Goal: Information Seeking & Learning: Learn about a topic

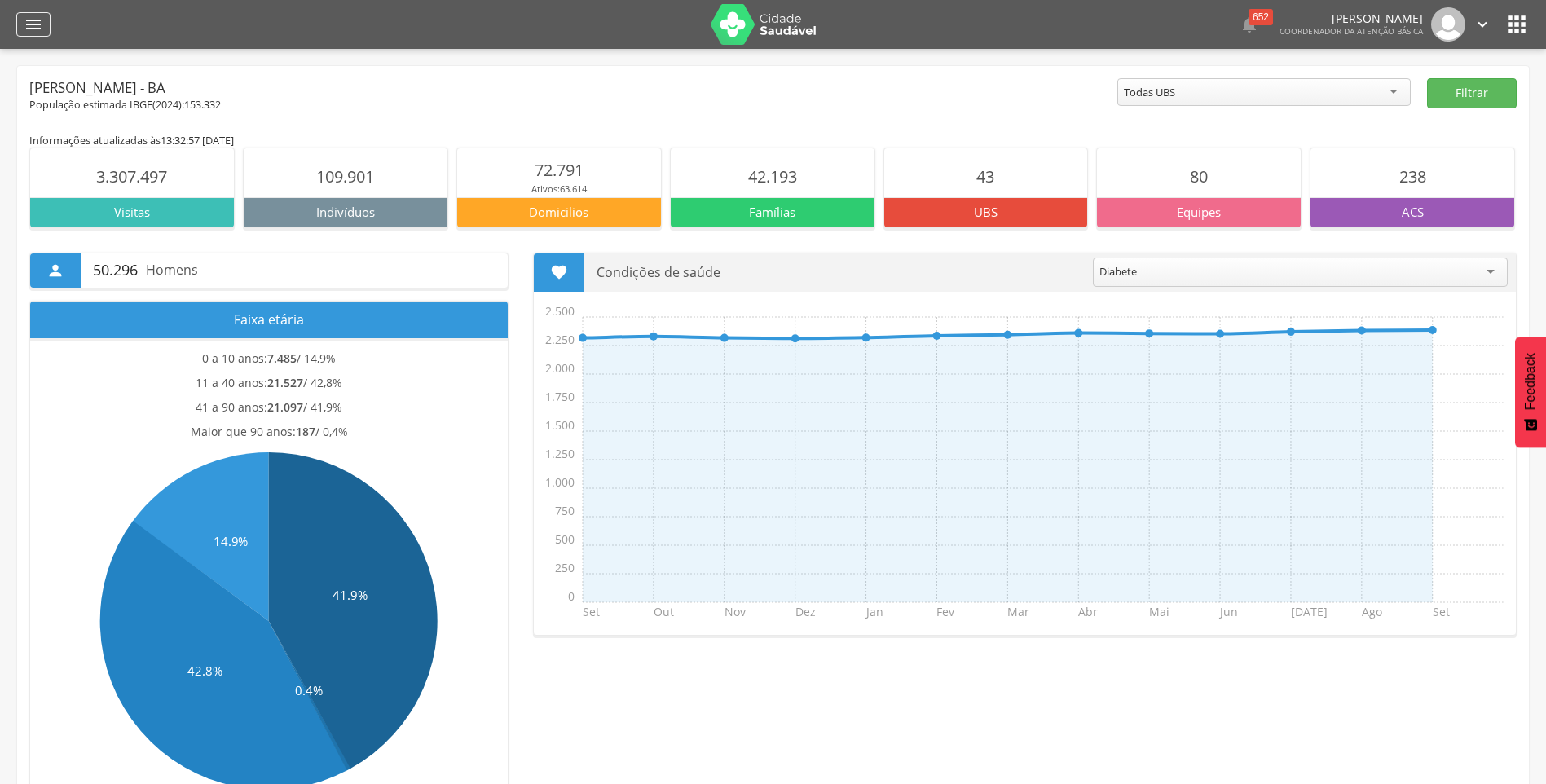
click at [30, 31] on icon "" at bounding box center [33, 24] width 20 height 20
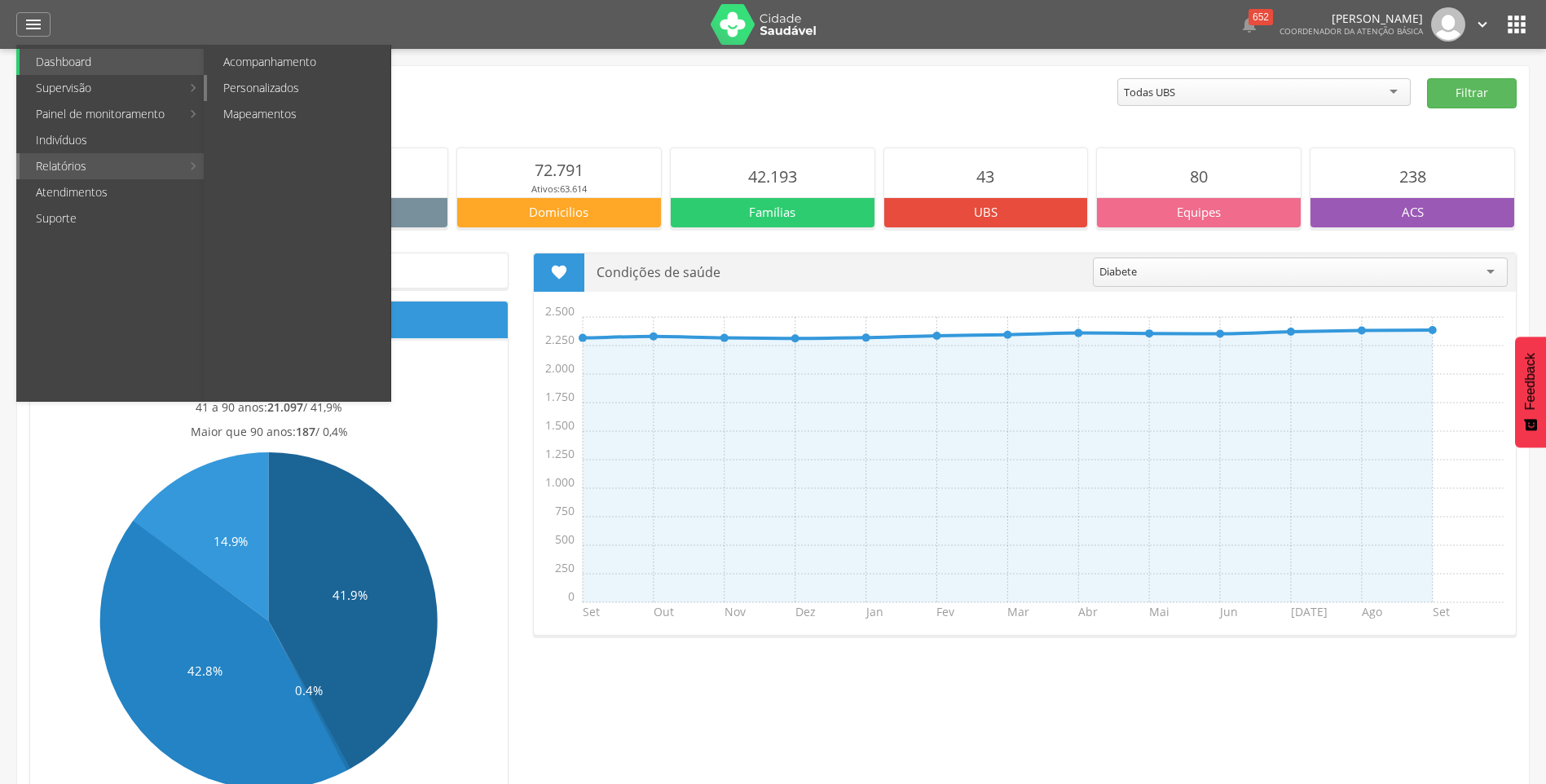
click at [282, 89] on link "Personalizados" at bounding box center [299, 88] width 184 height 26
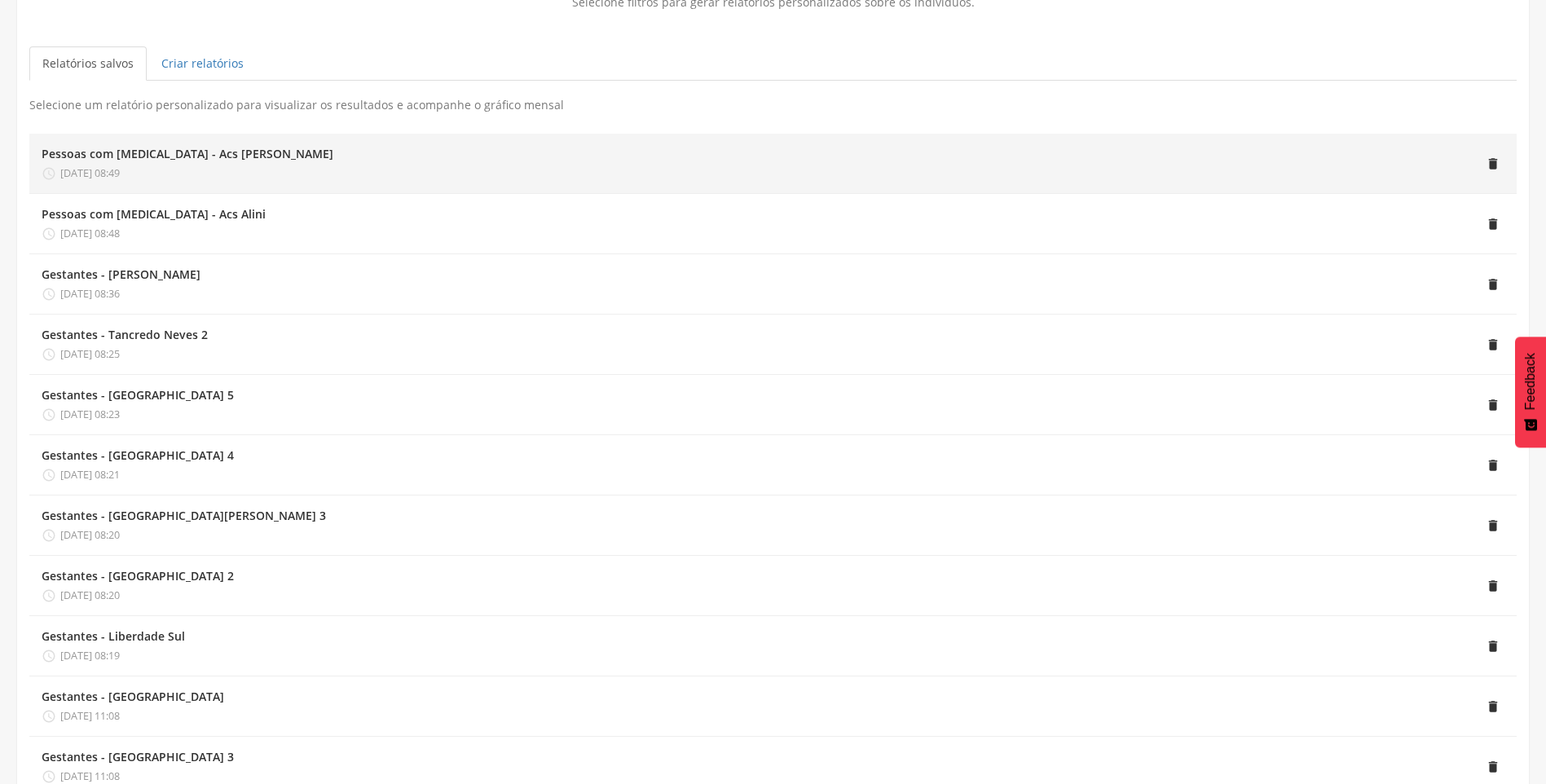
scroll to position [163, 0]
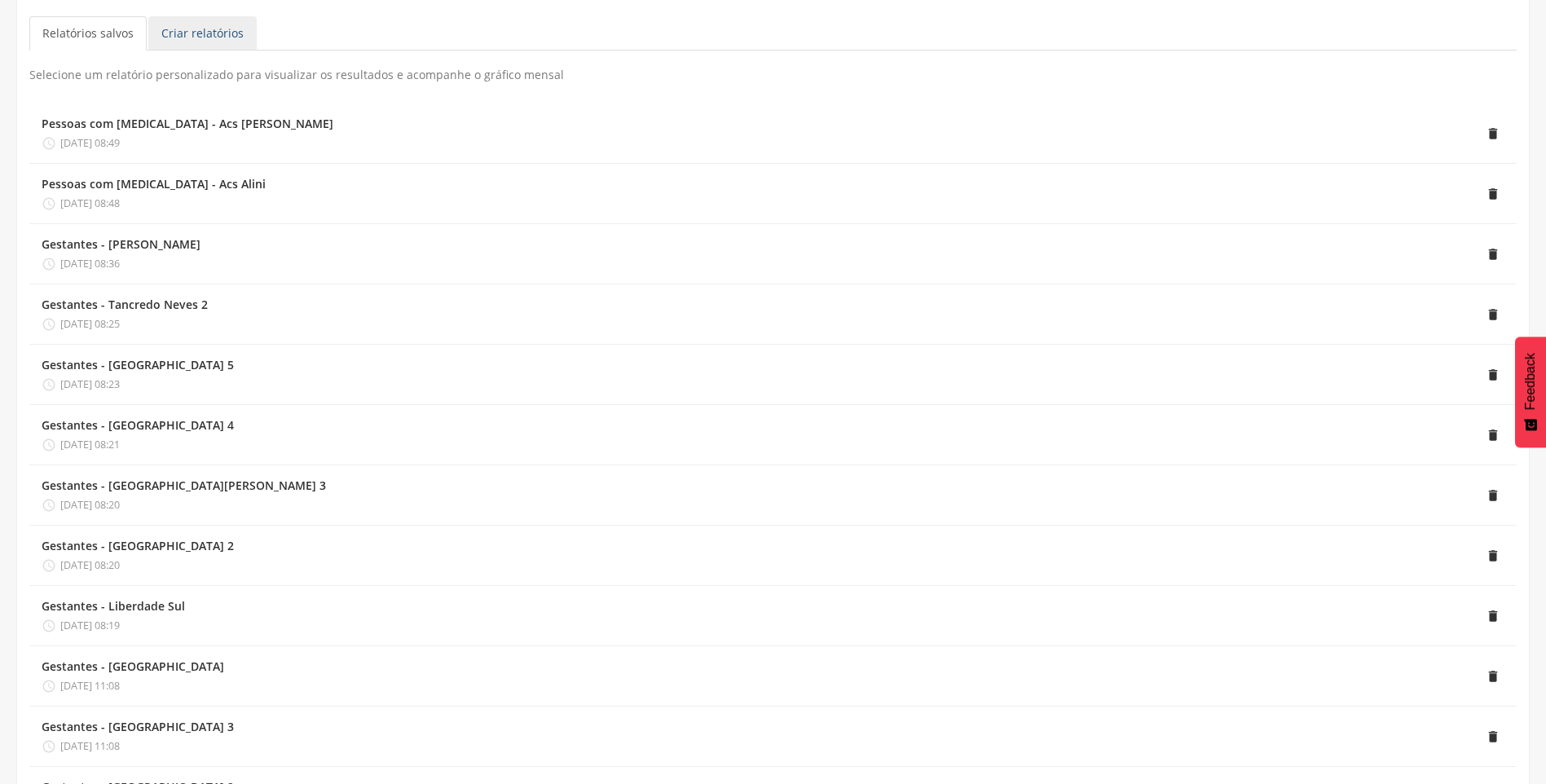
click at [184, 33] on link "Criar relatórios" at bounding box center [202, 33] width 108 height 34
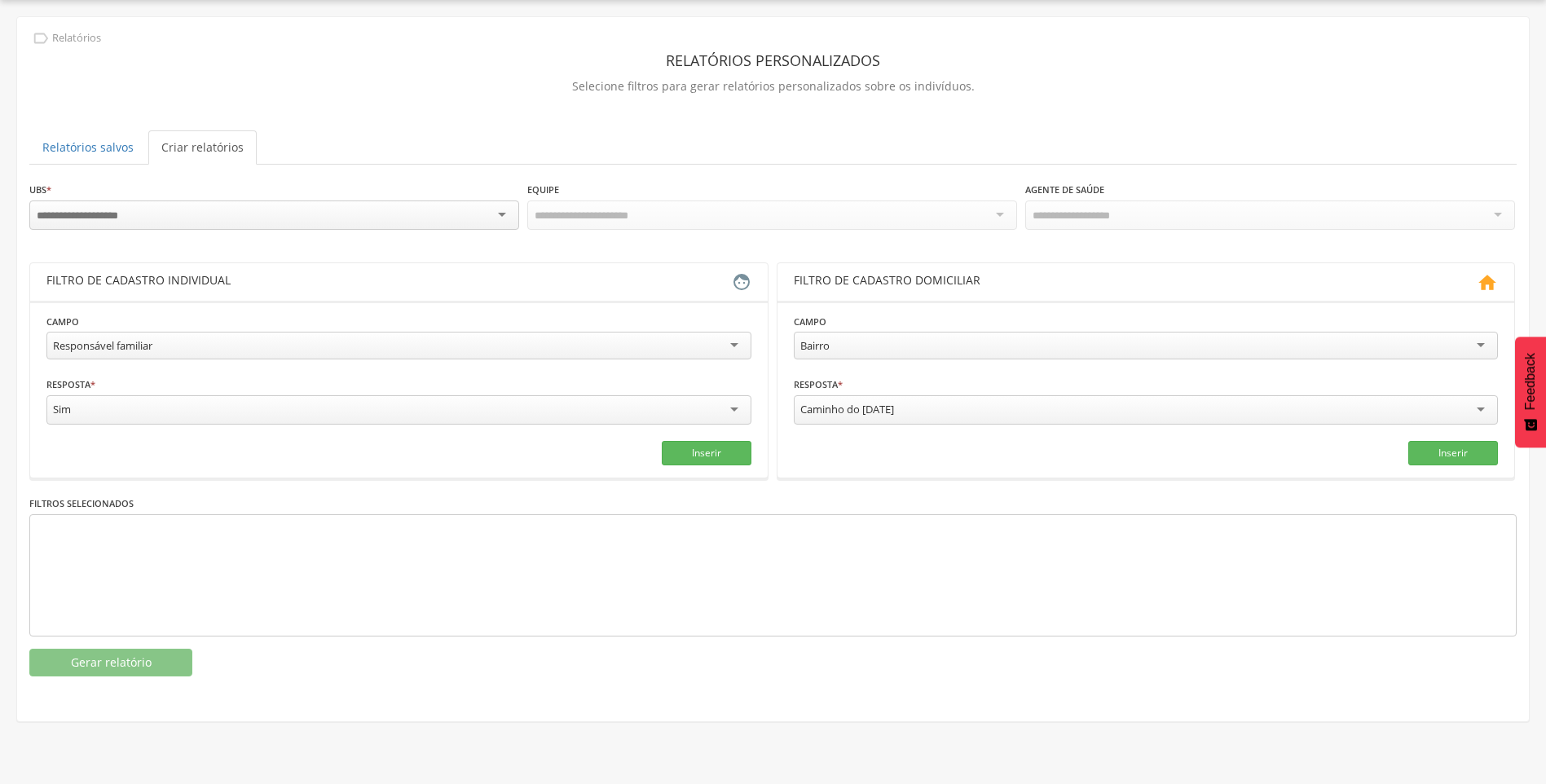
click at [145, 216] on div at bounding box center [274, 215] width 490 height 29
click at [164, 339] on div "Responsável familiar" at bounding box center [399, 345] width 705 height 28
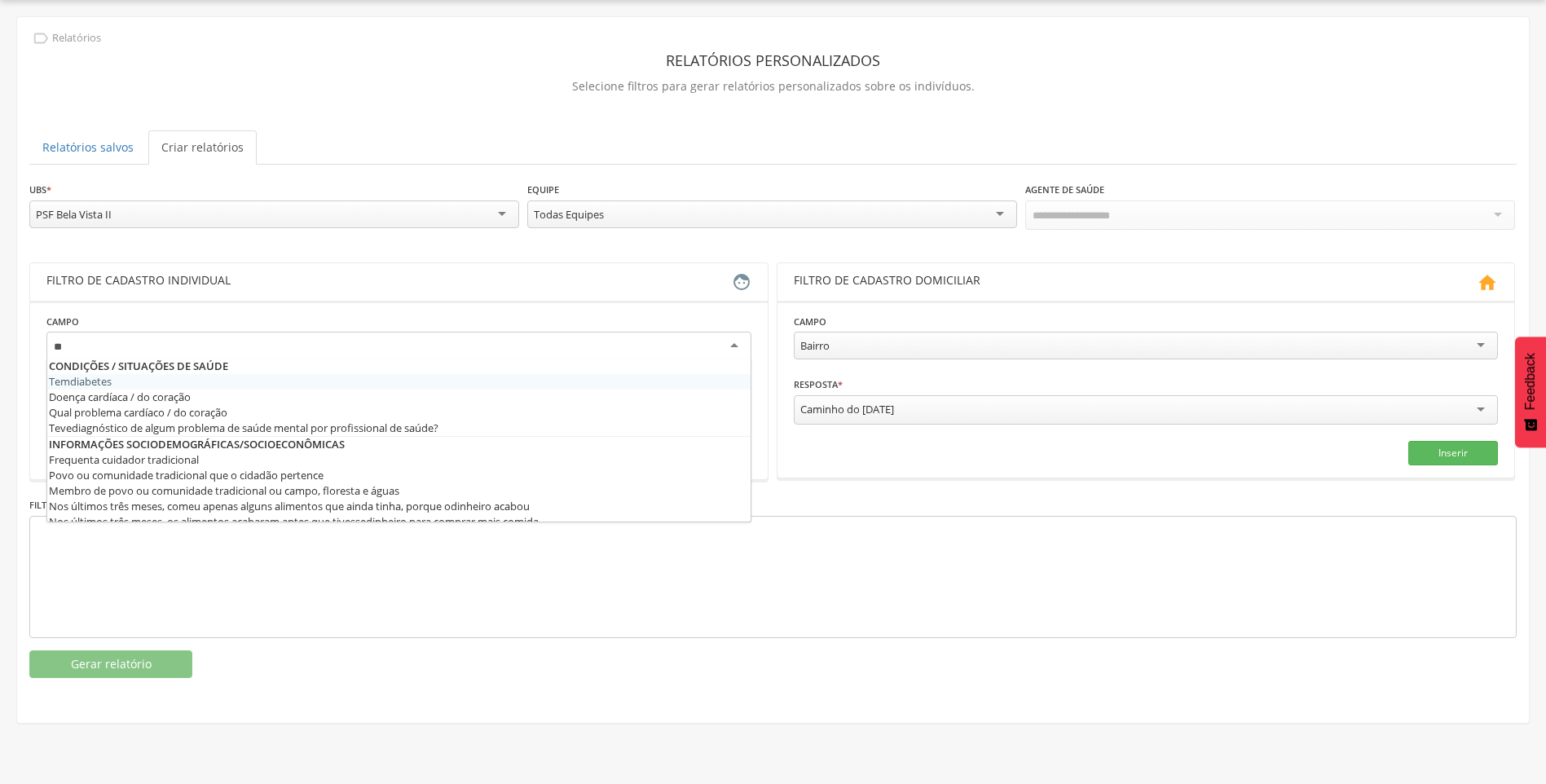
type input "***"
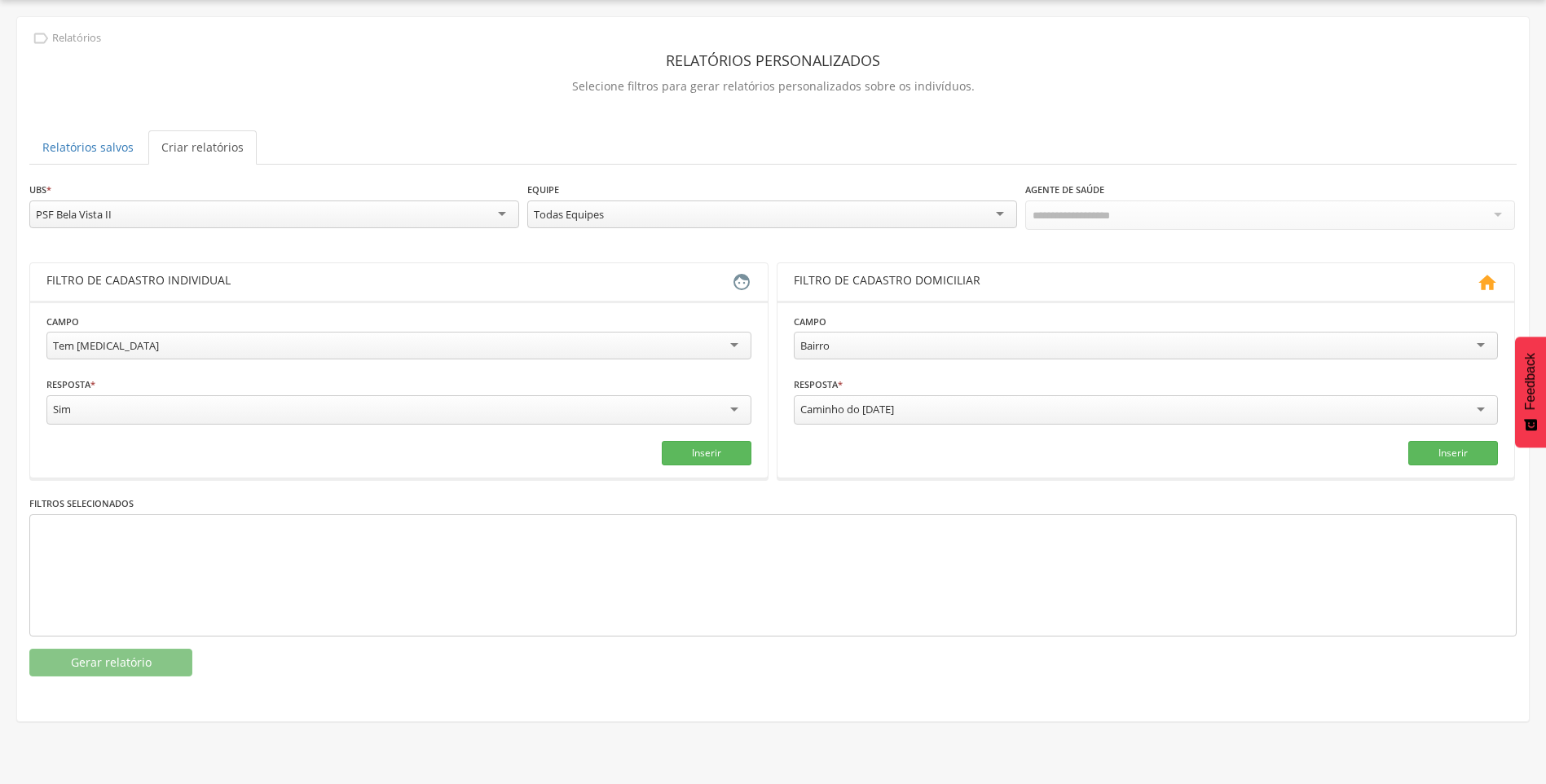
scroll to position [0, 0]
click at [725, 450] on button "Inserir" at bounding box center [706, 452] width 89 height 25
click at [131, 657] on button "Gerar relatório" at bounding box center [111, 662] width 163 height 28
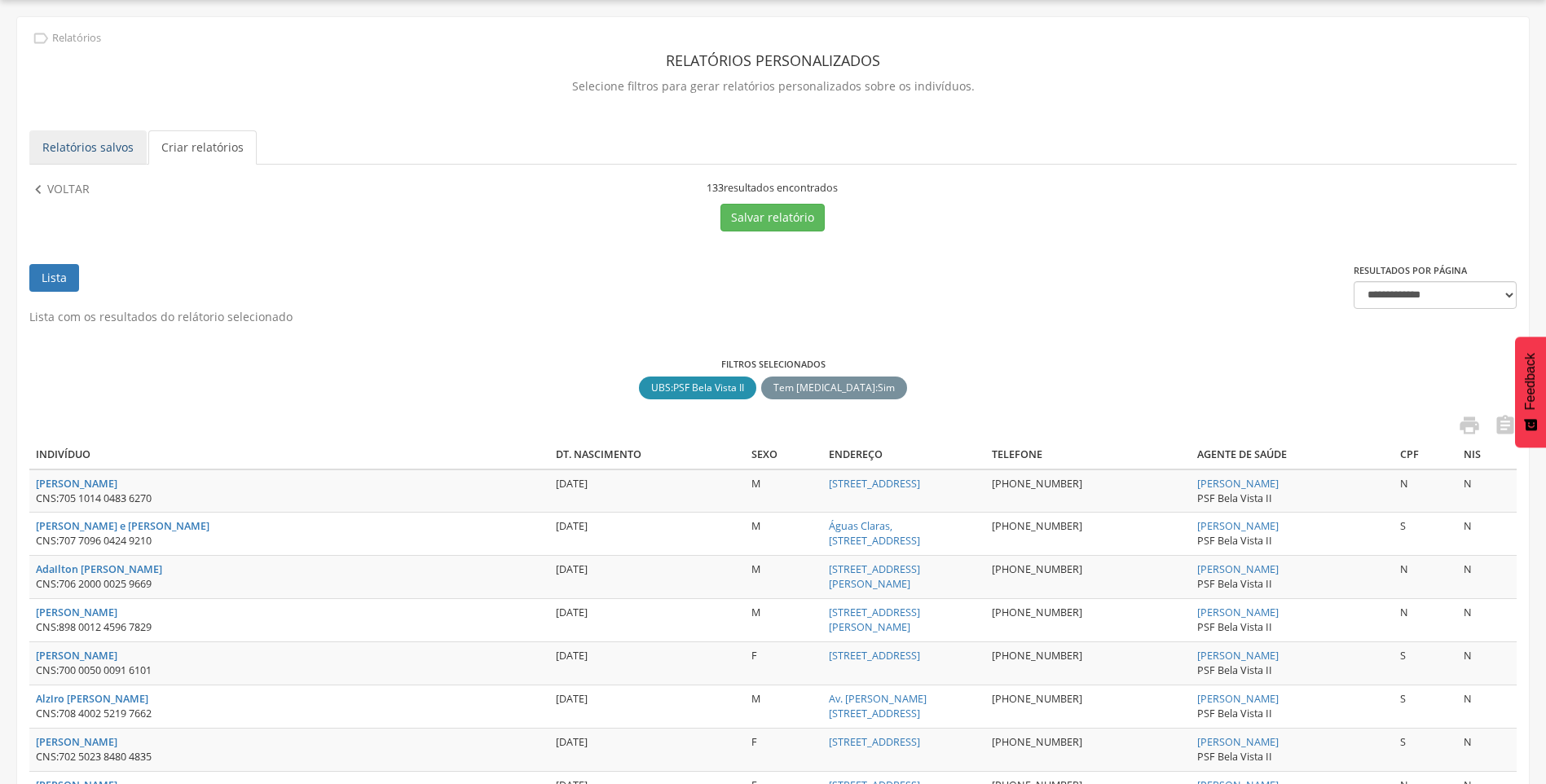
click at [95, 155] on link "Relatórios salvos" at bounding box center [88, 147] width 117 height 34
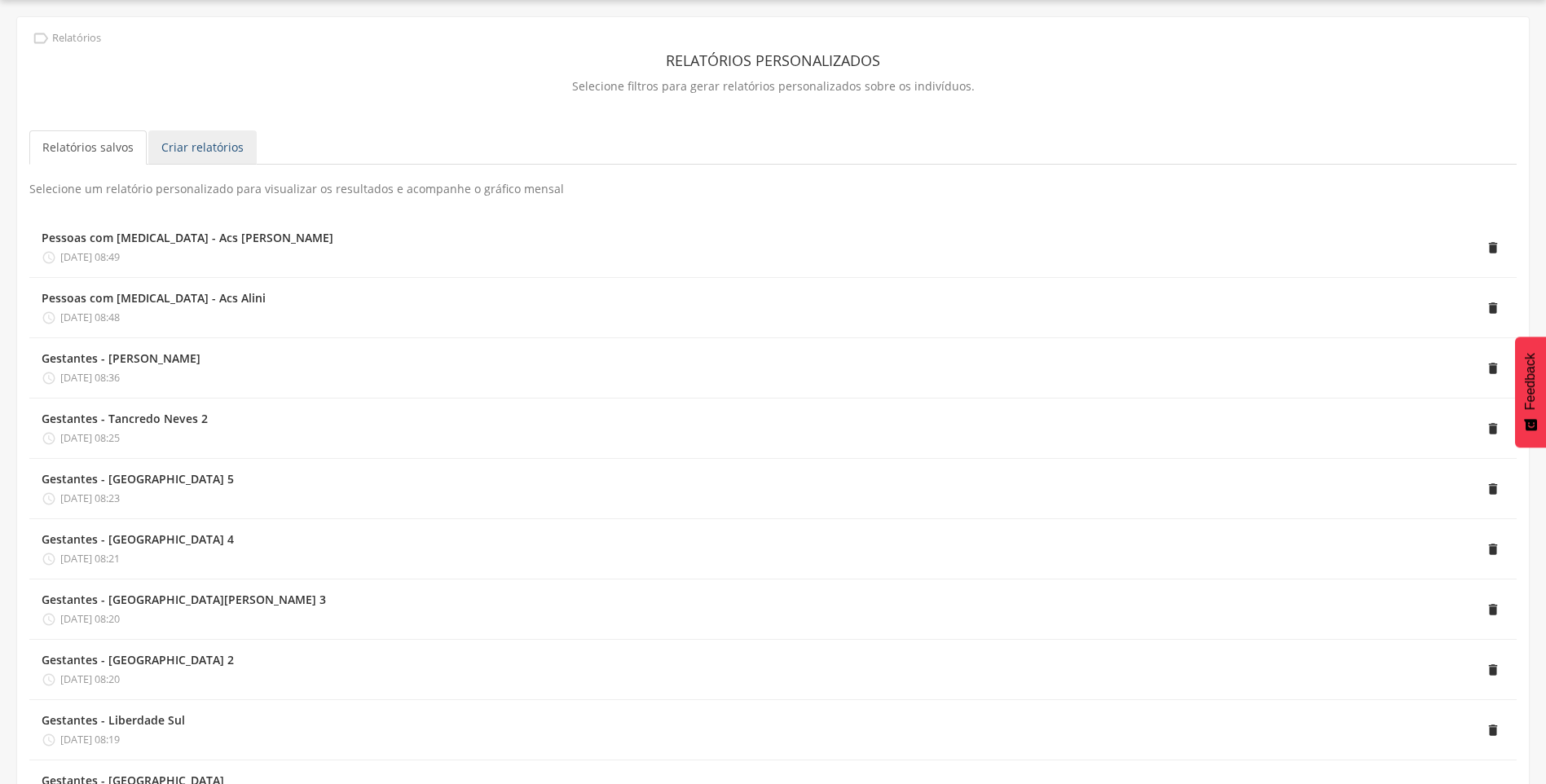
click at [179, 148] on link "Criar relatórios" at bounding box center [202, 147] width 108 height 34
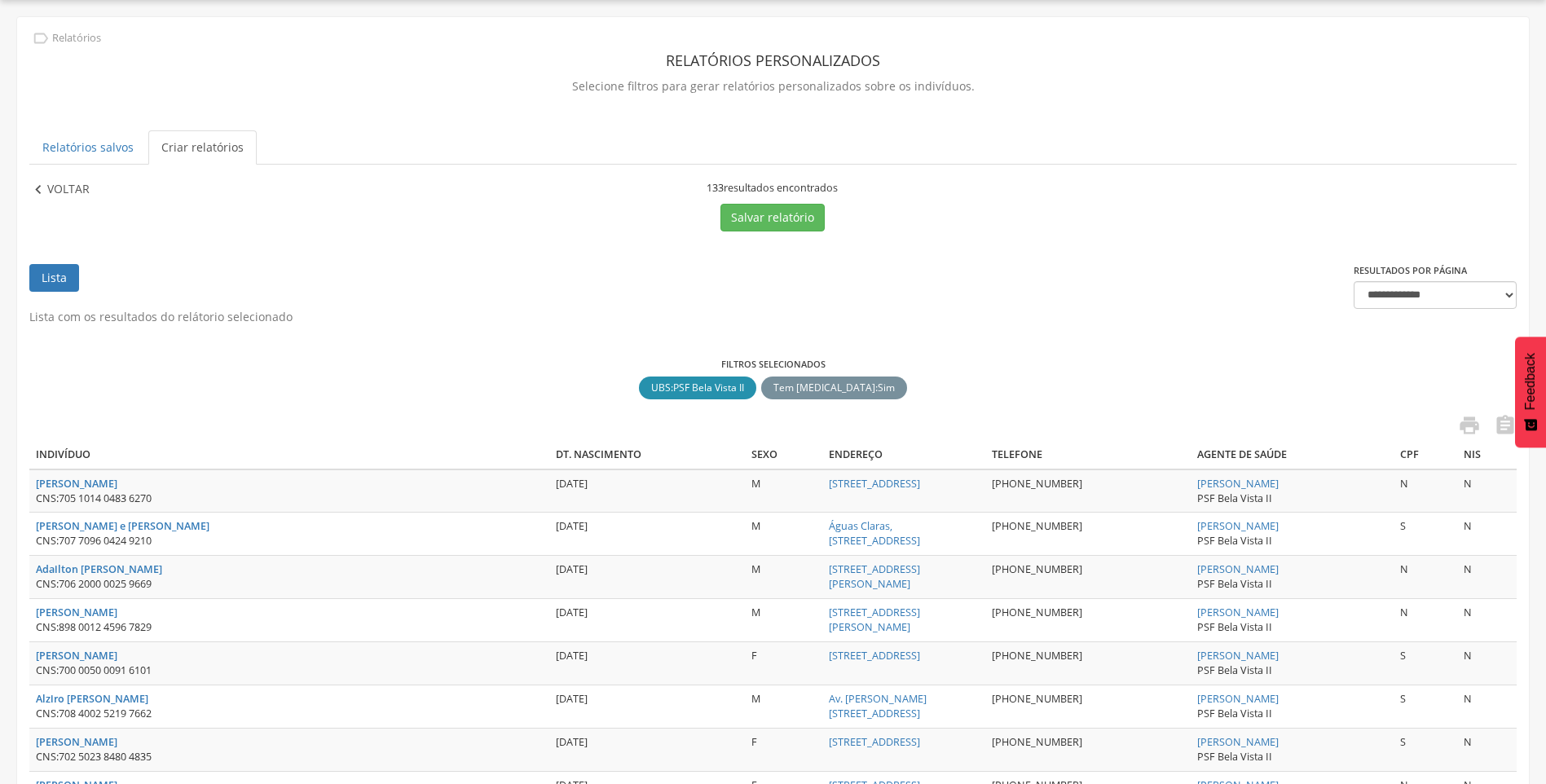
click at [64, 187] on p "Voltar" at bounding box center [69, 190] width 43 height 18
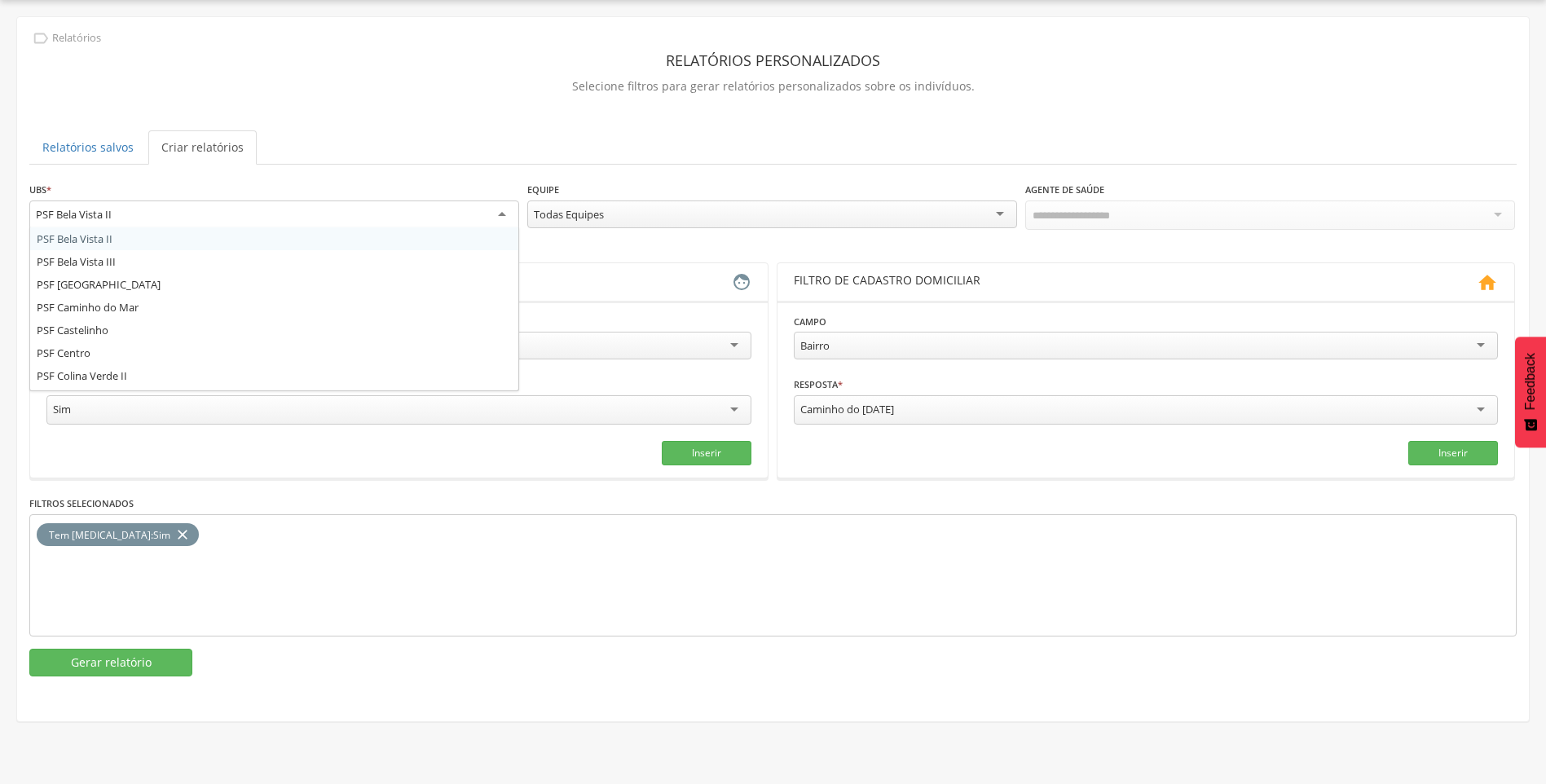
click at [339, 224] on div "PSF Bela Vista II" at bounding box center [274, 215] width 490 height 29
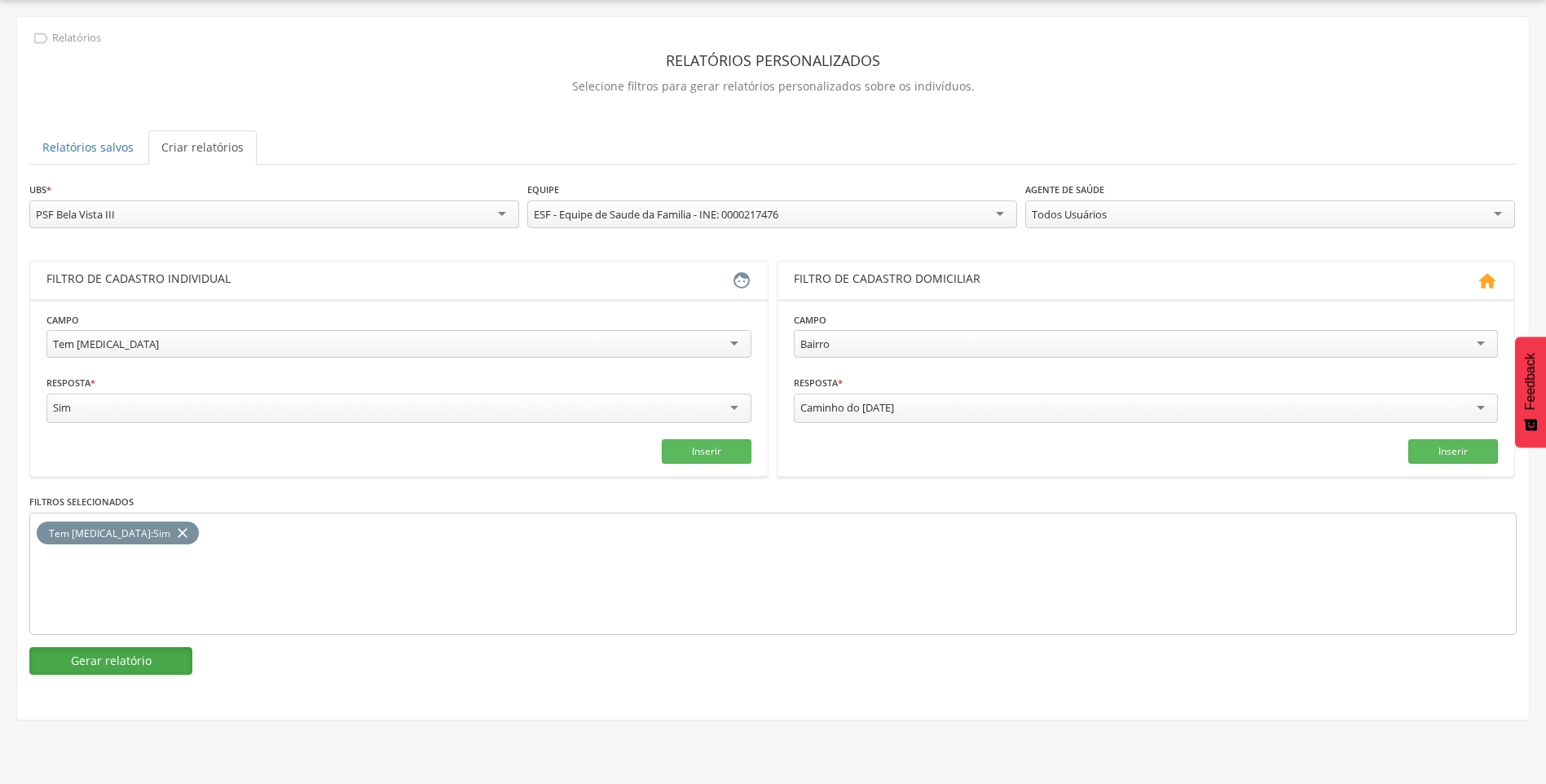
click at [151, 651] on button "Gerar relatório" at bounding box center [111, 661] width 163 height 28
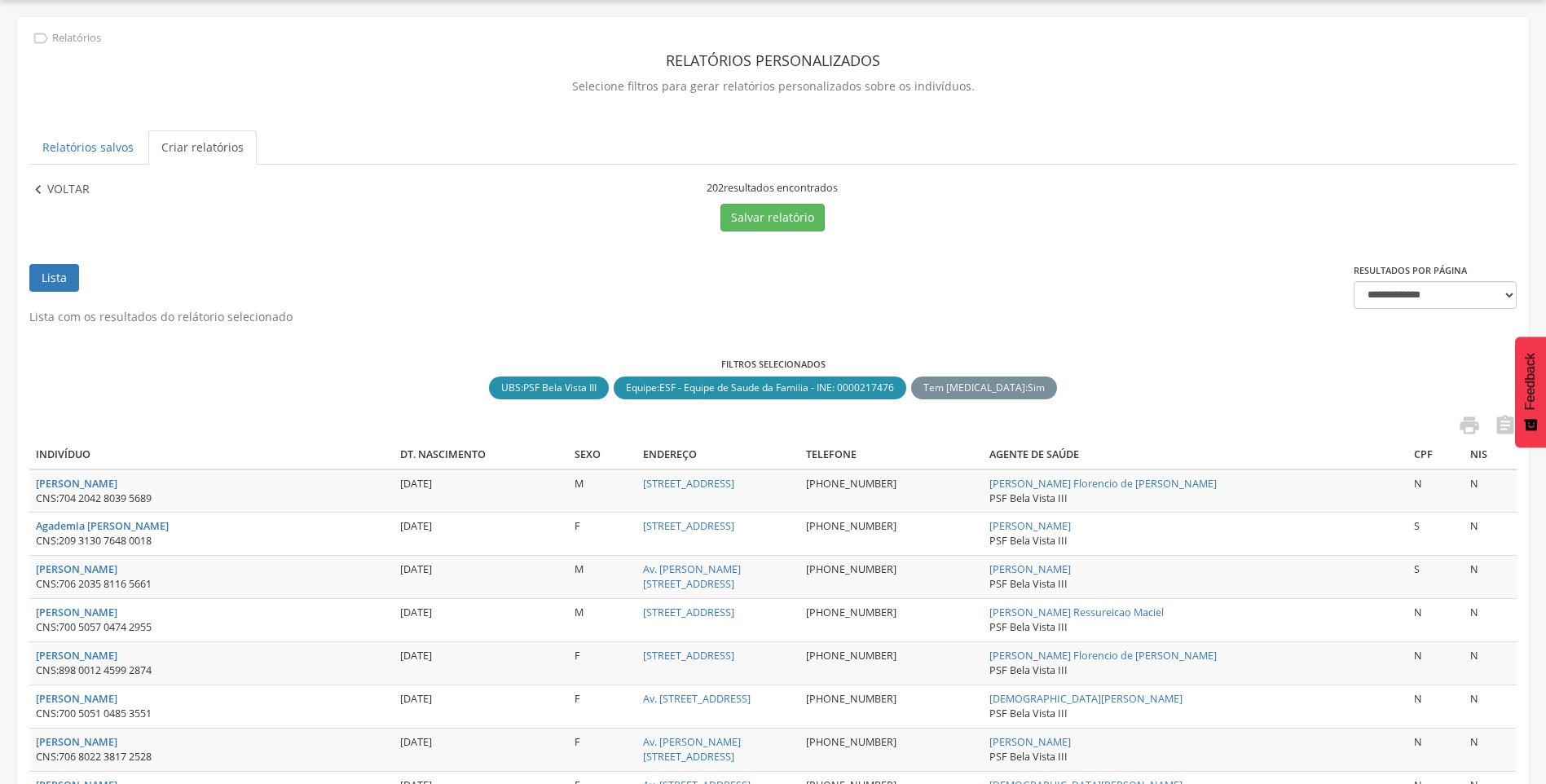
click at [71, 185] on p "Voltar" at bounding box center [69, 190] width 43 height 18
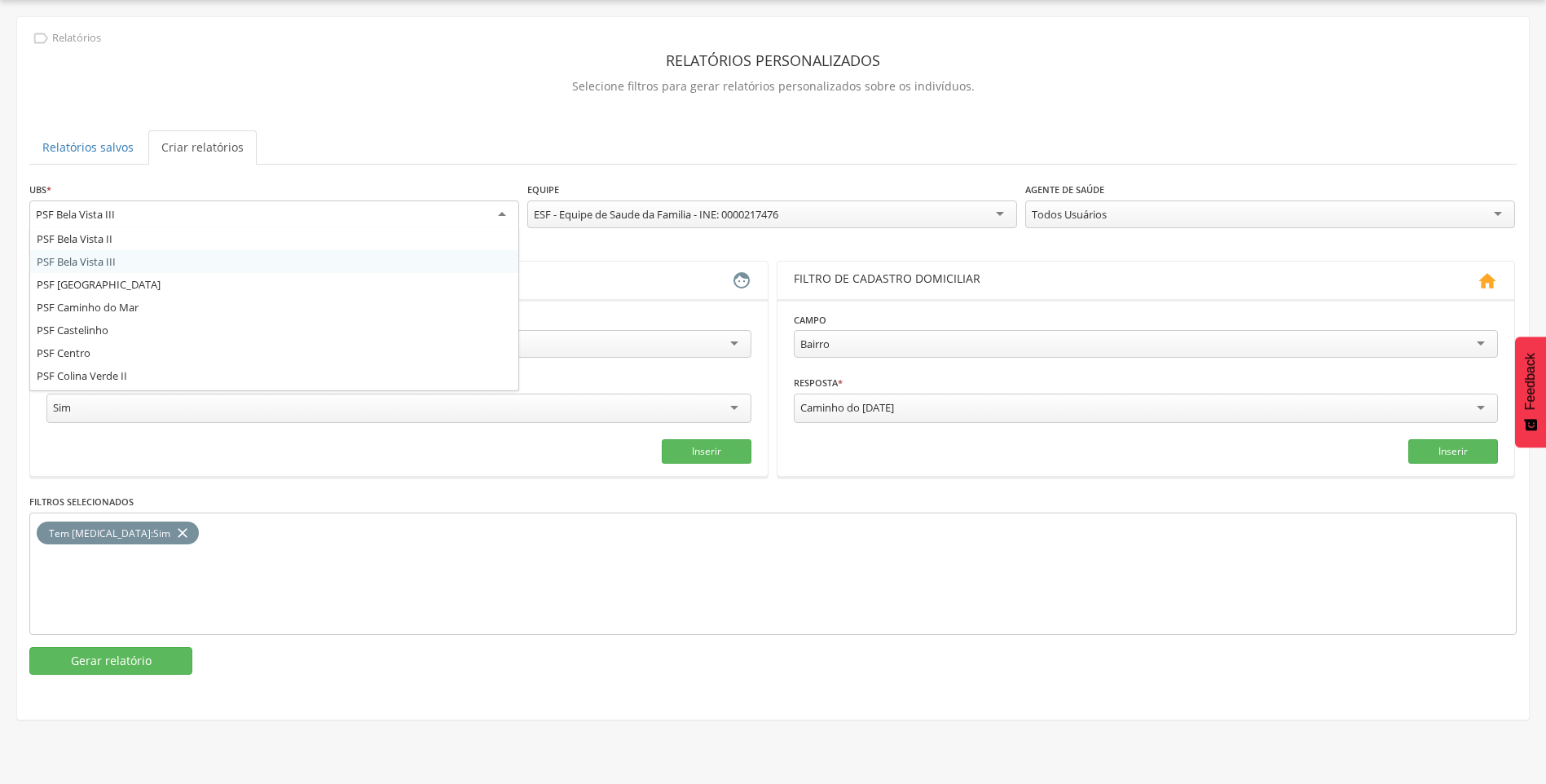
click at [262, 207] on div "PSF Bela Vista III" at bounding box center [274, 215] width 490 height 29
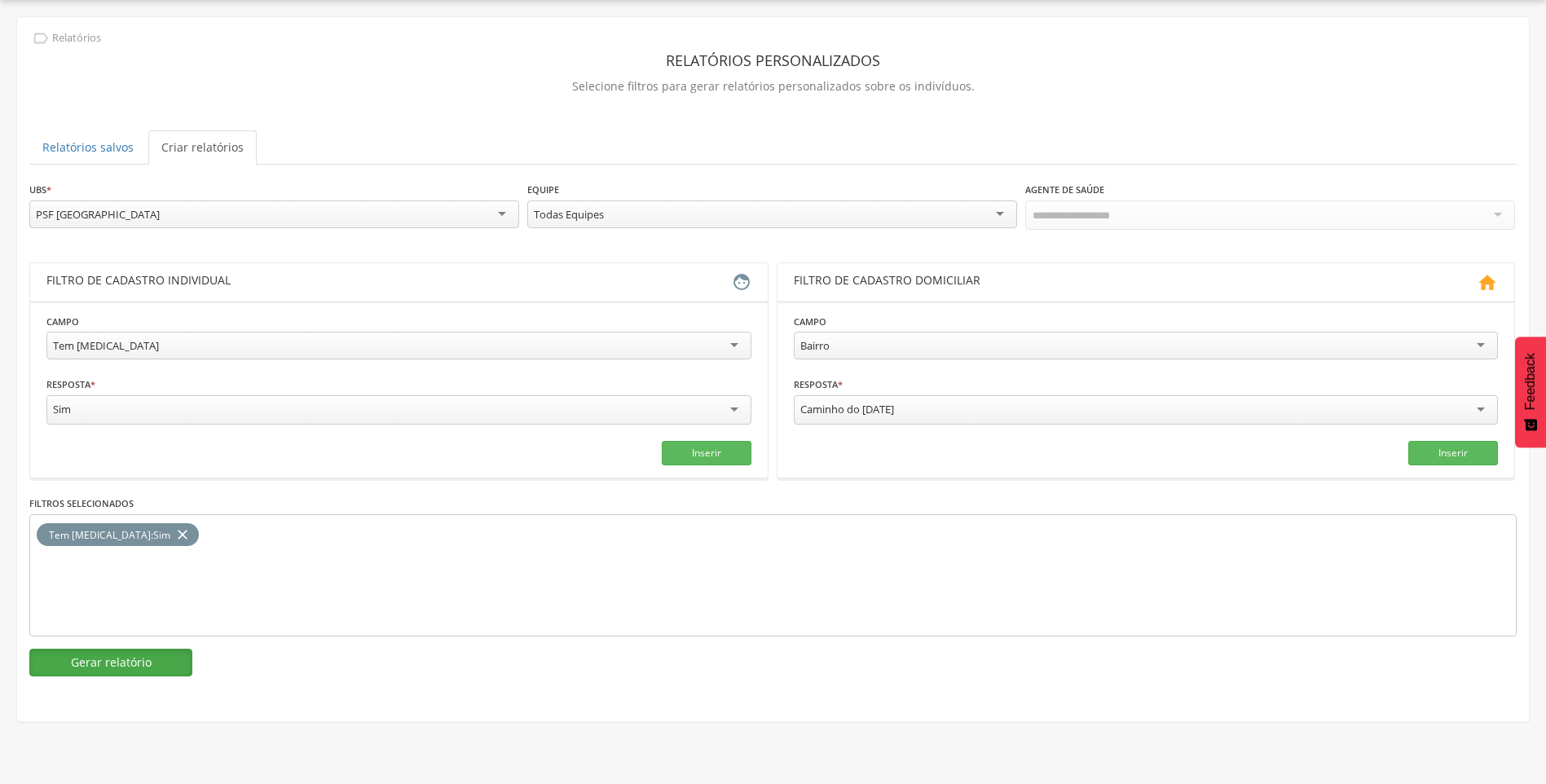
click at [110, 672] on button "Gerar relatório" at bounding box center [111, 662] width 163 height 28
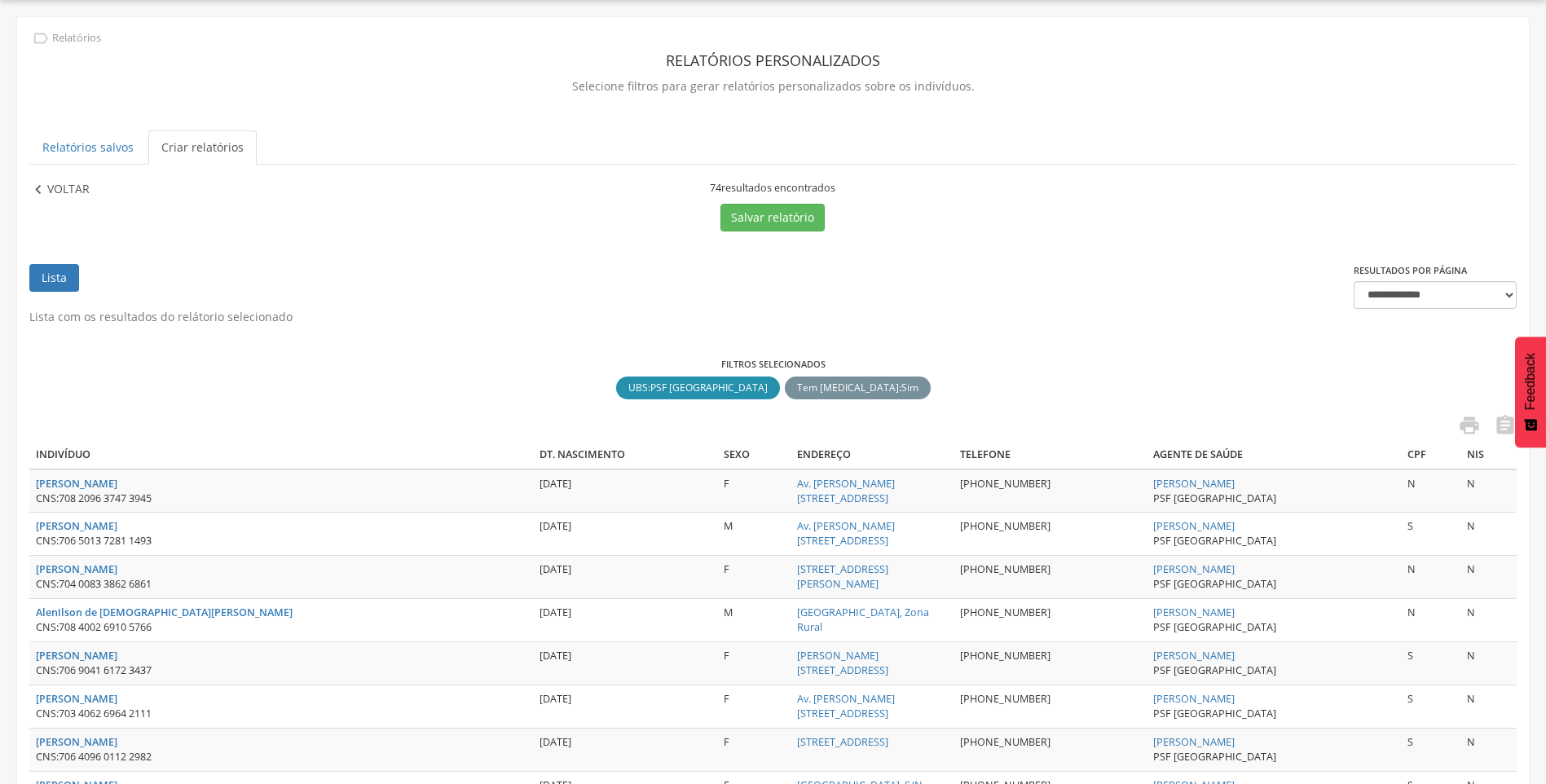
click at [66, 184] on p "Voltar" at bounding box center [69, 190] width 43 height 18
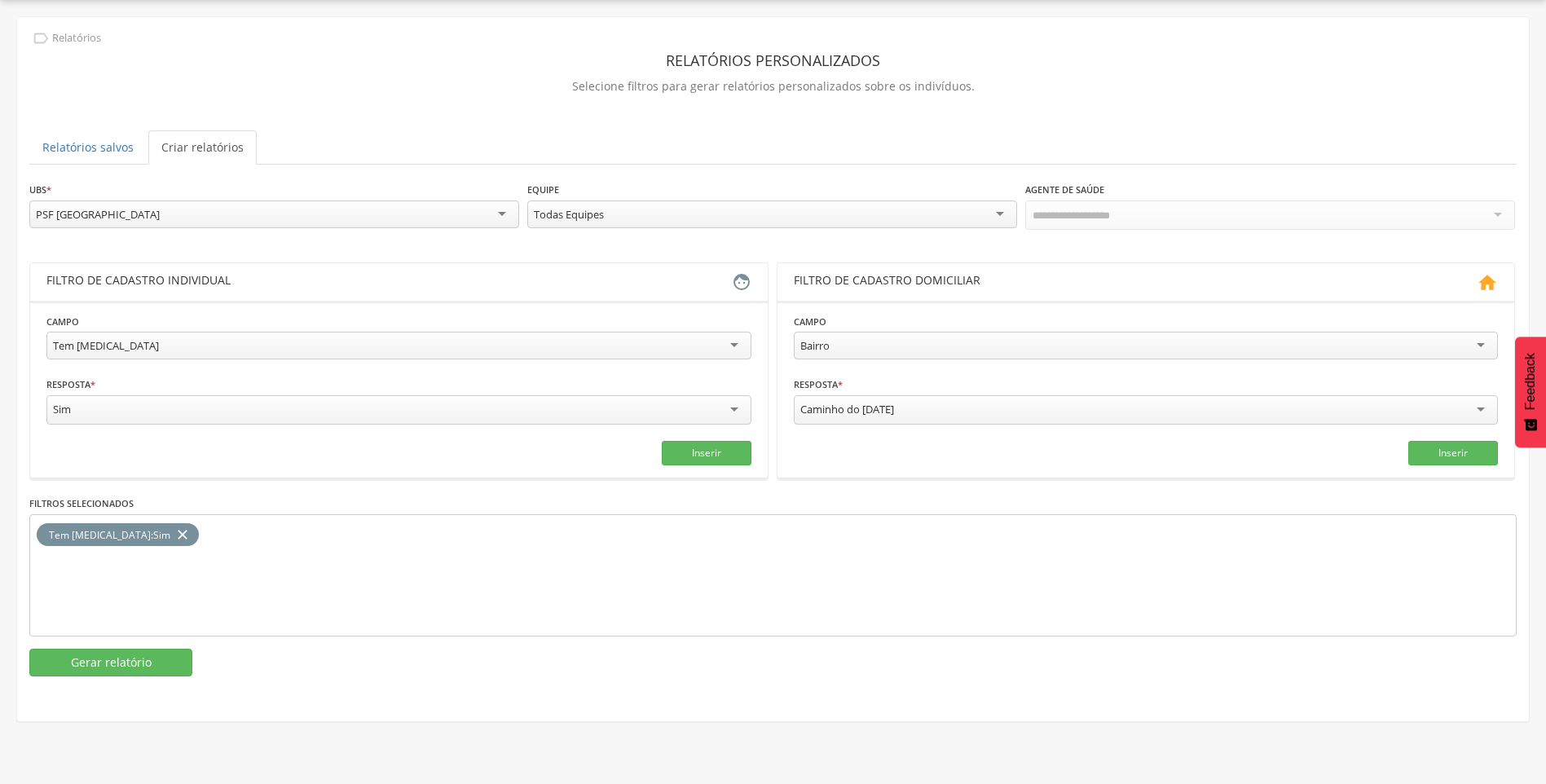
click at [165, 222] on div "PSF [GEOGRAPHIC_DATA]" at bounding box center [274, 214] width 490 height 28
click at [102, 668] on button "Gerar relatório" at bounding box center [111, 662] width 163 height 28
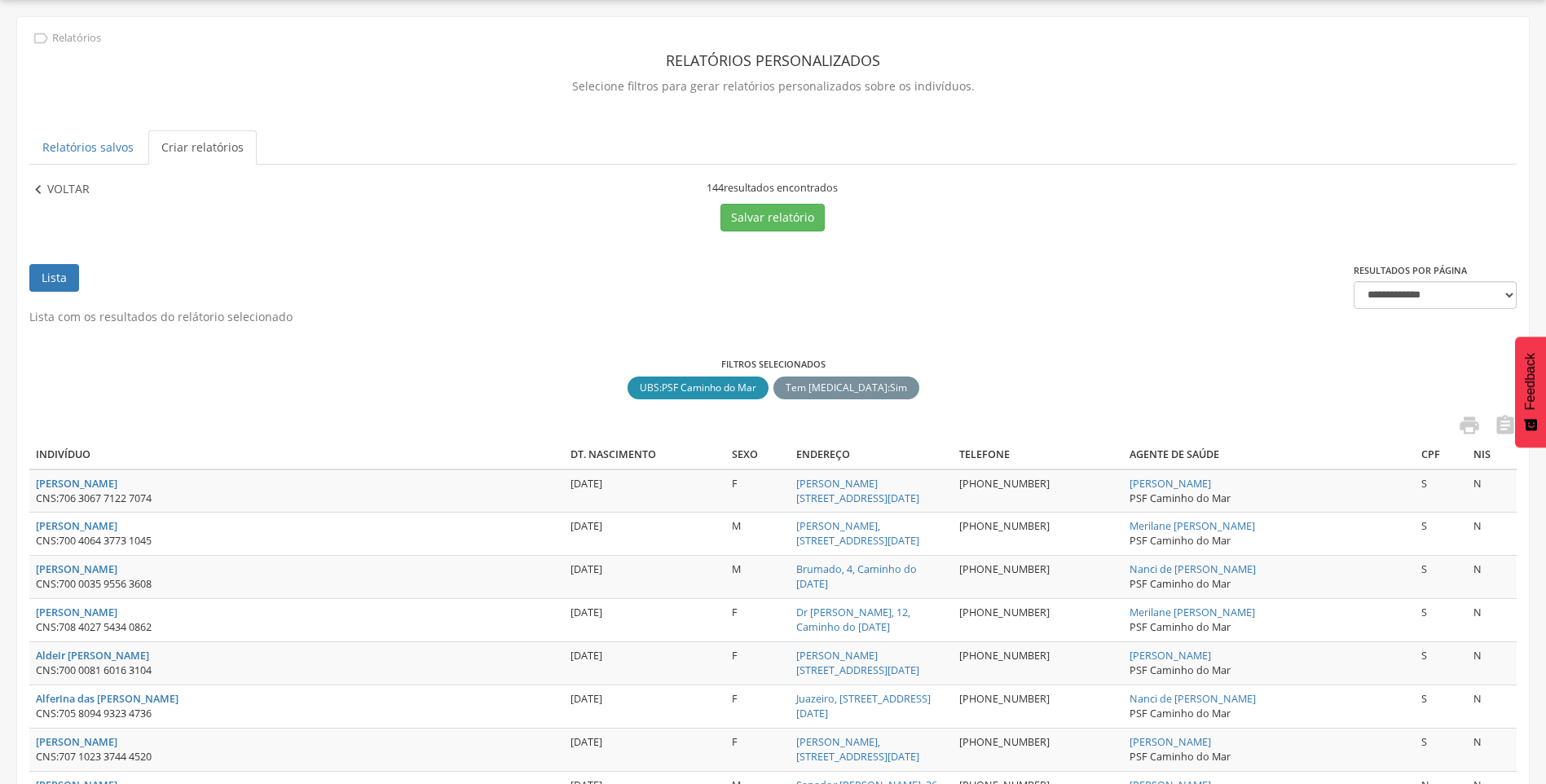
click at [88, 189] on p "Voltar" at bounding box center [69, 190] width 43 height 18
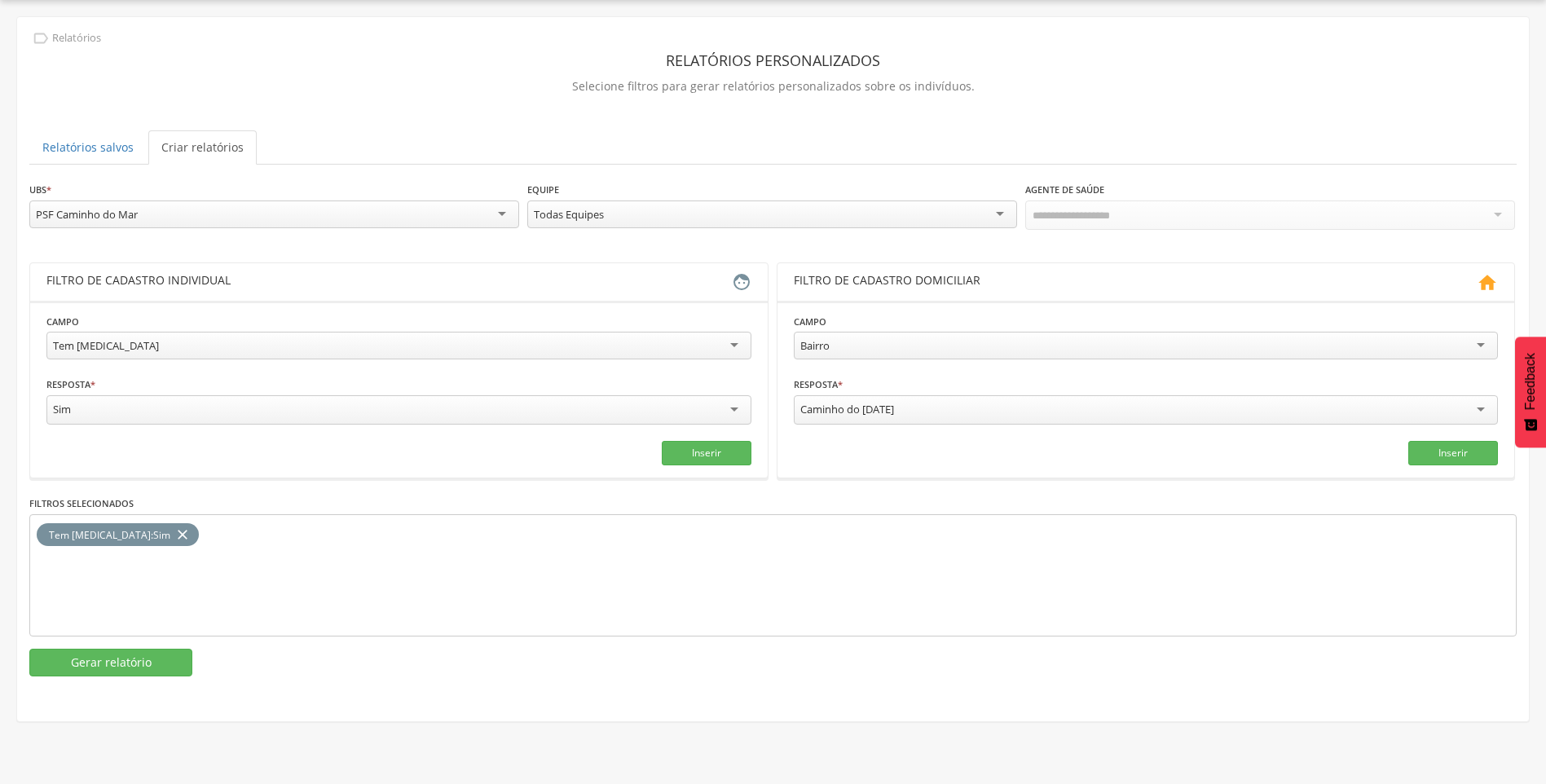
click at [221, 219] on div "PSF Caminho do Mar" at bounding box center [274, 214] width 490 height 28
click at [126, 658] on button "Gerar relatório" at bounding box center [111, 662] width 163 height 28
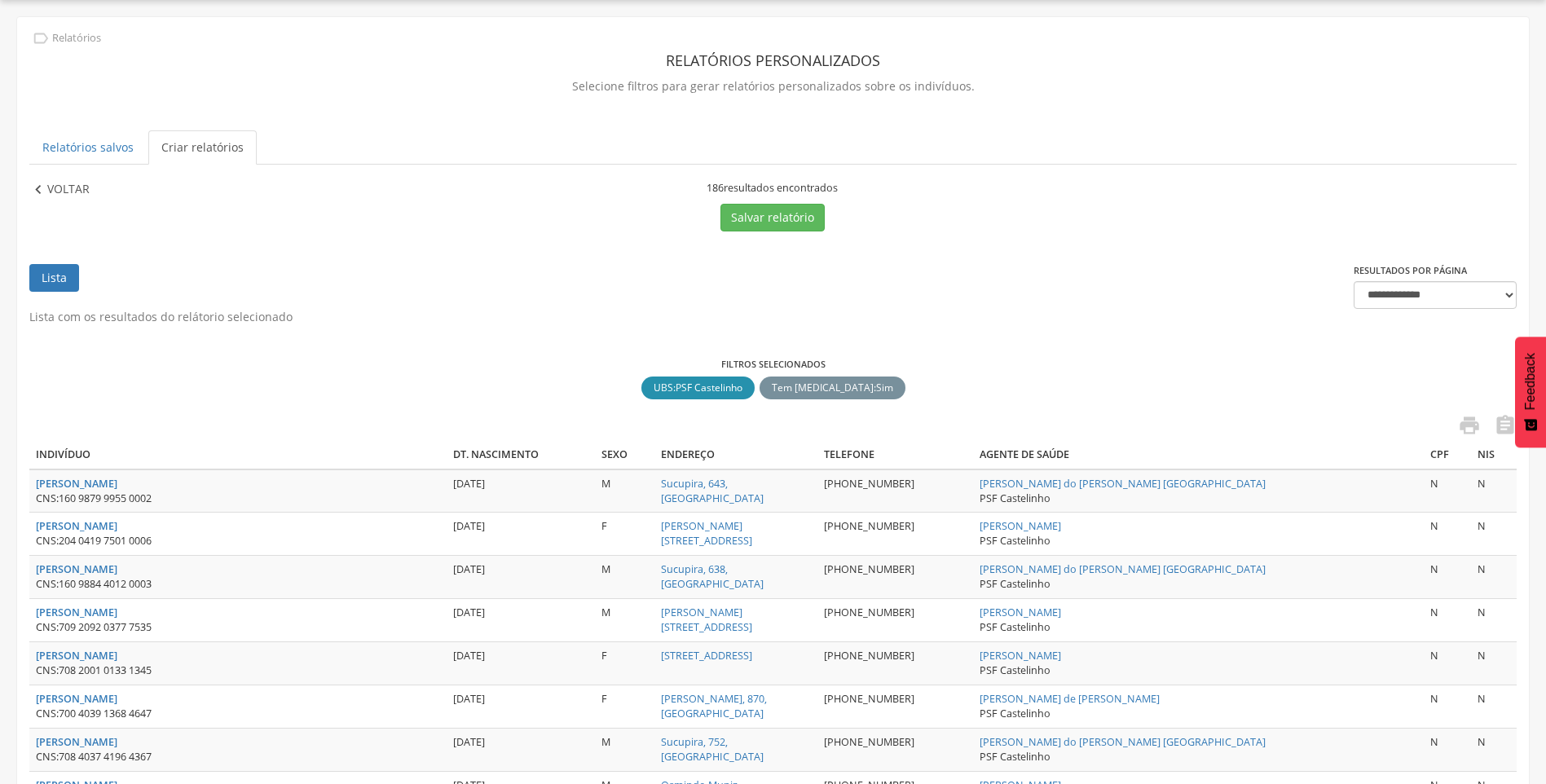
click at [69, 185] on p "Voltar" at bounding box center [69, 190] width 43 height 18
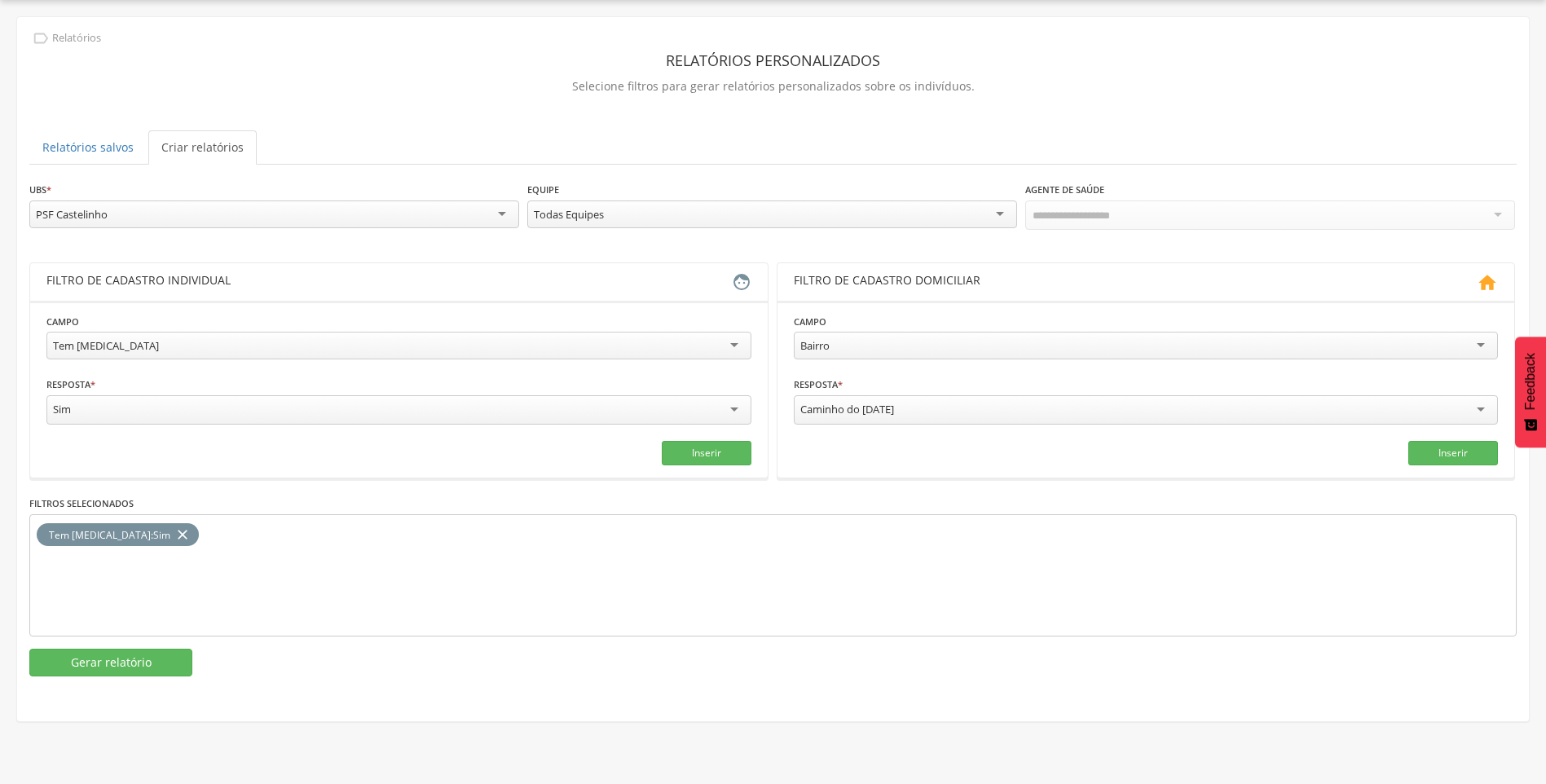
click at [130, 207] on div "PSF Castelinho" at bounding box center [274, 214] width 490 height 28
click at [142, 657] on button "Gerar relatório" at bounding box center [111, 662] width 163 height 28
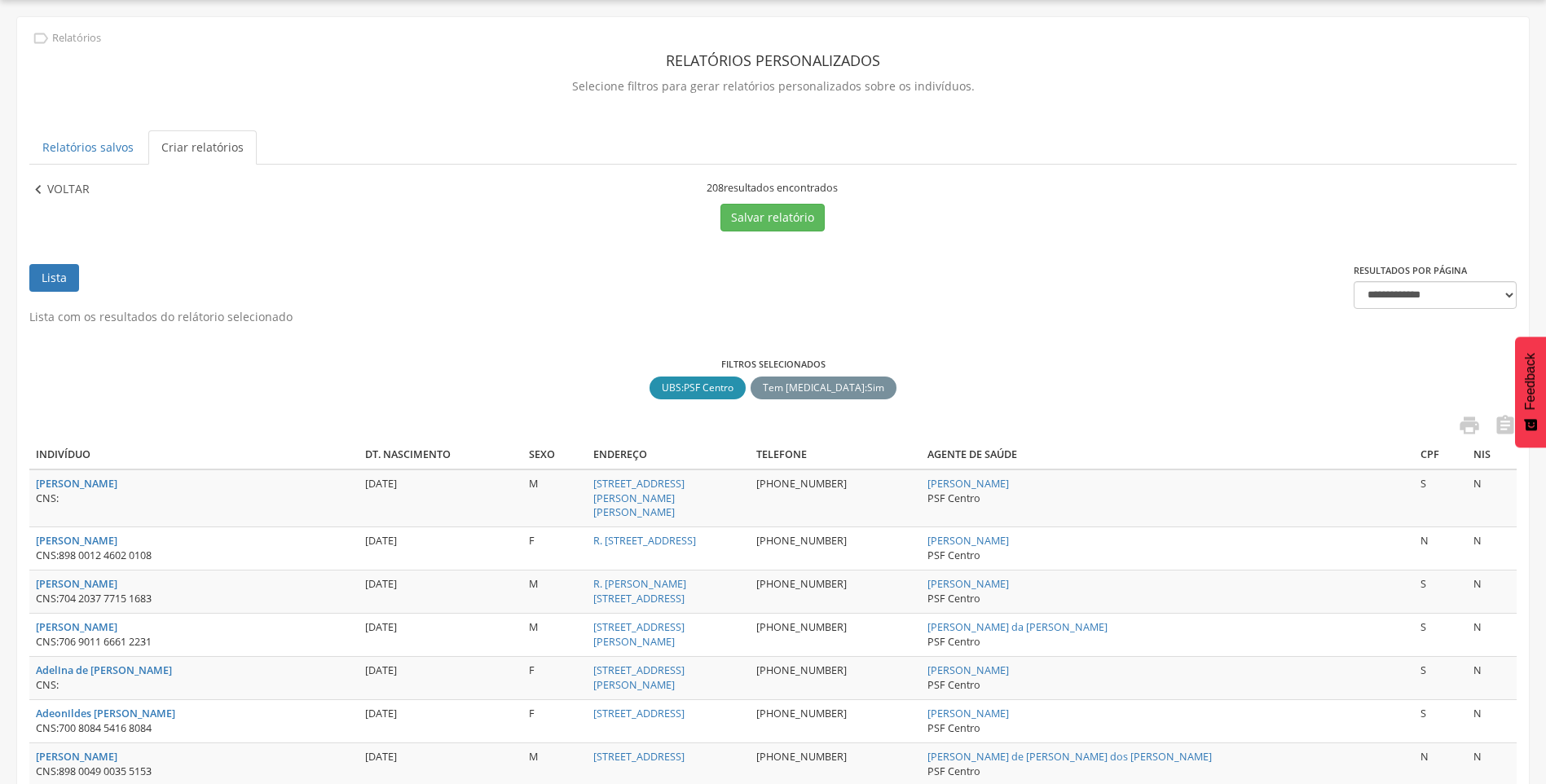
click at [59, 191] on p "Voltar" at bounding box center [69, 190] width 43 height 18
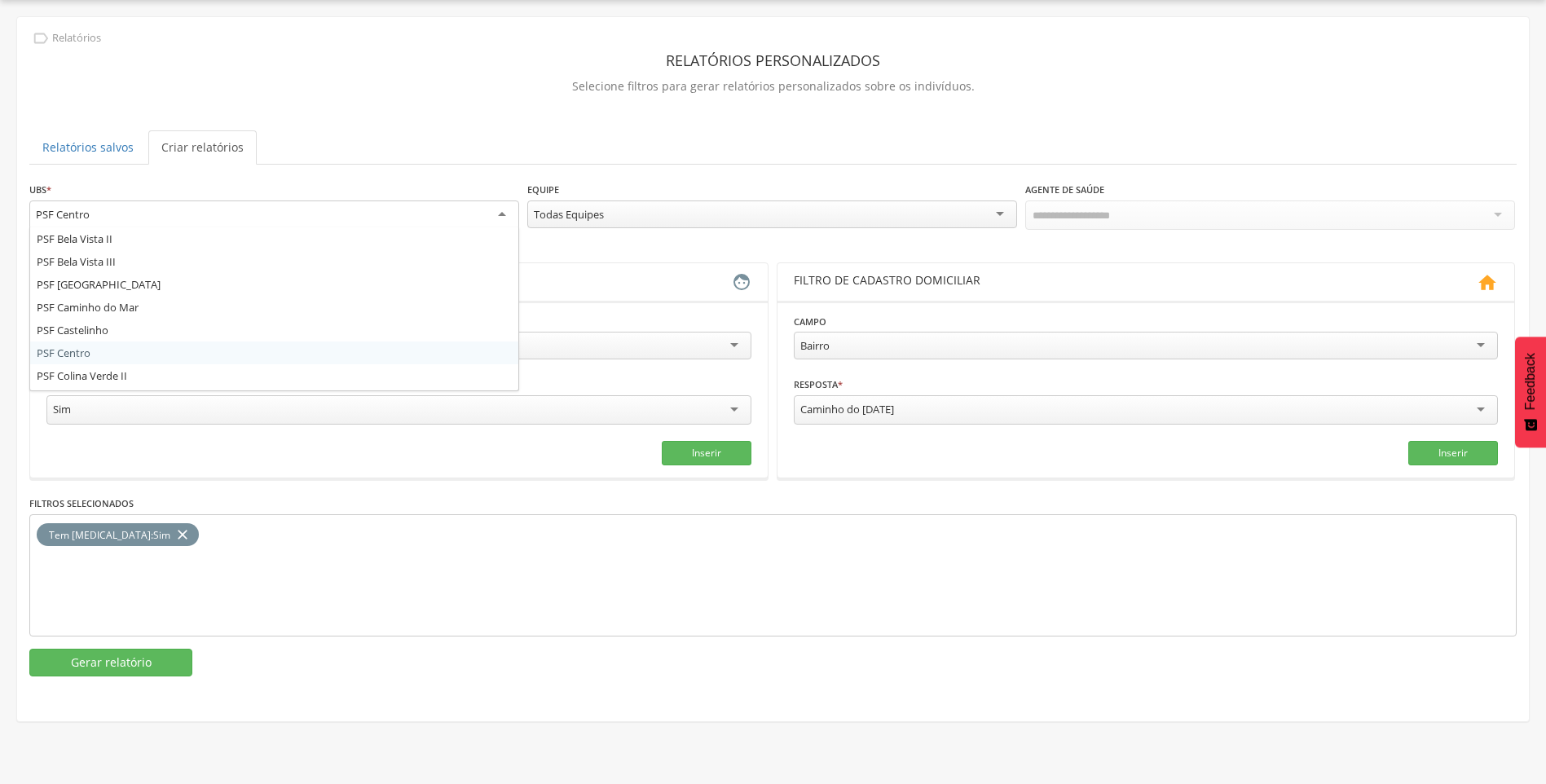
click at [302, 211] on div "PSF Centro" at bounding box center [274, 215] width 490 height 29
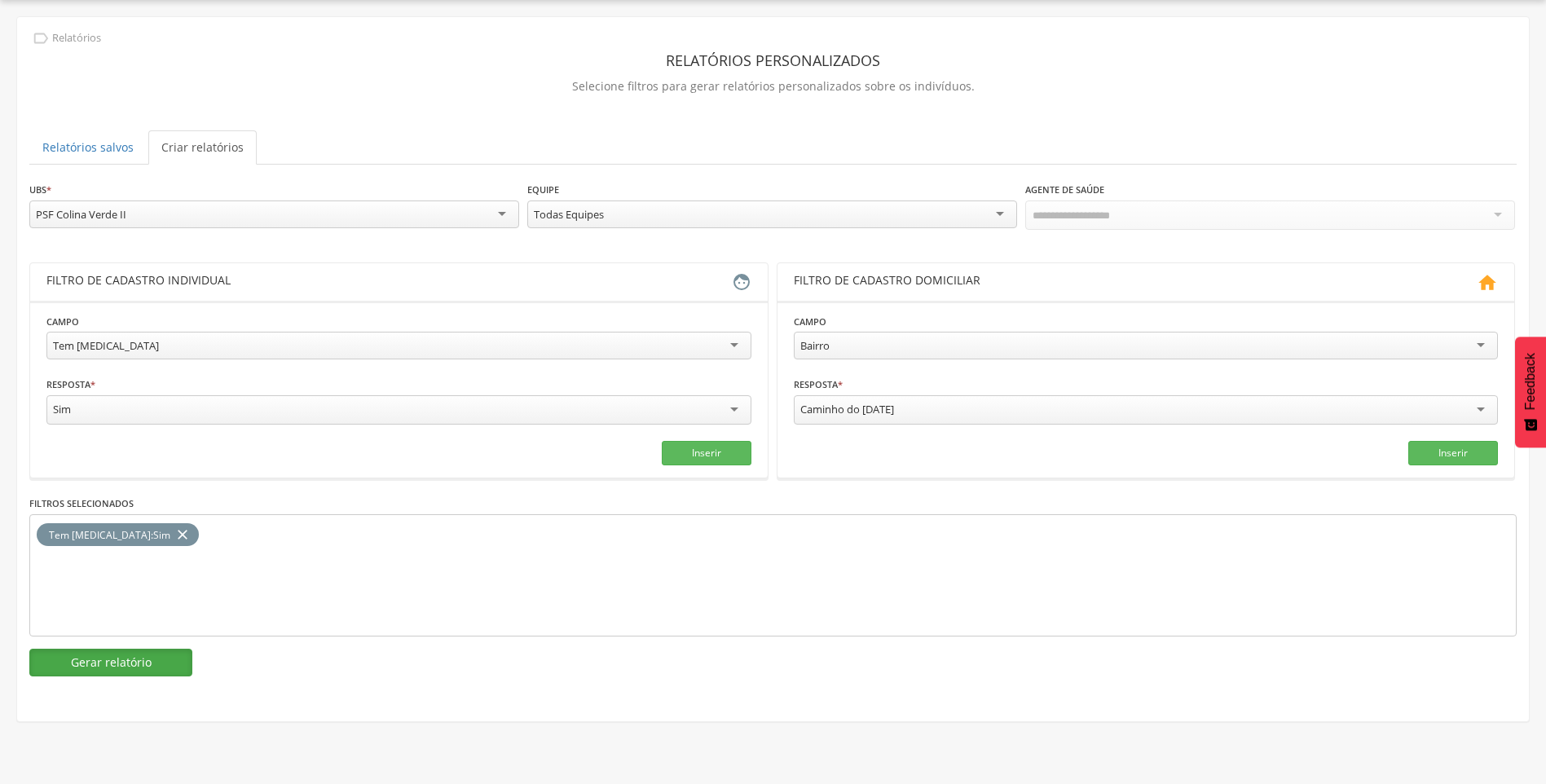
click at [84, 663] on button "Gerar relatório" at bounding box center [111, 662] width 163 height 28
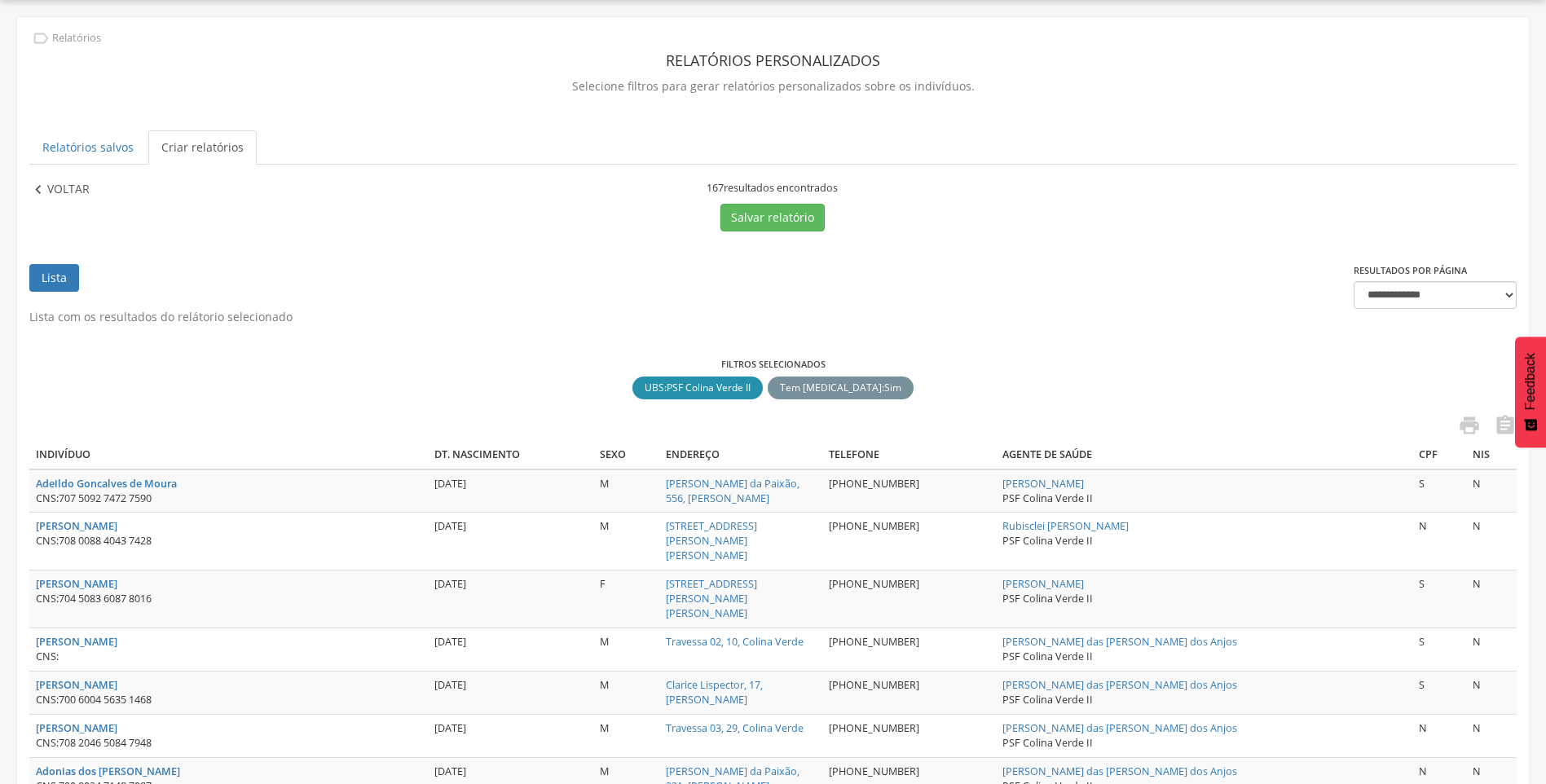
click at [74, 192] on p "Voltar" at bounding box center [69, 190] width 43 height 18
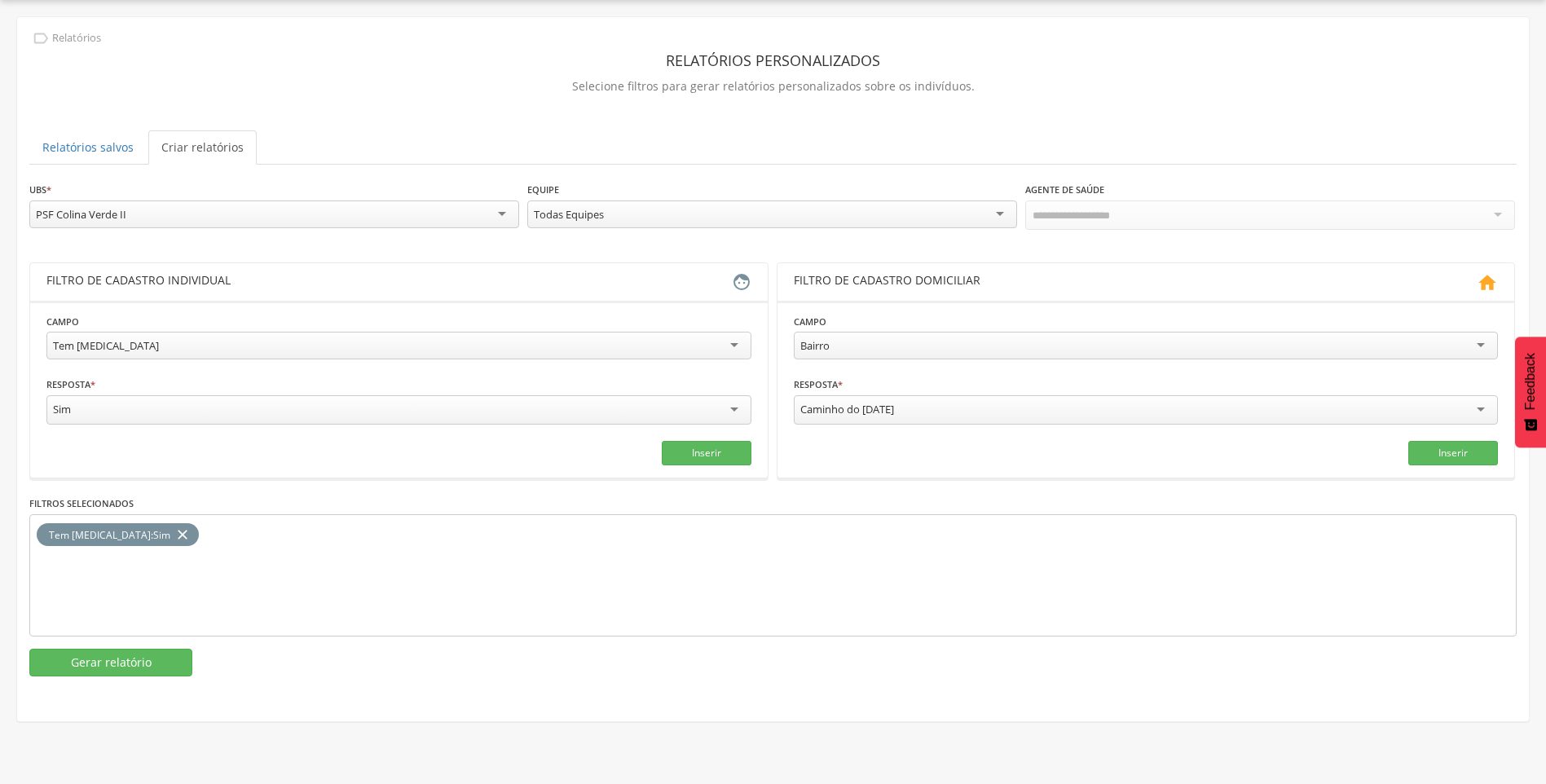
click at [119, 212] on div "PSF Colina Verde II" at bounding box center [81, 213] width 90 height 14
click at [113, 656] on button "Gerar relatório" at bounding box center [111, 661] width 163 height 28
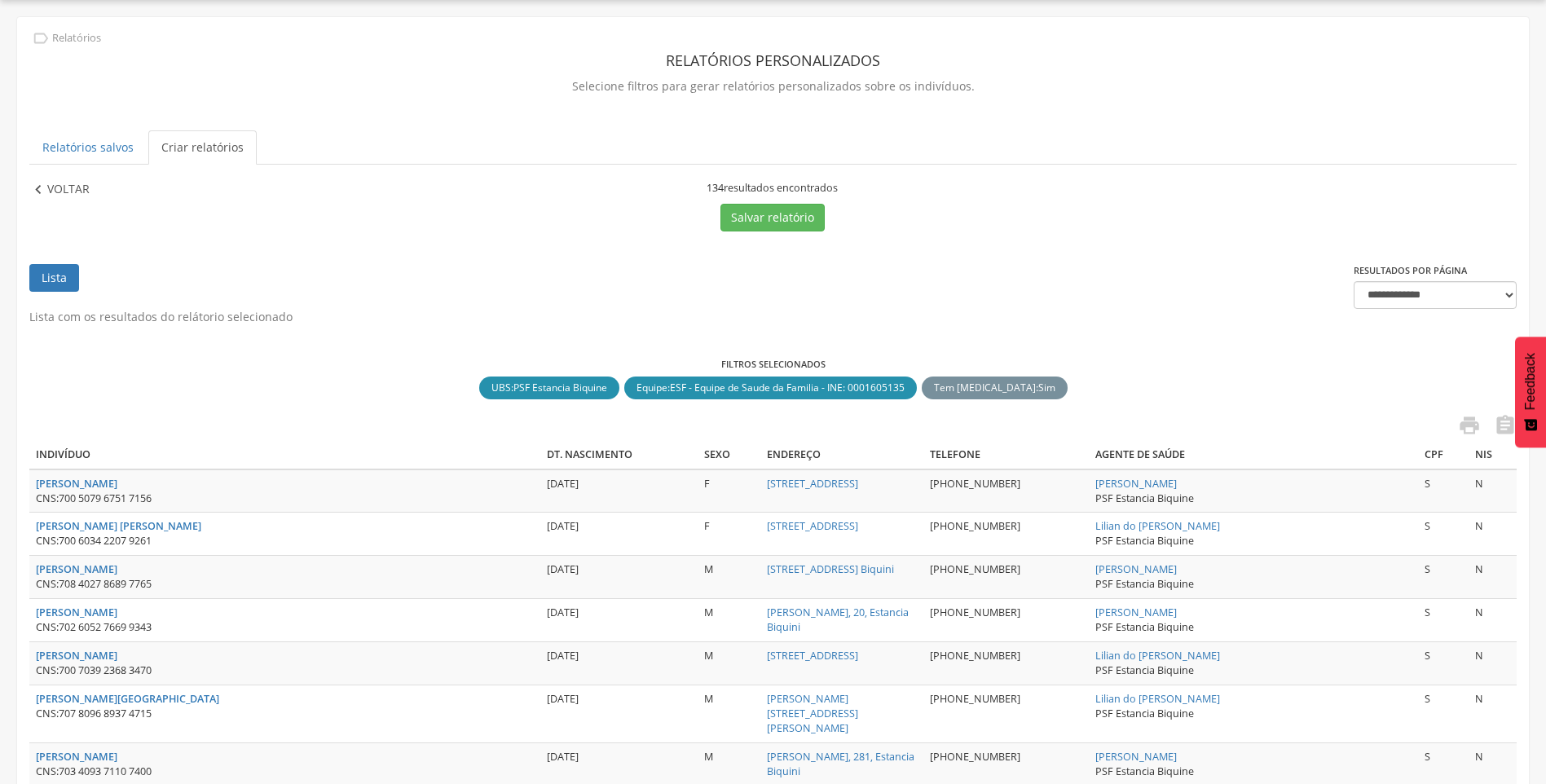
click at [73, 196] on p "Voltar" at bounding box center [69, 190] width 43 height 18
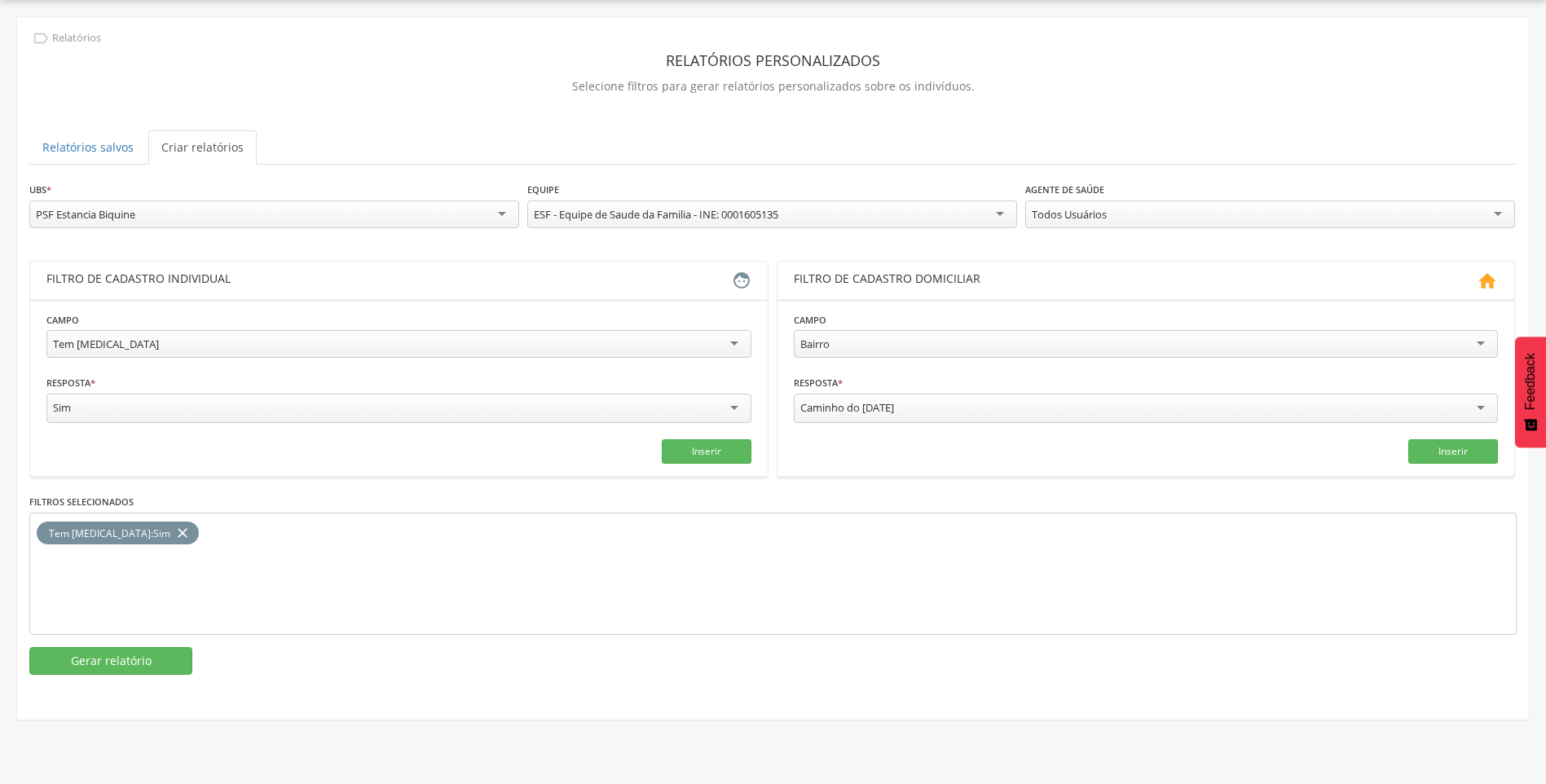
click at [94, 211] on div "PSF Estancia Biquine" at bounding box center [85, 213] width 100 height 14
click at [121, 653] on button "Gerar relatório" at bounding box center [111, 662] width 163 height 28
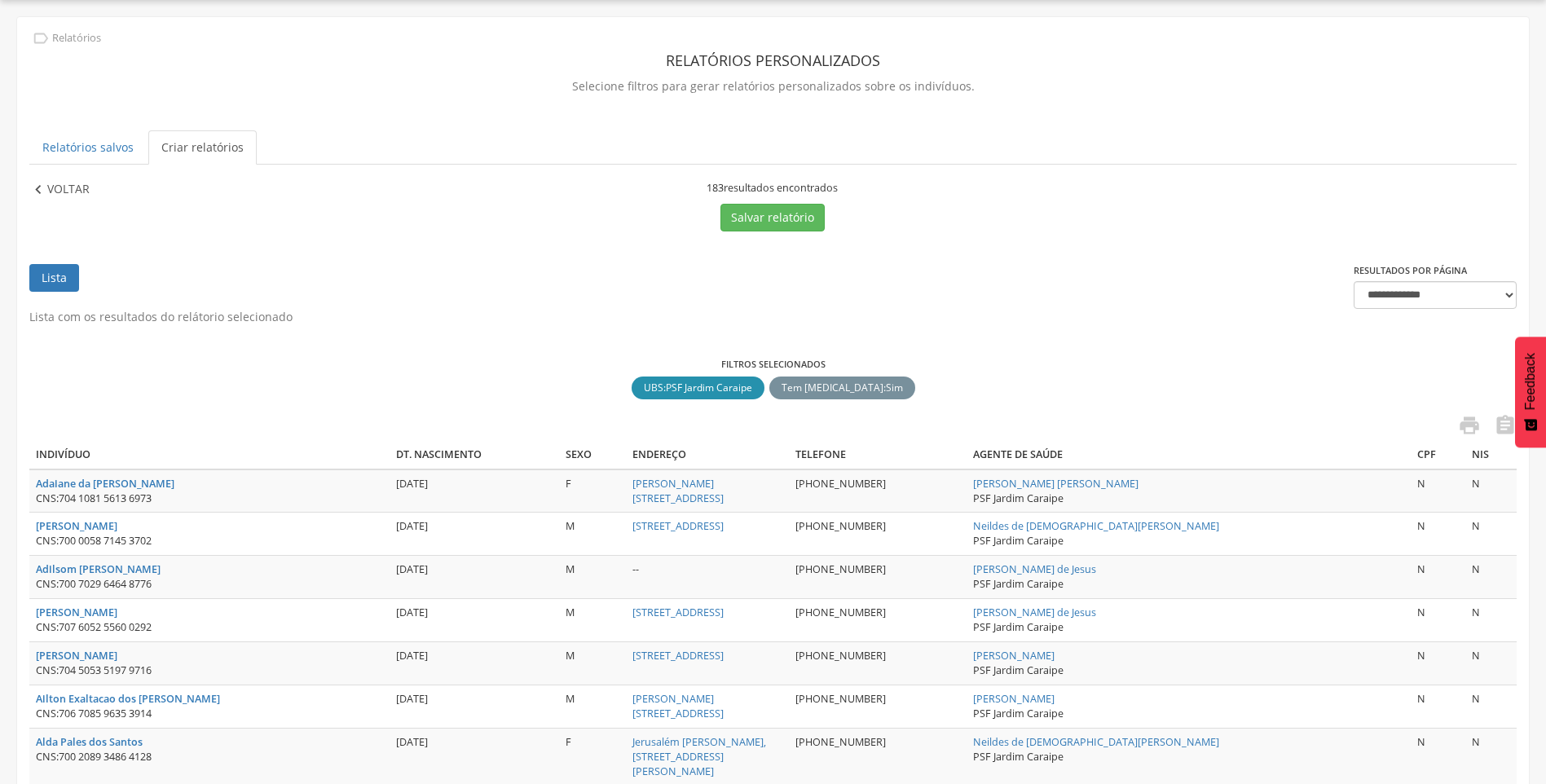
click at [77, 193] on p "Voltar" at bounding box center [69, 190] width 43 height 18
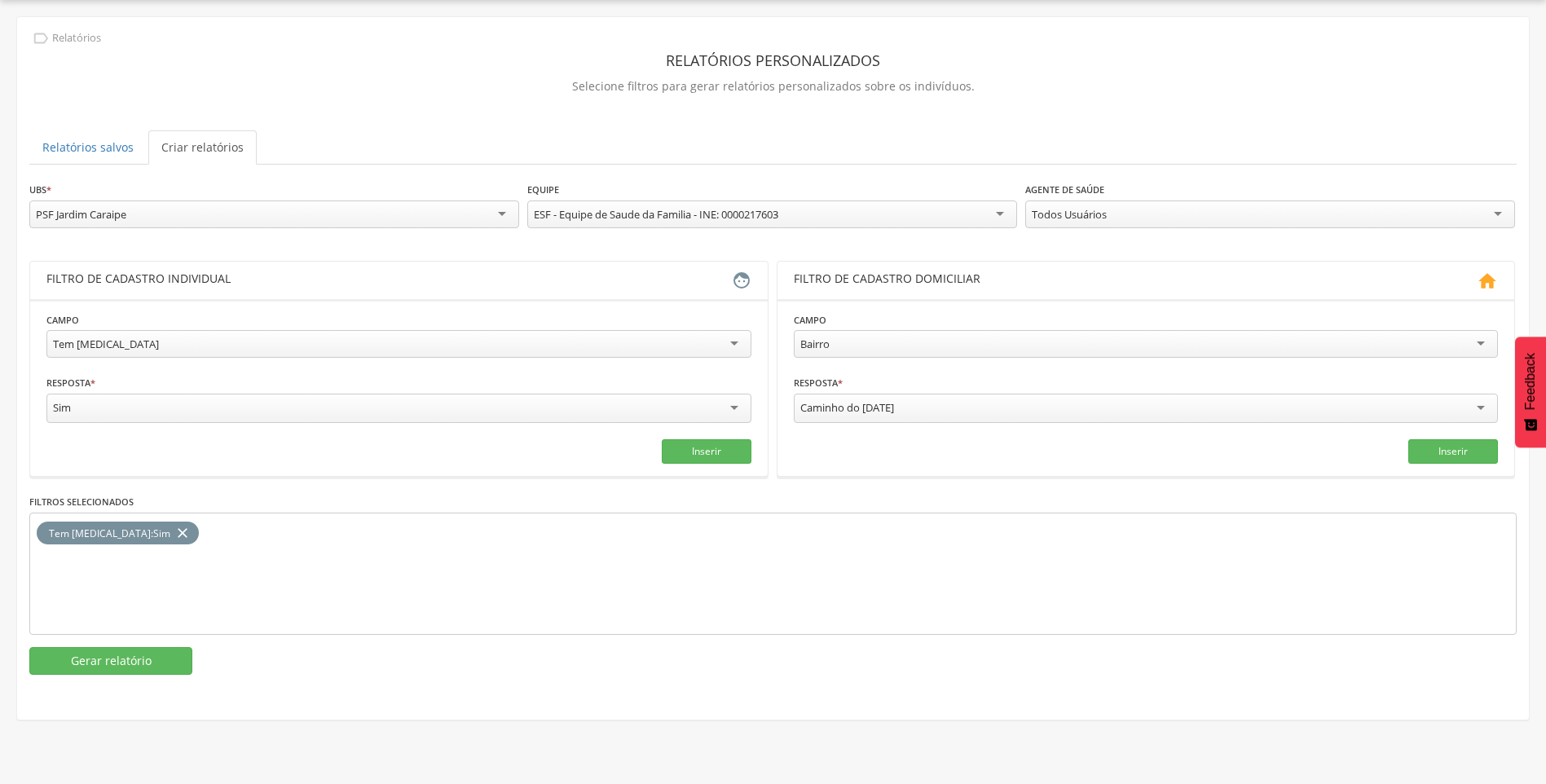
click at [117, 218] on div "PSF Jardim Caraipe" at bounding box center [81, 213] width 90 height 14
click at [106, 665] on button "Gerar relatório" at bounding box center [111, 662] width 163 height 28
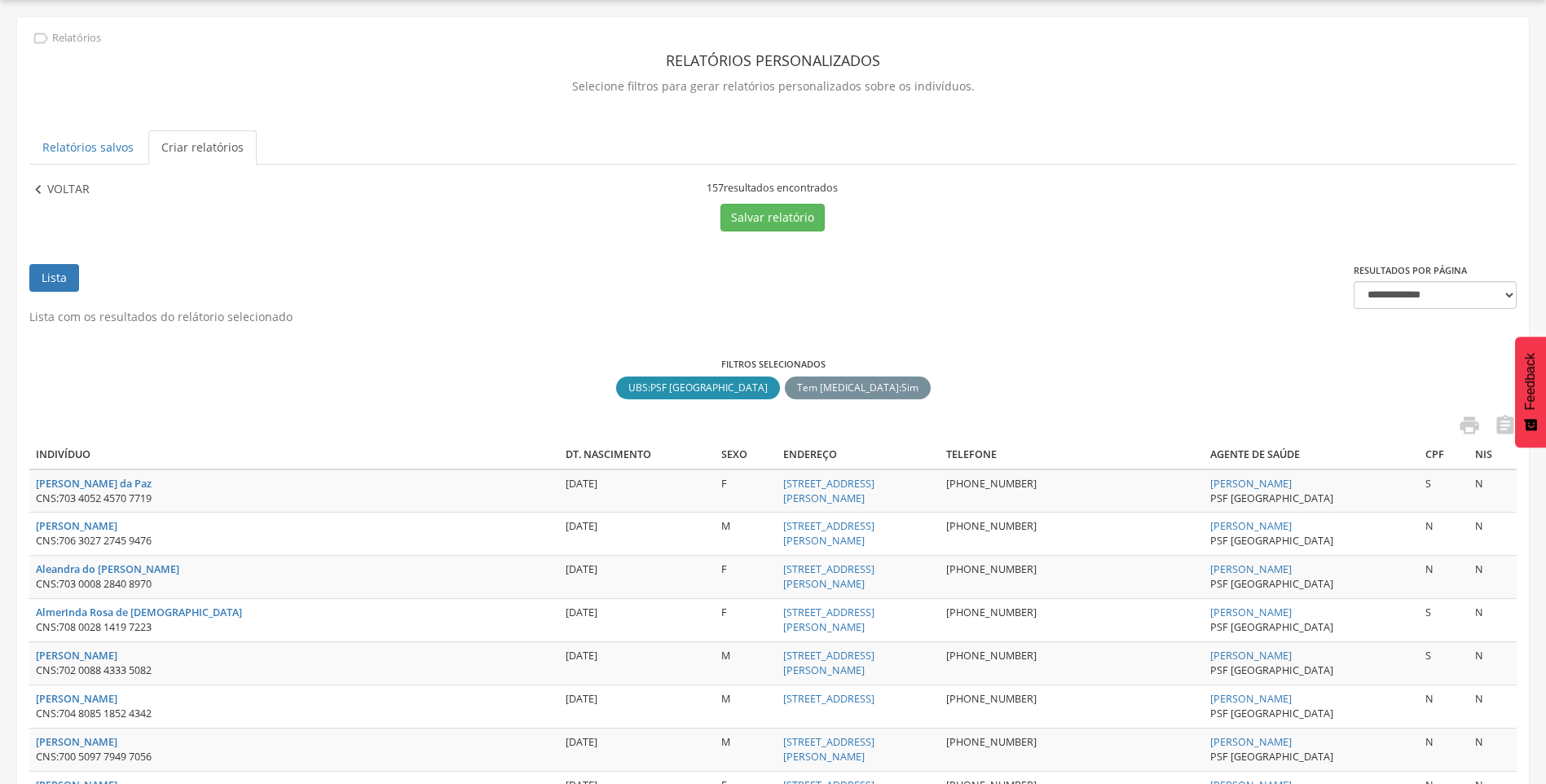
click at [59, 187] on p "Voltar" at bounding box center [69, 190] width 43 height 18
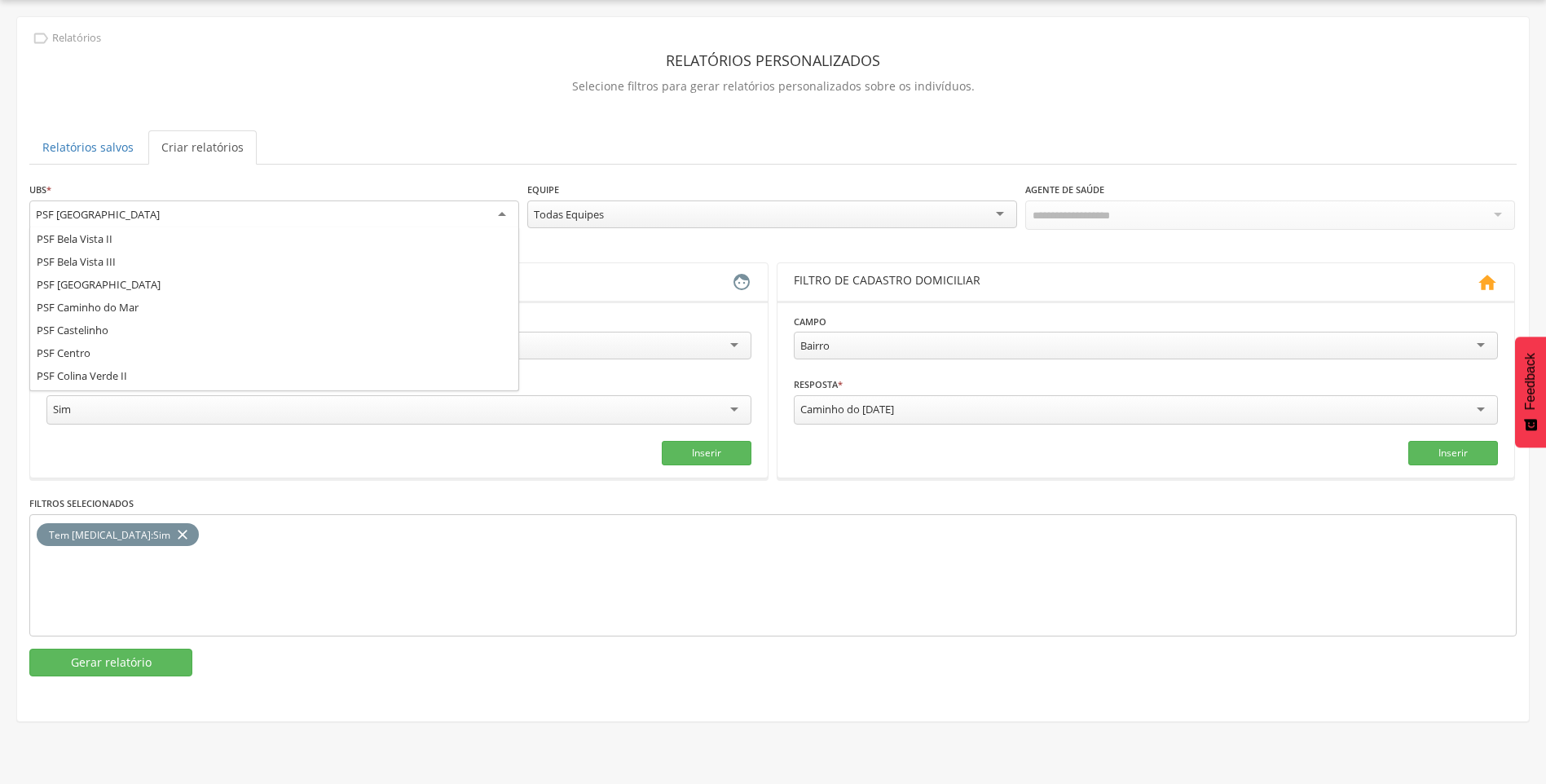
click at [206, 223] on div "PSF [GEOGRAPHIC_DATA]" at bounding box center [274, 215] width 490 height 29
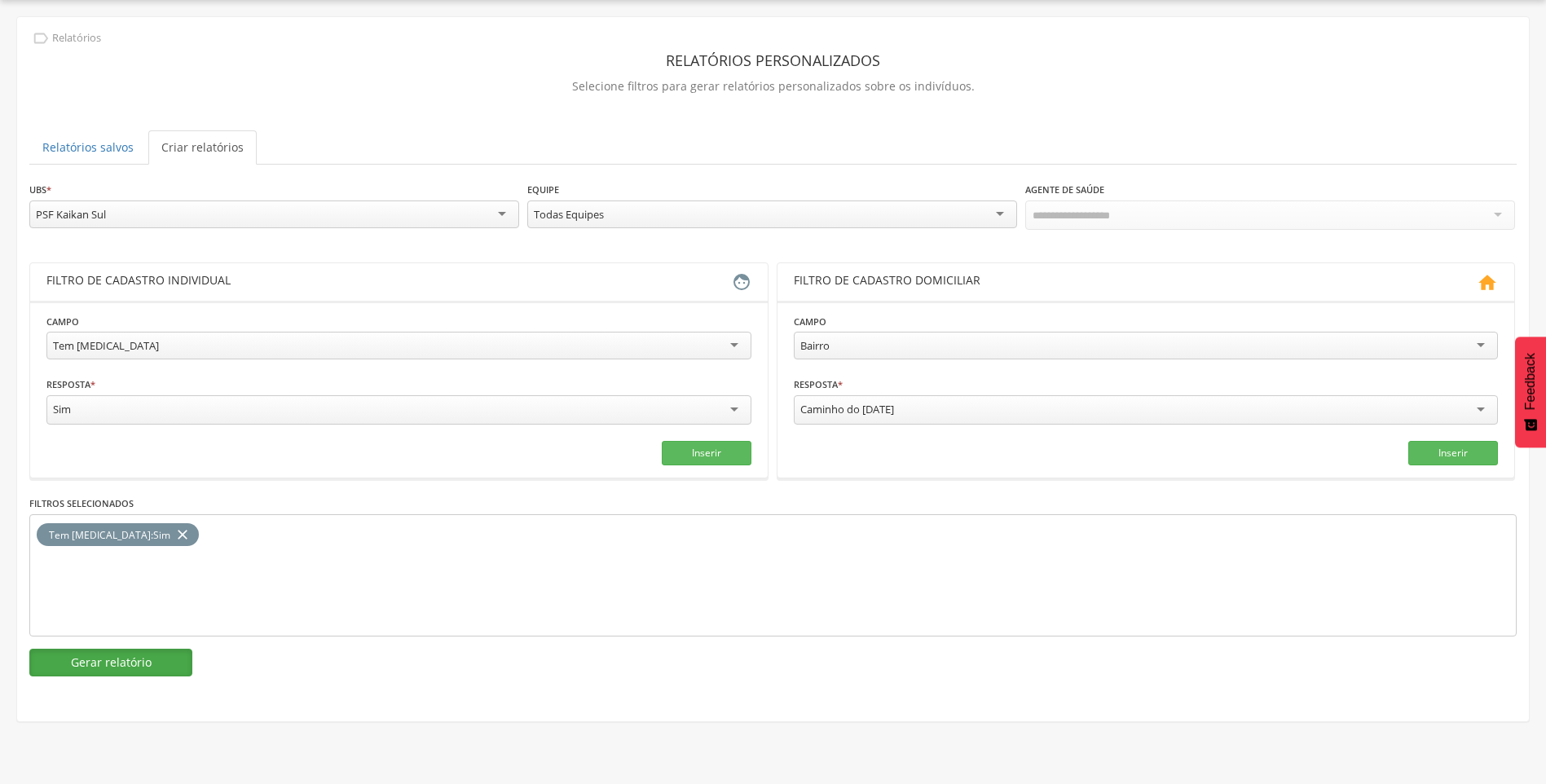
click at [84, 667] on button "Gerar relatório" at bounding box center [111, 662] width 163 height 28
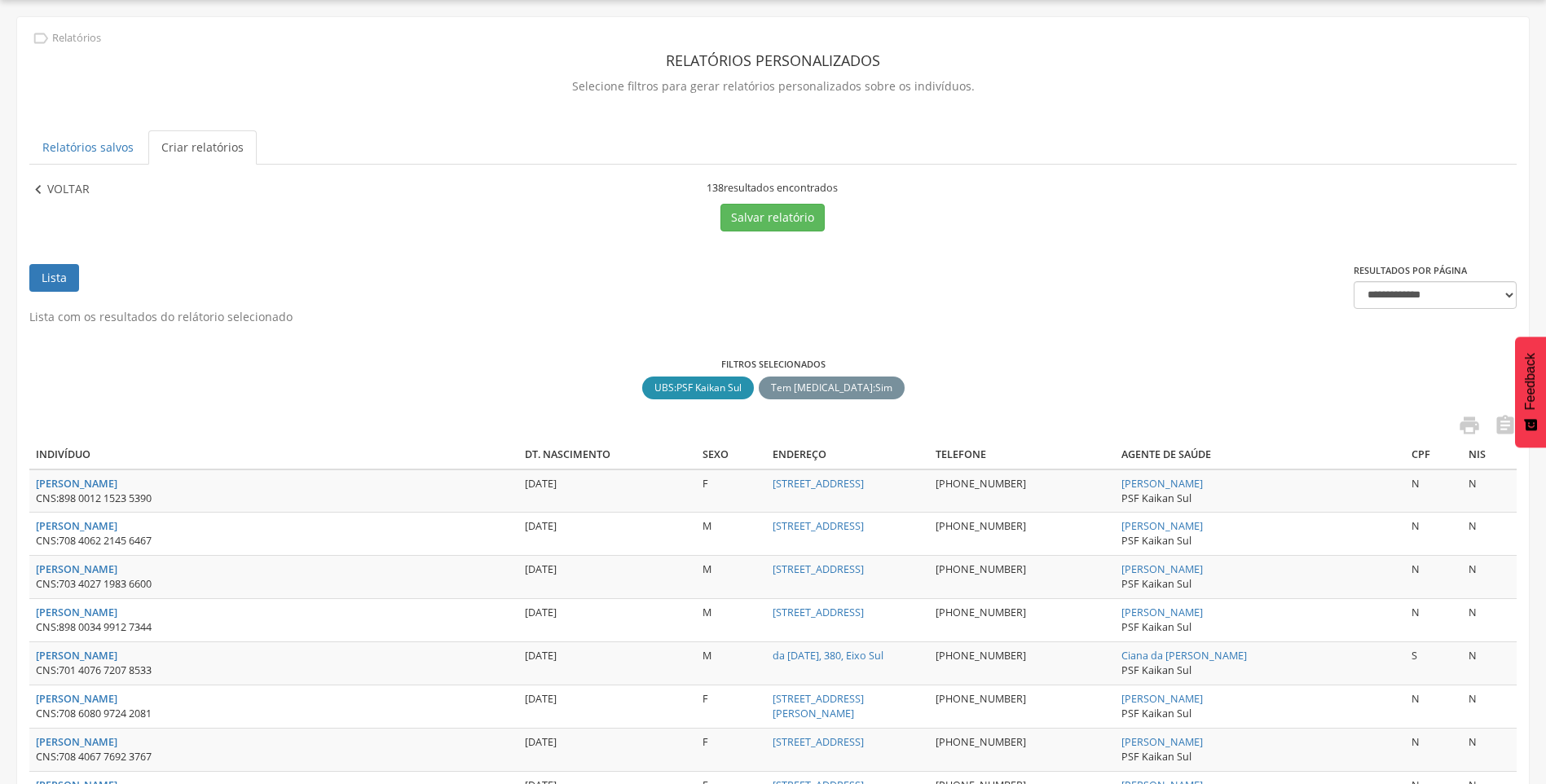
click at [75, 194] on p "Voltar" at bounding box center [69, 190] width 43 height 18
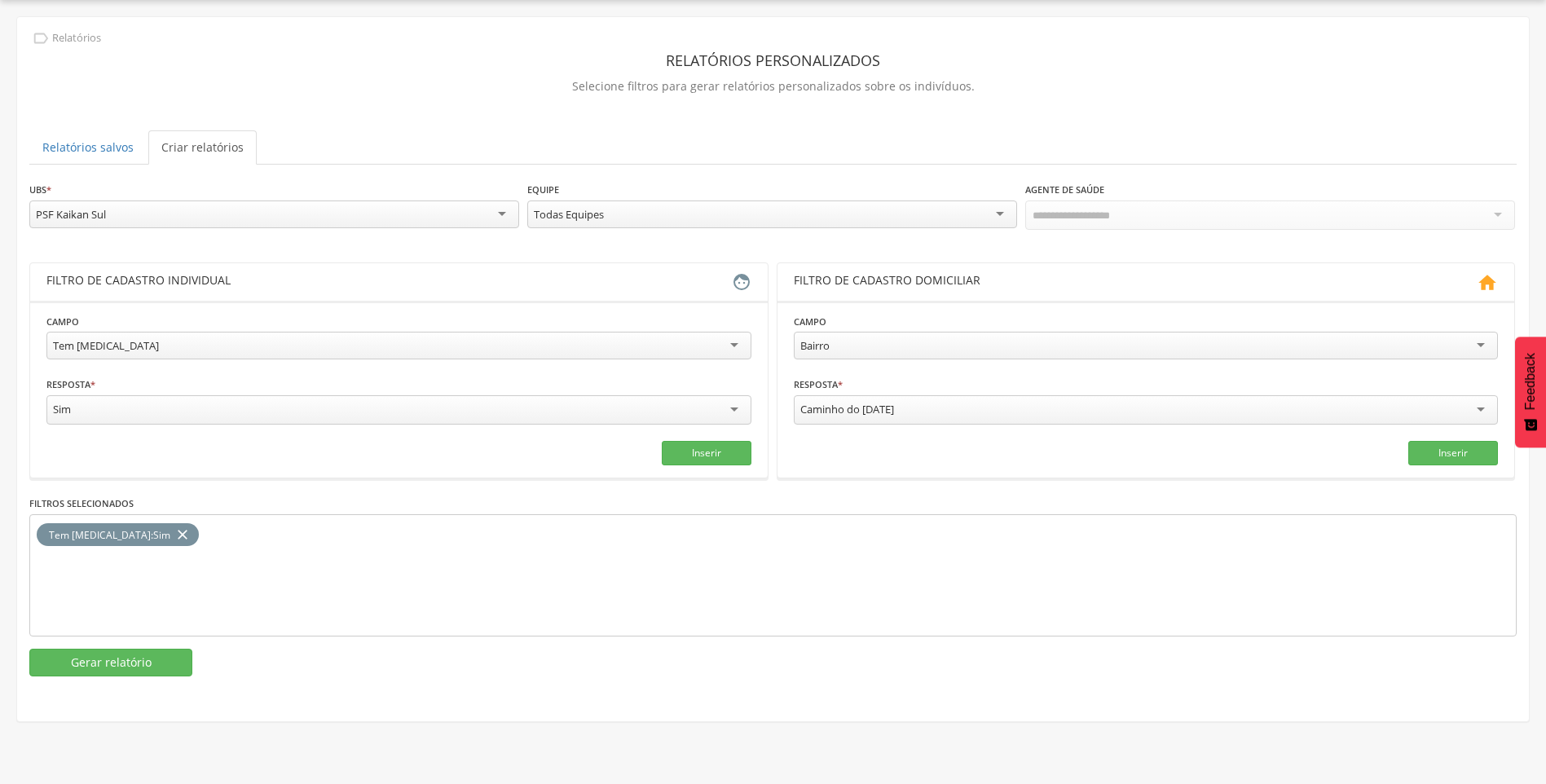
click at [155, 213] on div "PSF Kaikan Sul" at bounding box center [274, 214] width 490 height 28
click at [123, 661] on button "Gerar relatório" at bounding box center [111, 662] width 163 height 28
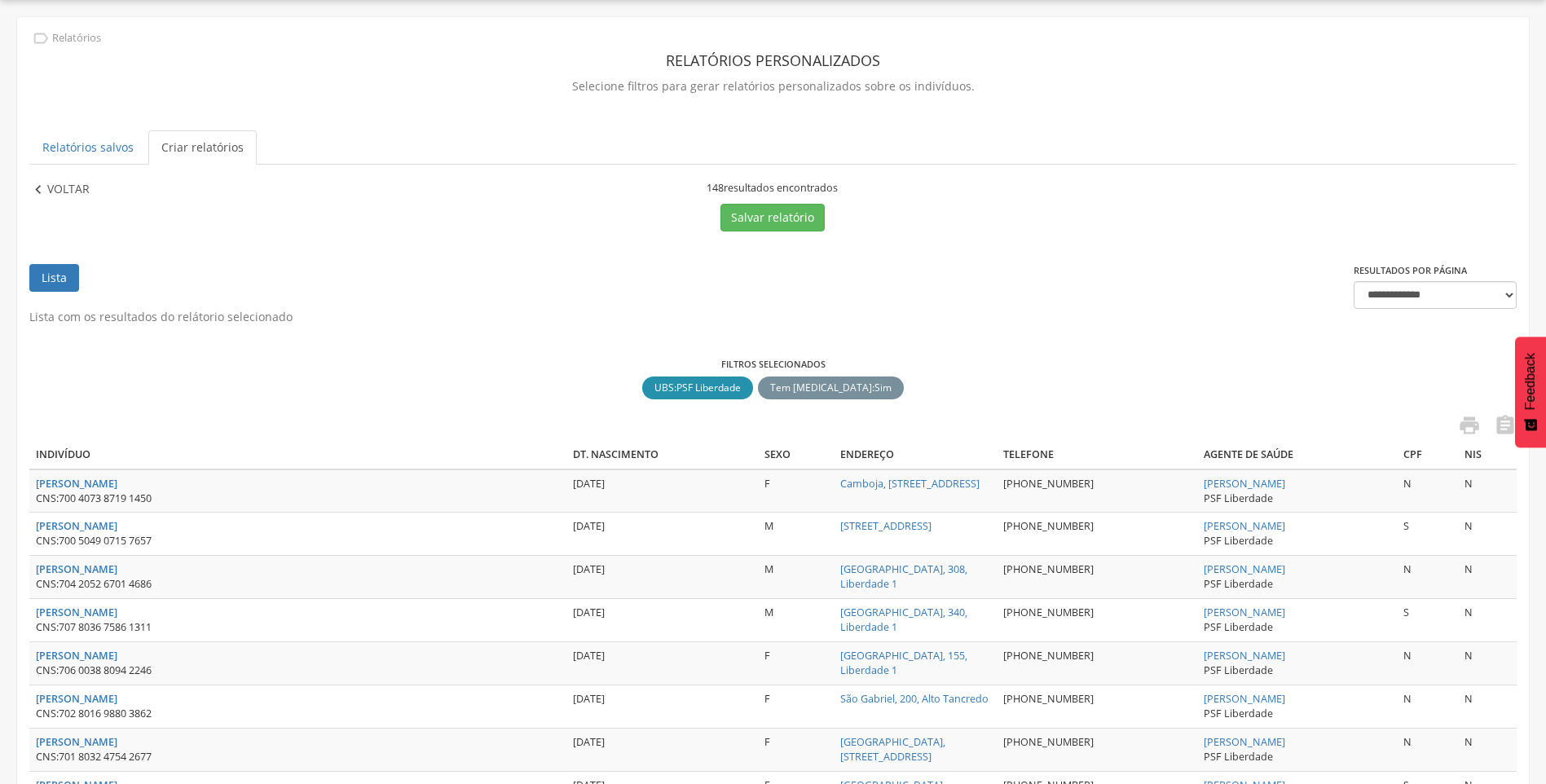
click at [48, 190] on p "Voltar" at bounding box center [69, 190] width 43 height 18
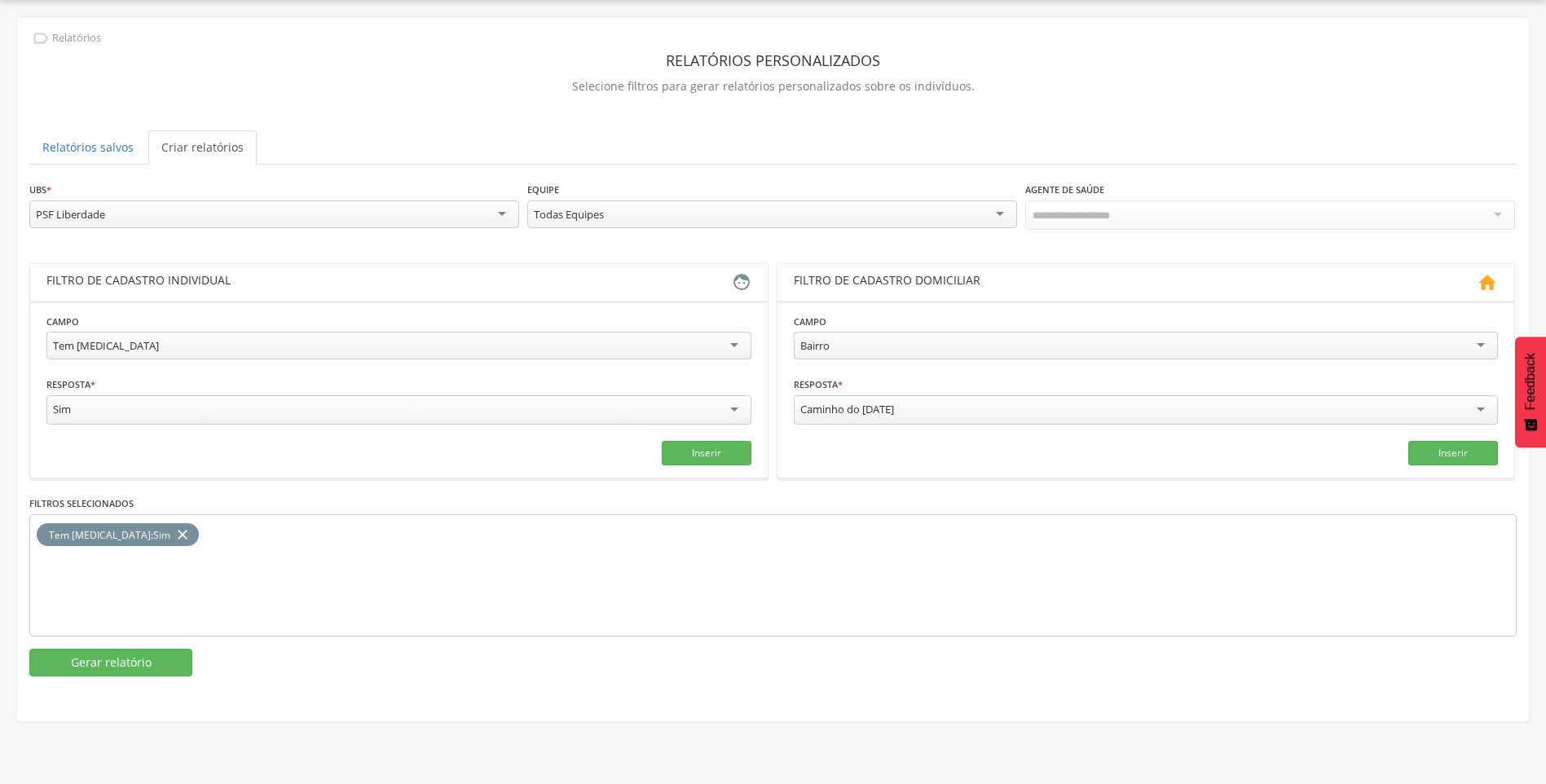
click at [109, 207] on div "PSF Liberdade" at bounding box center [274, 214] width 490 height 28
click at [147, 658] on button "Gerar relatório" at bounding box center [111, 662] width 163 height 28
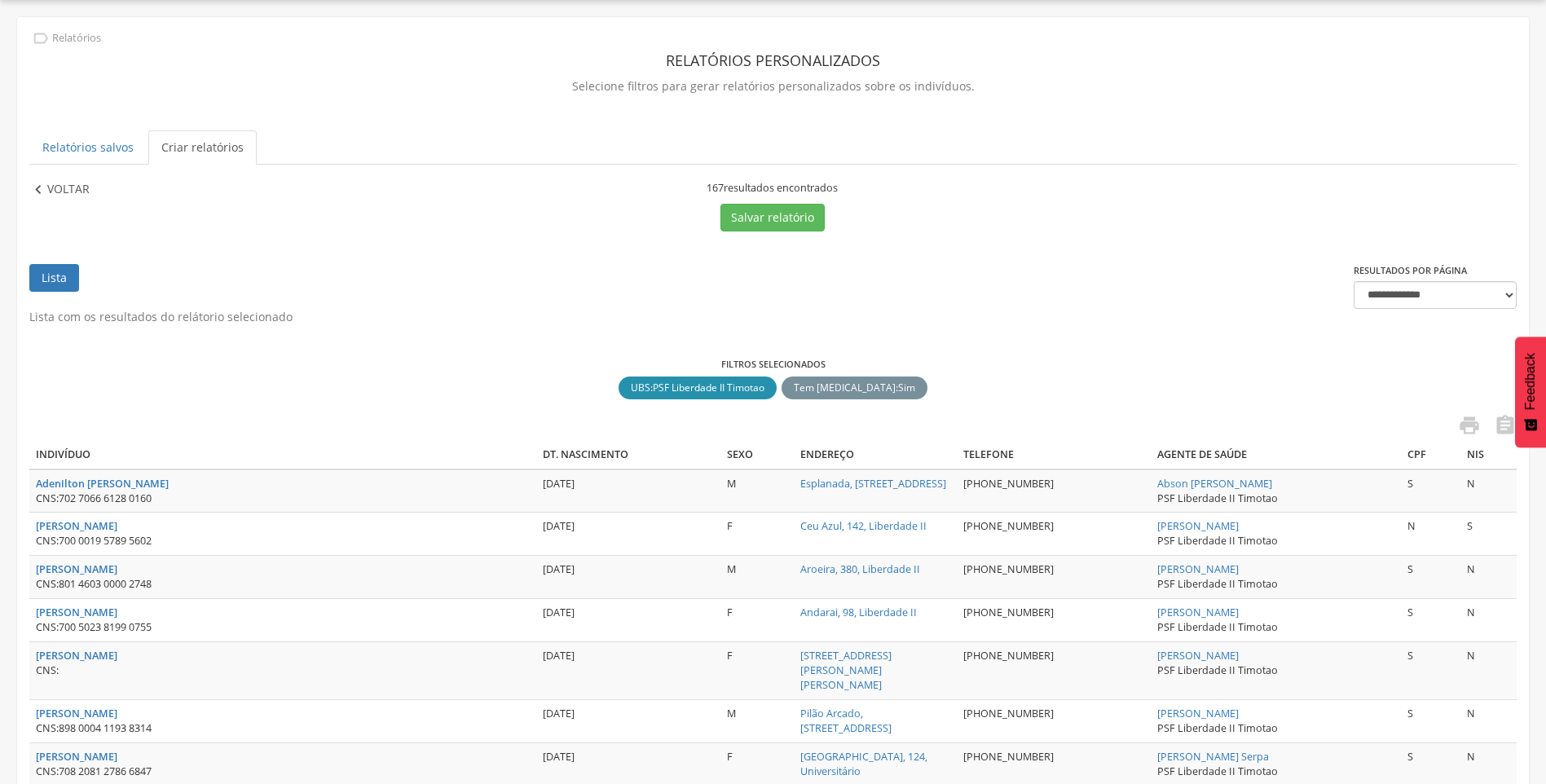
click at [72, 192] on p "Voltar" at bounding box center [69, 190] width 43 height 18
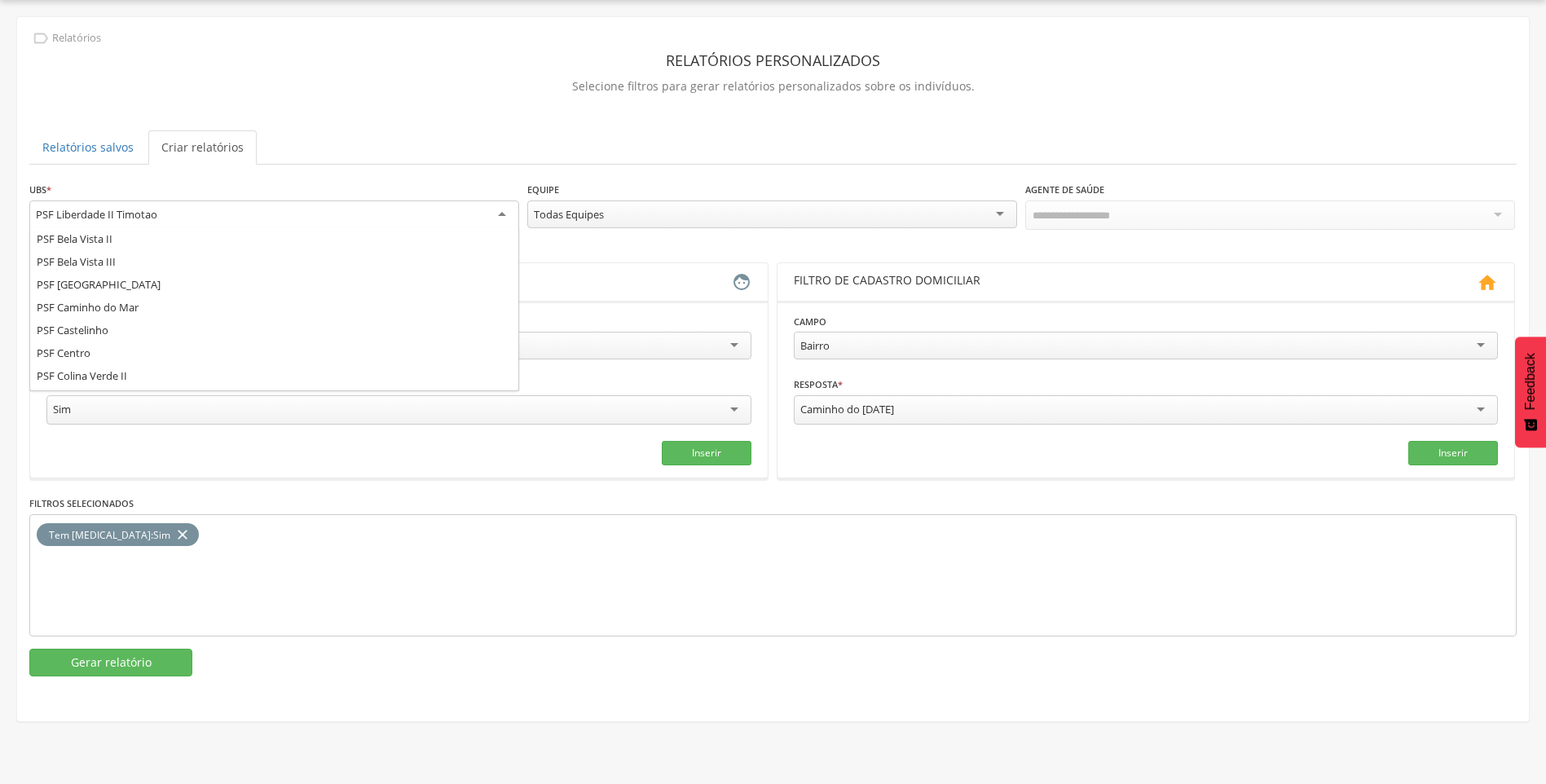
click at [111, 213] on div "PSF Liberdade II Timotao" at bounding box center [96, 213] width 122 height 14
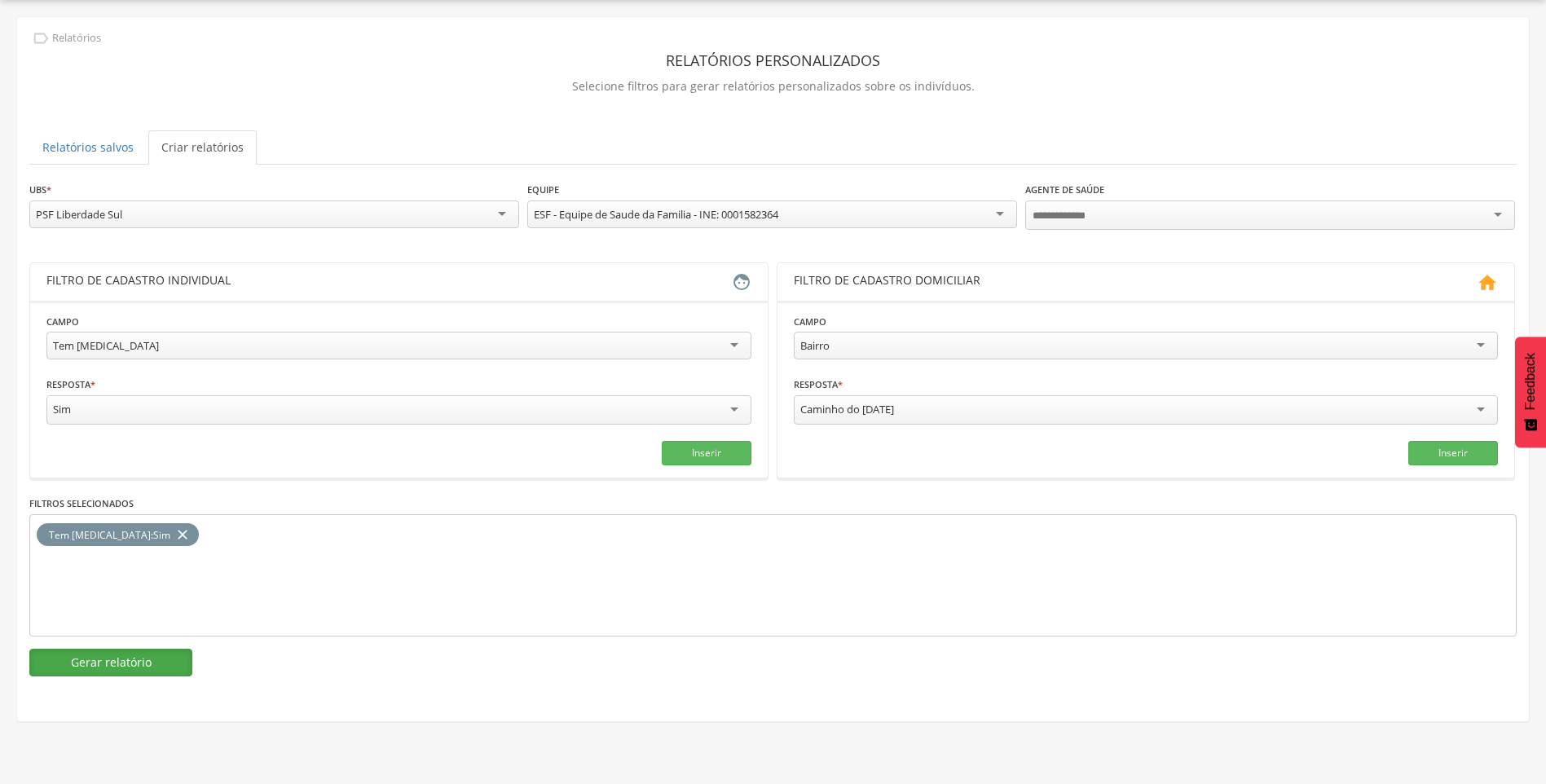
click at [149, 655] on button "Gerar relatório" at bounding box center [111, 662] width 163 height 28
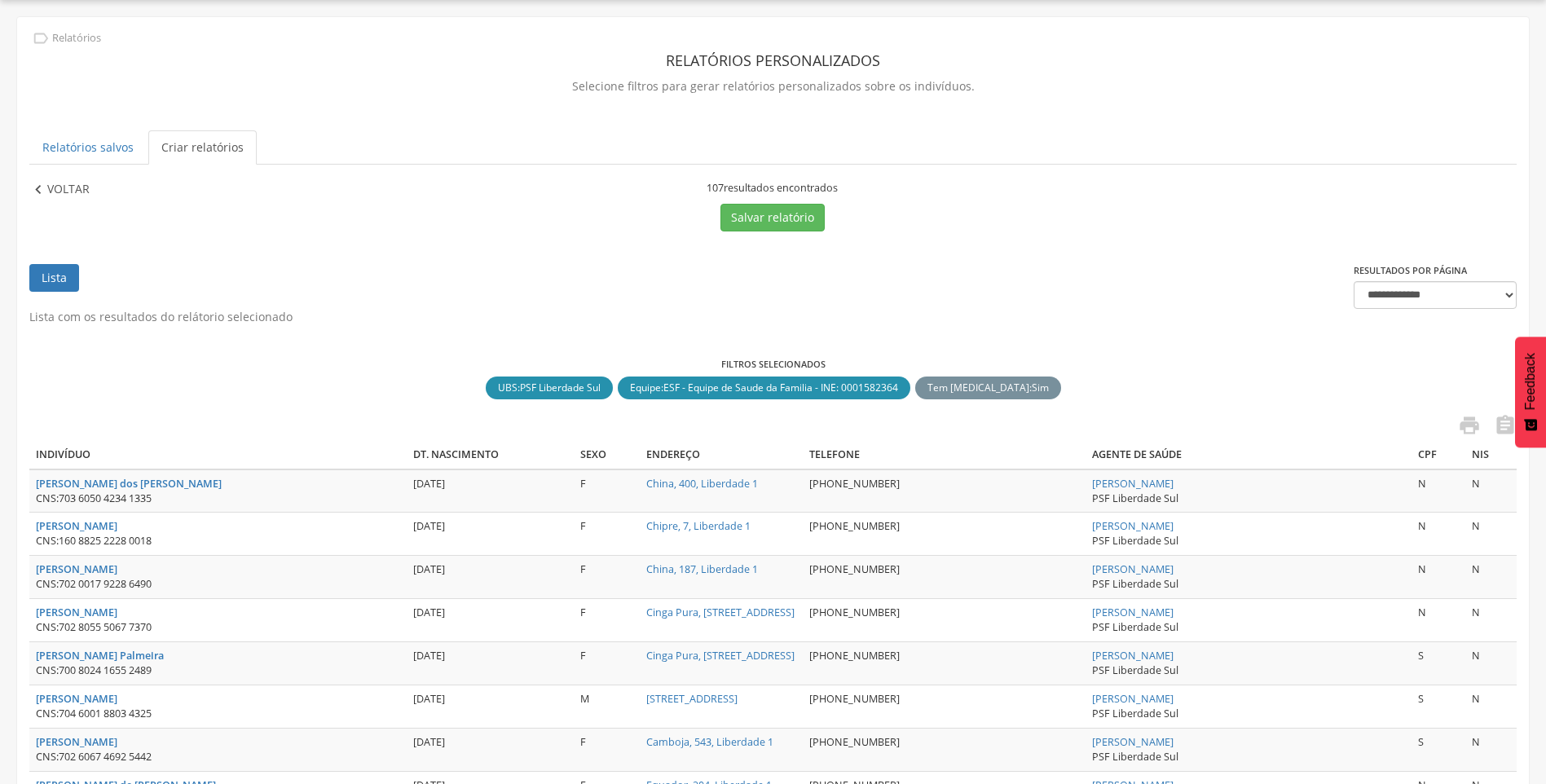
click at [89, 183] on div " Voltar" at bounding box center [70, 190] width 82 height 18
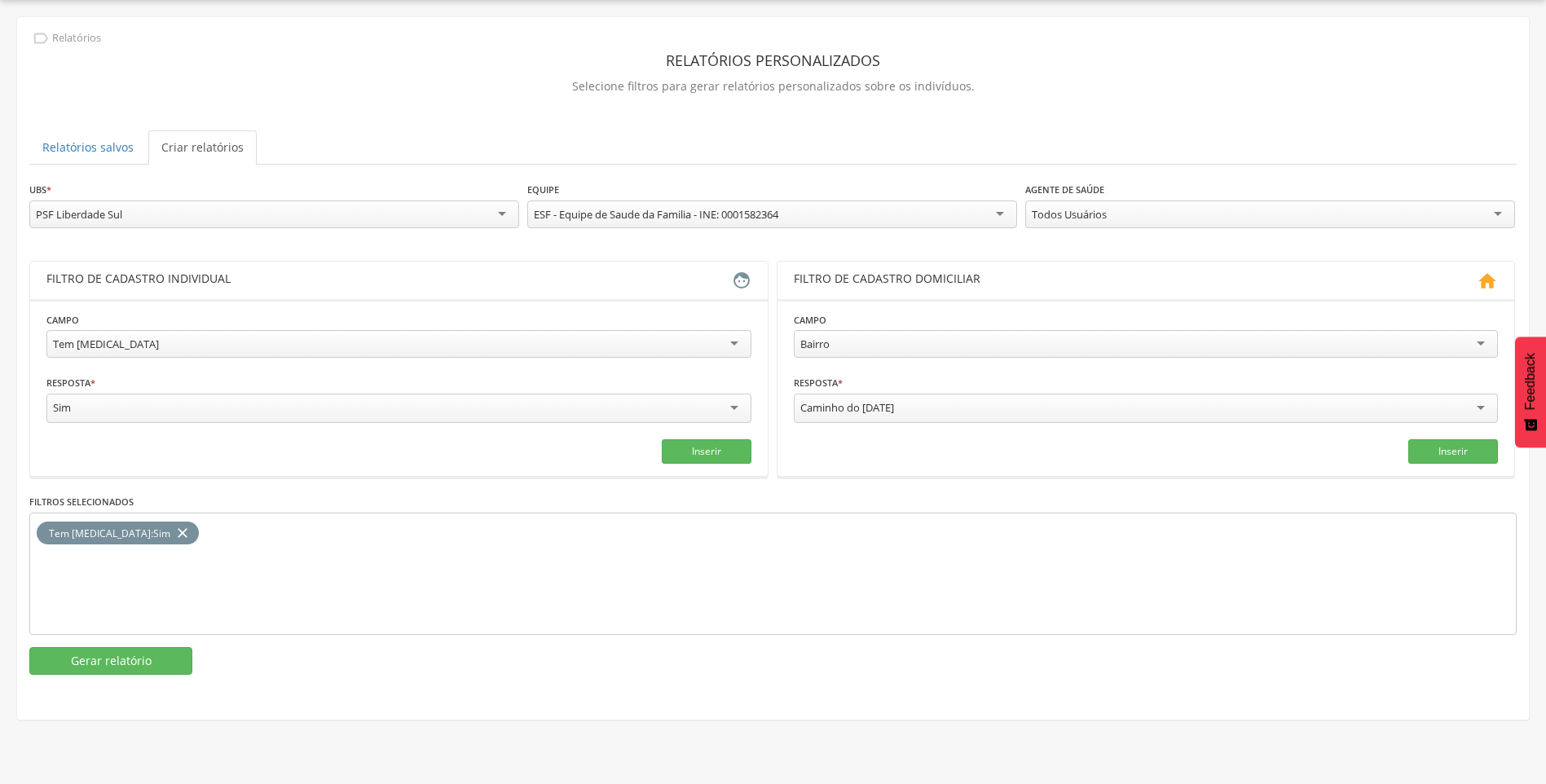
click at [218, 219] on div "PSF Liberdade Sul" at bounding box center [274, 214] width 490 height 28
click at [142, 662] on button "Gerar relatório" at bounding box center [111, 662] width 163 height 28
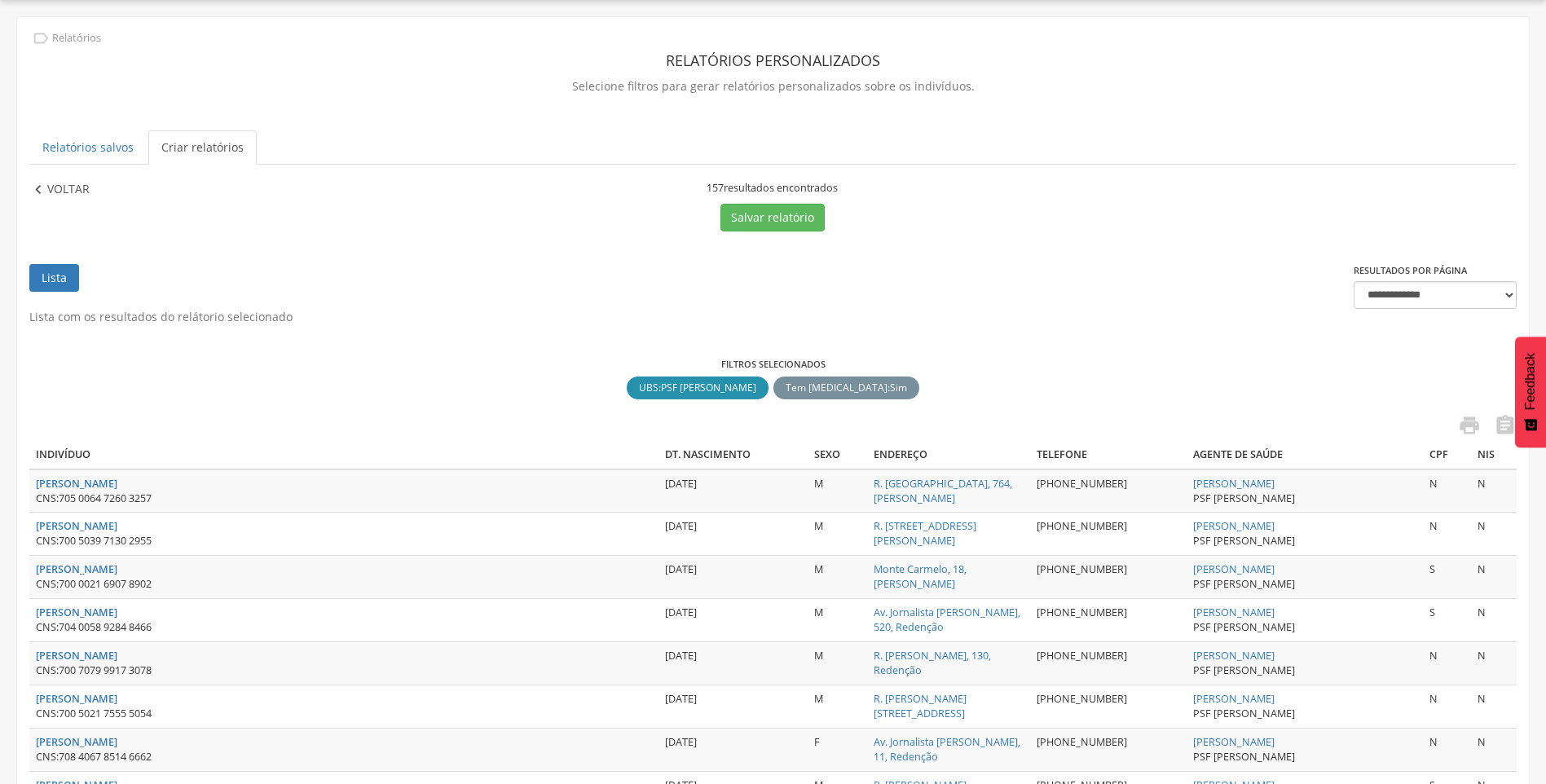
click at [83, 192] on p "Voltar" at bounding box center [69, 190] width 43 height 18
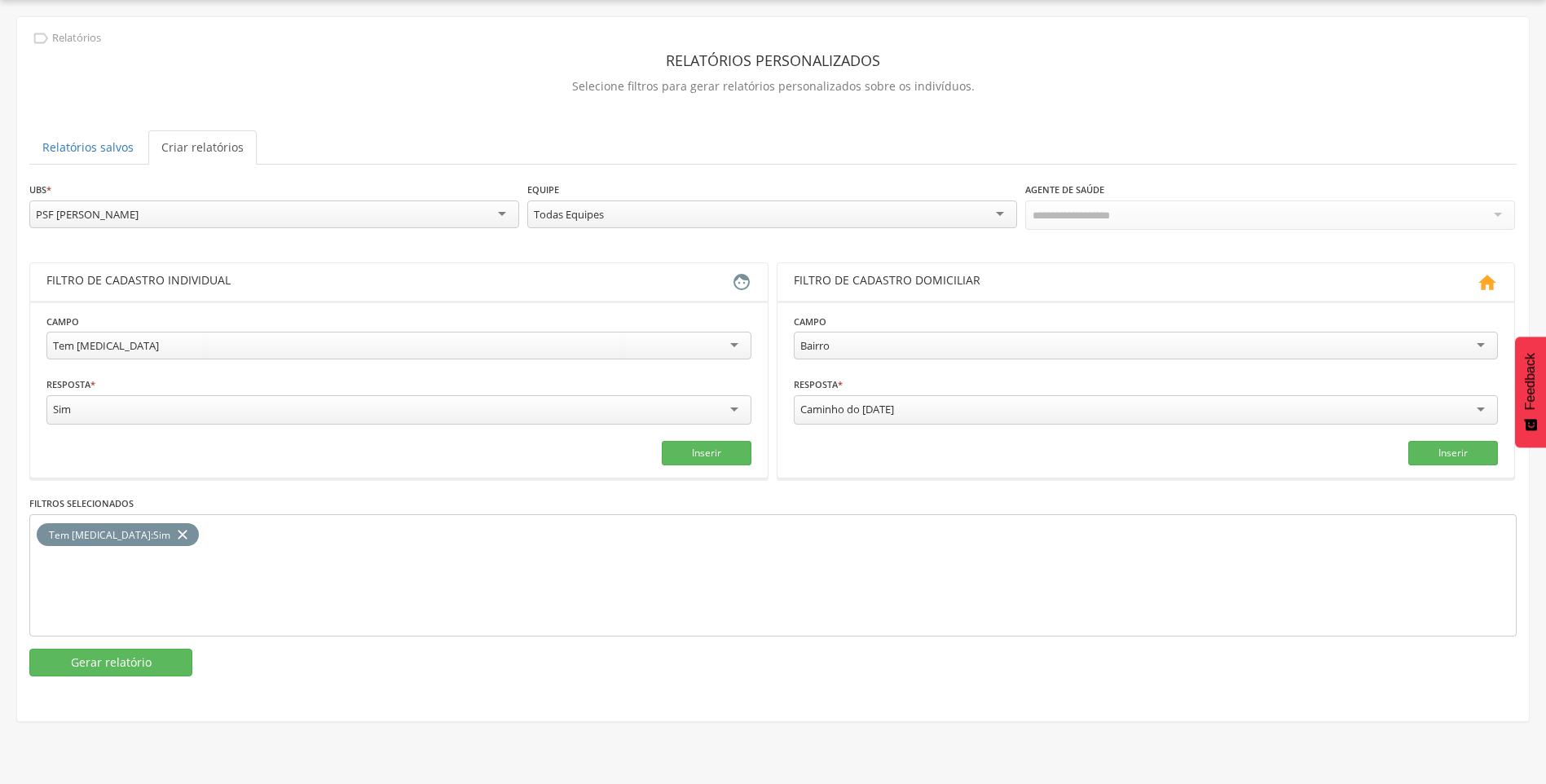
click at [220, 214] on div "PSF [PERSON_NAME]" at bounding box center [274, 214] width 490 height 28
click at [145, 669] on button "Gerar relatório" at bounding box center [111, 662] width 163 height 28
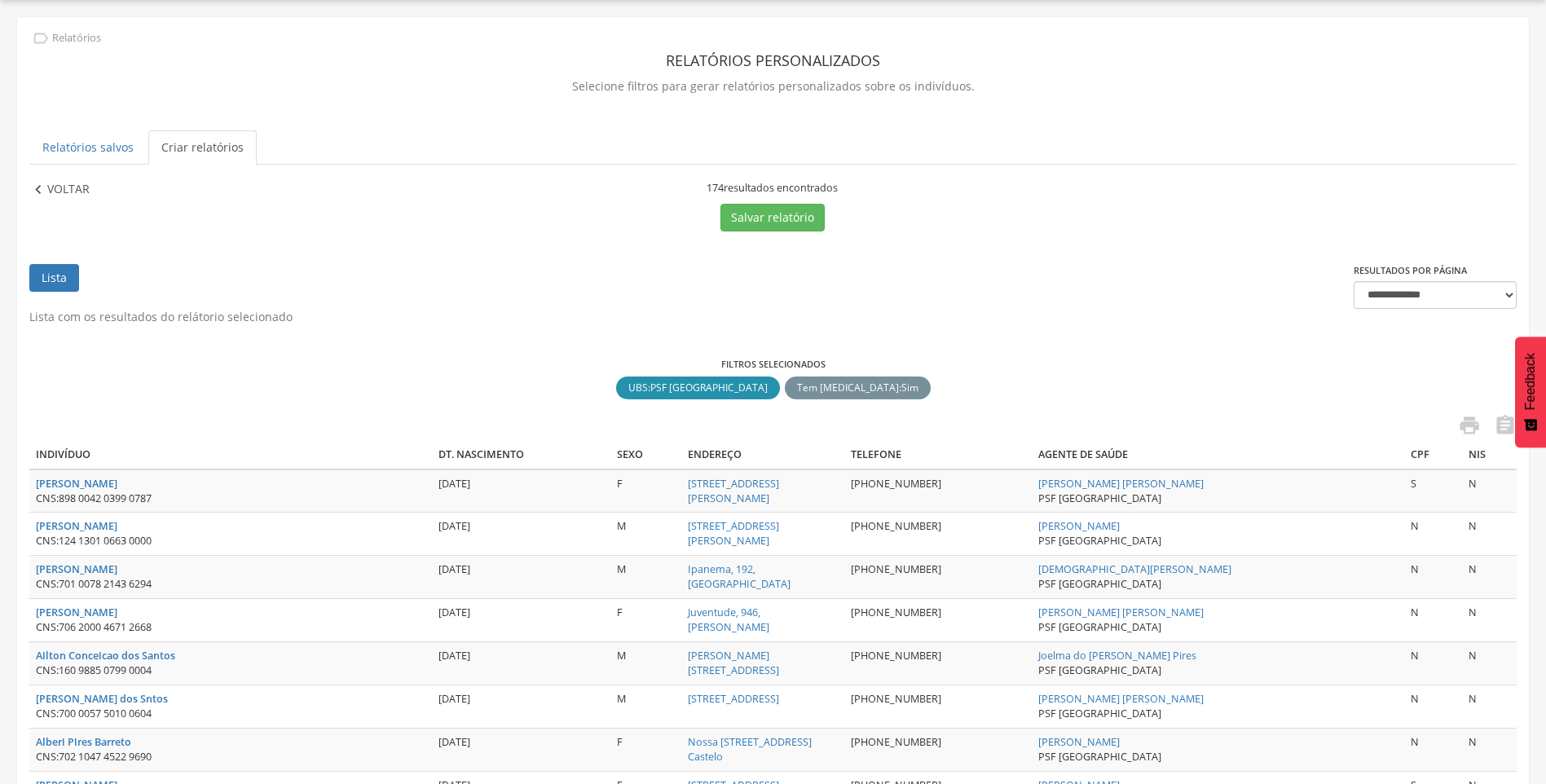
click at [56, 189] on p "Voltar" at bounding box center [69, 190] width 43 height 18
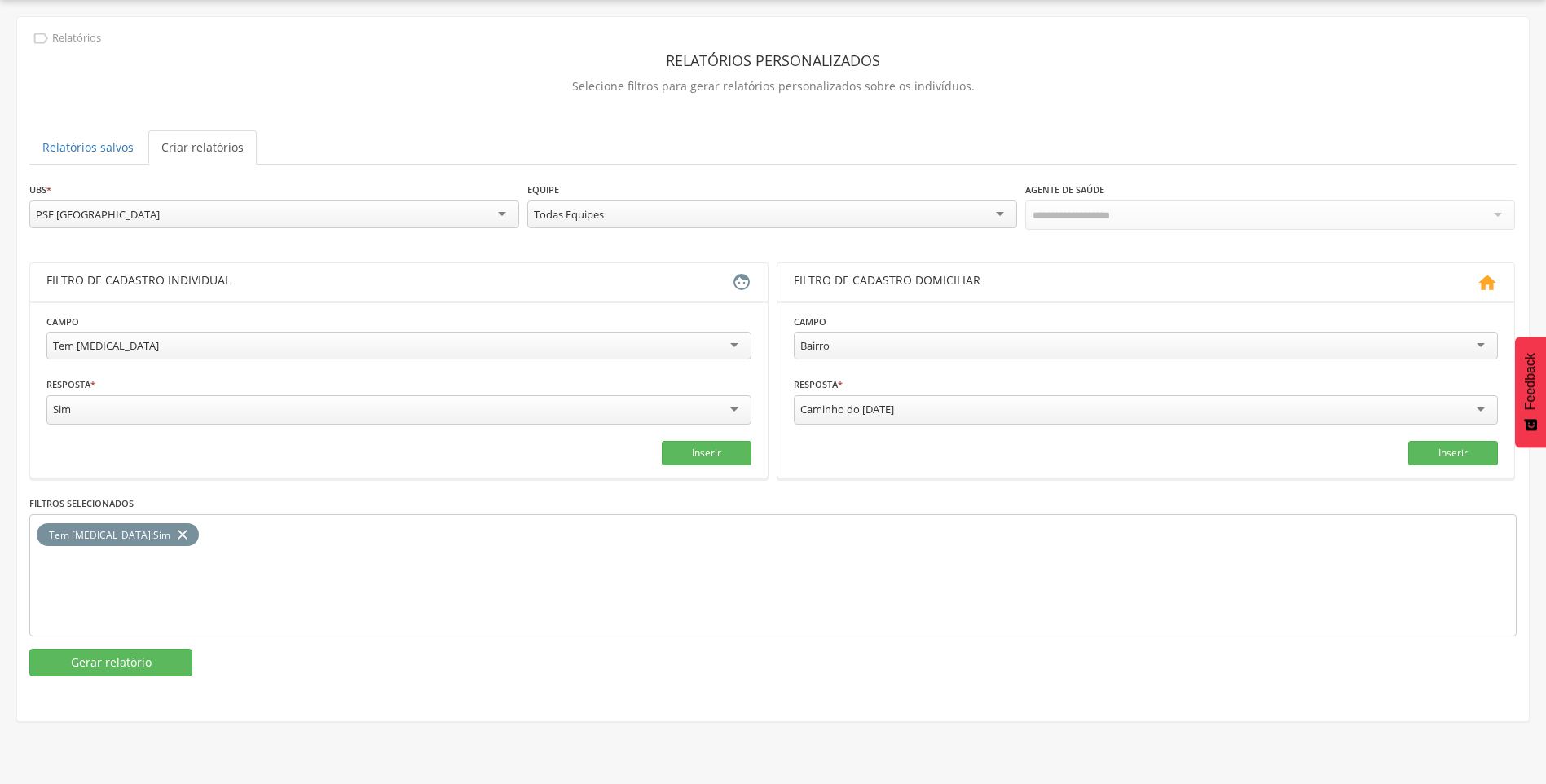
click at [266, 210] on div "PSF [GEOGRAPHIC_DATA]" at bounding box center [274, 214] width 490 height 28
click at [110, 665] on button "Gerar relatório" at bounding box center [111, 662] width 163 height 28
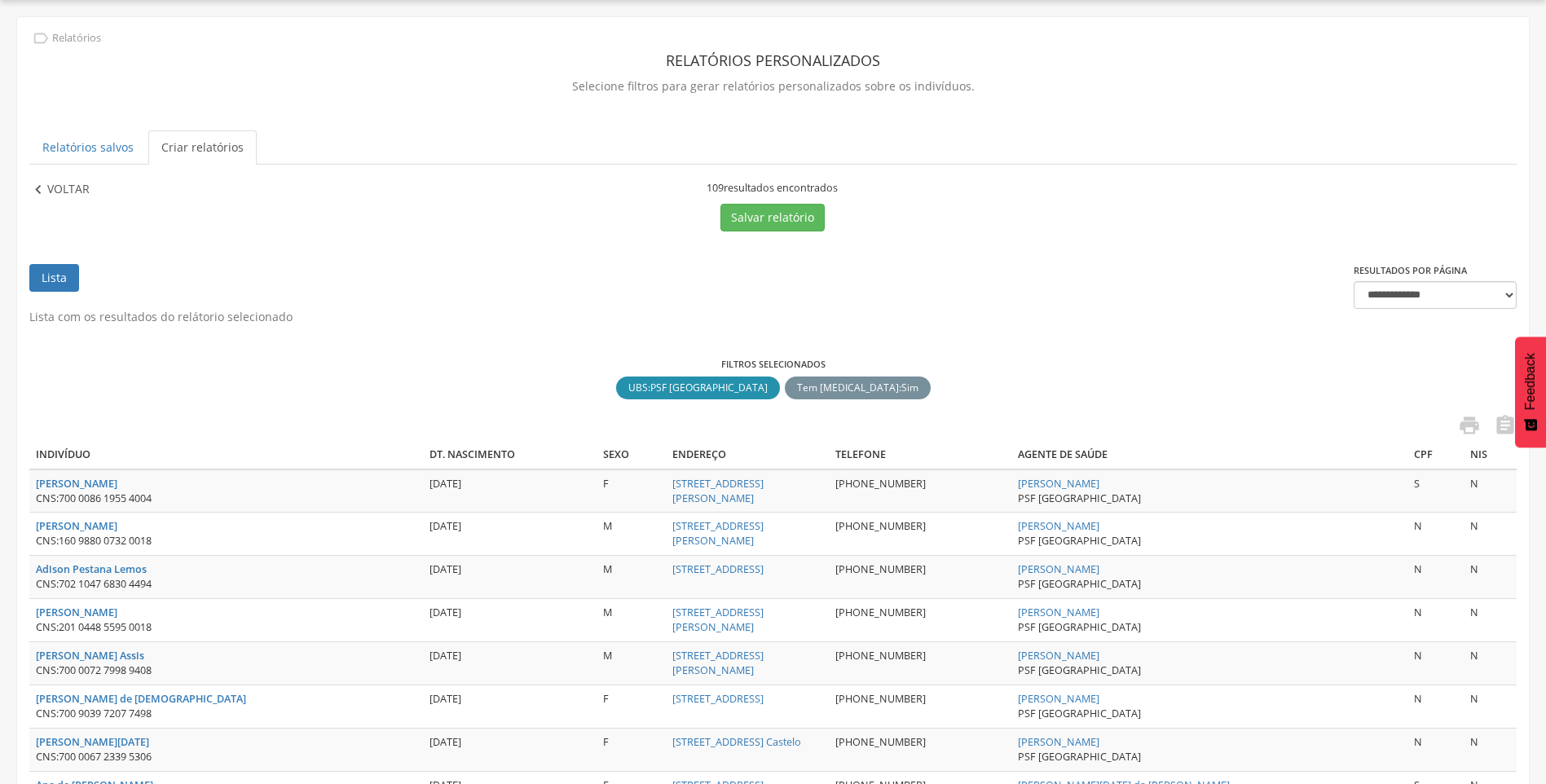
click at [77, 189] on p "Voltar" at bounding box center [69, 190] width 43 height 18
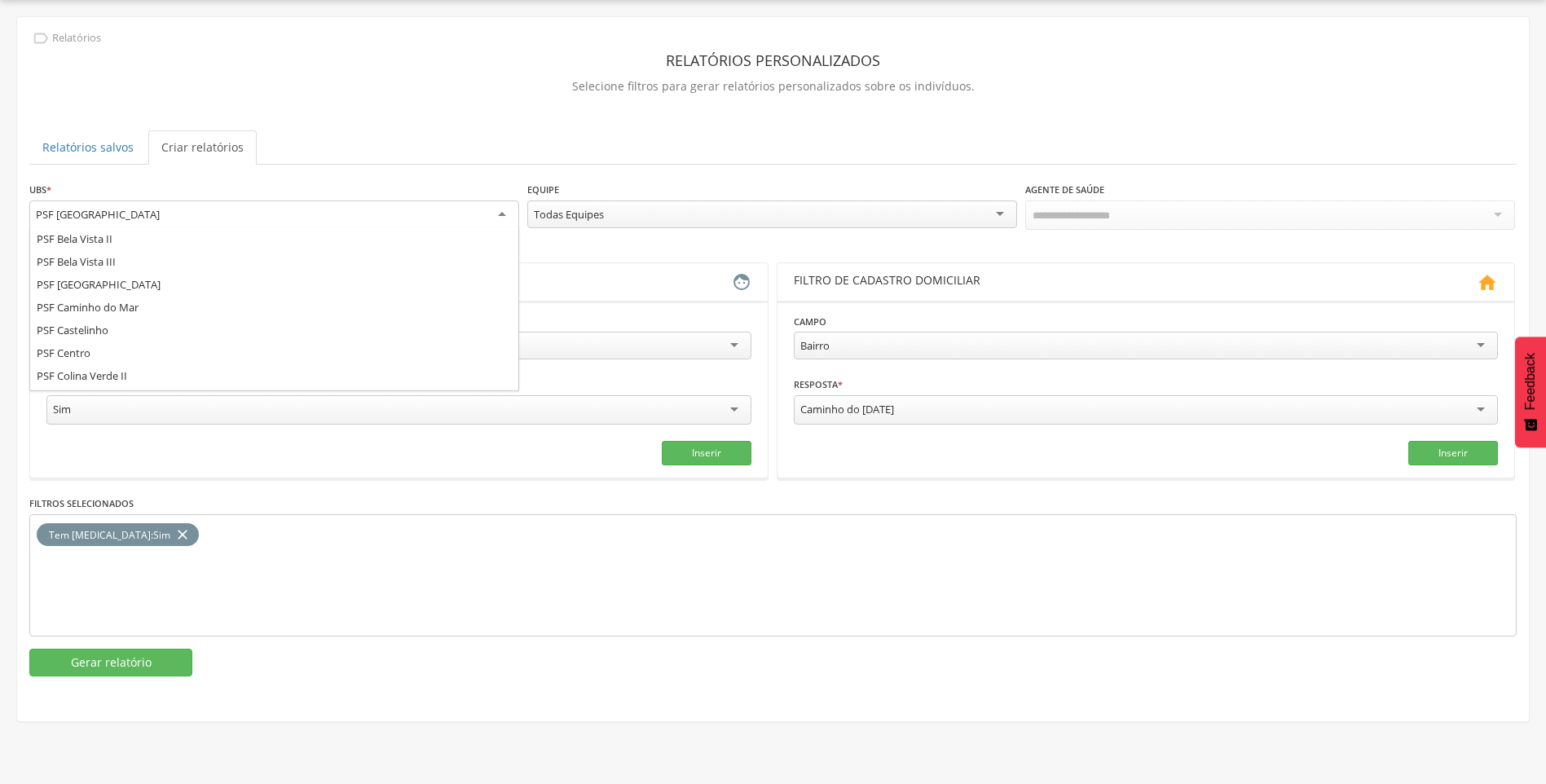
click at [111, 219] on div "PSF [GEOGRAPHIC_DATA]" at bounding box center [98, 213] width 124 height 14
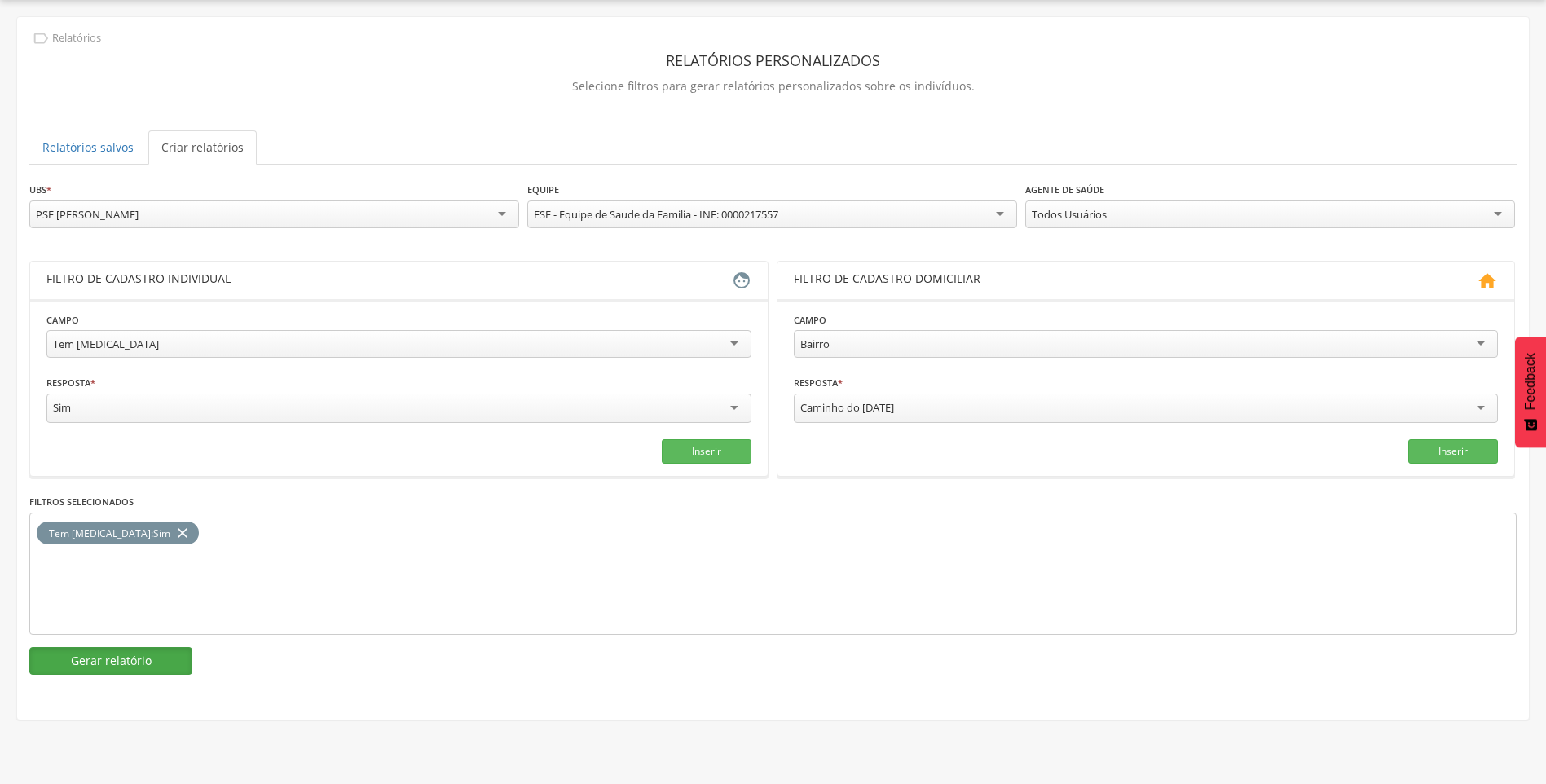
click at [137, 656] on button "Gerar relatório" at bounding box center [111, 661] width 163 height 28
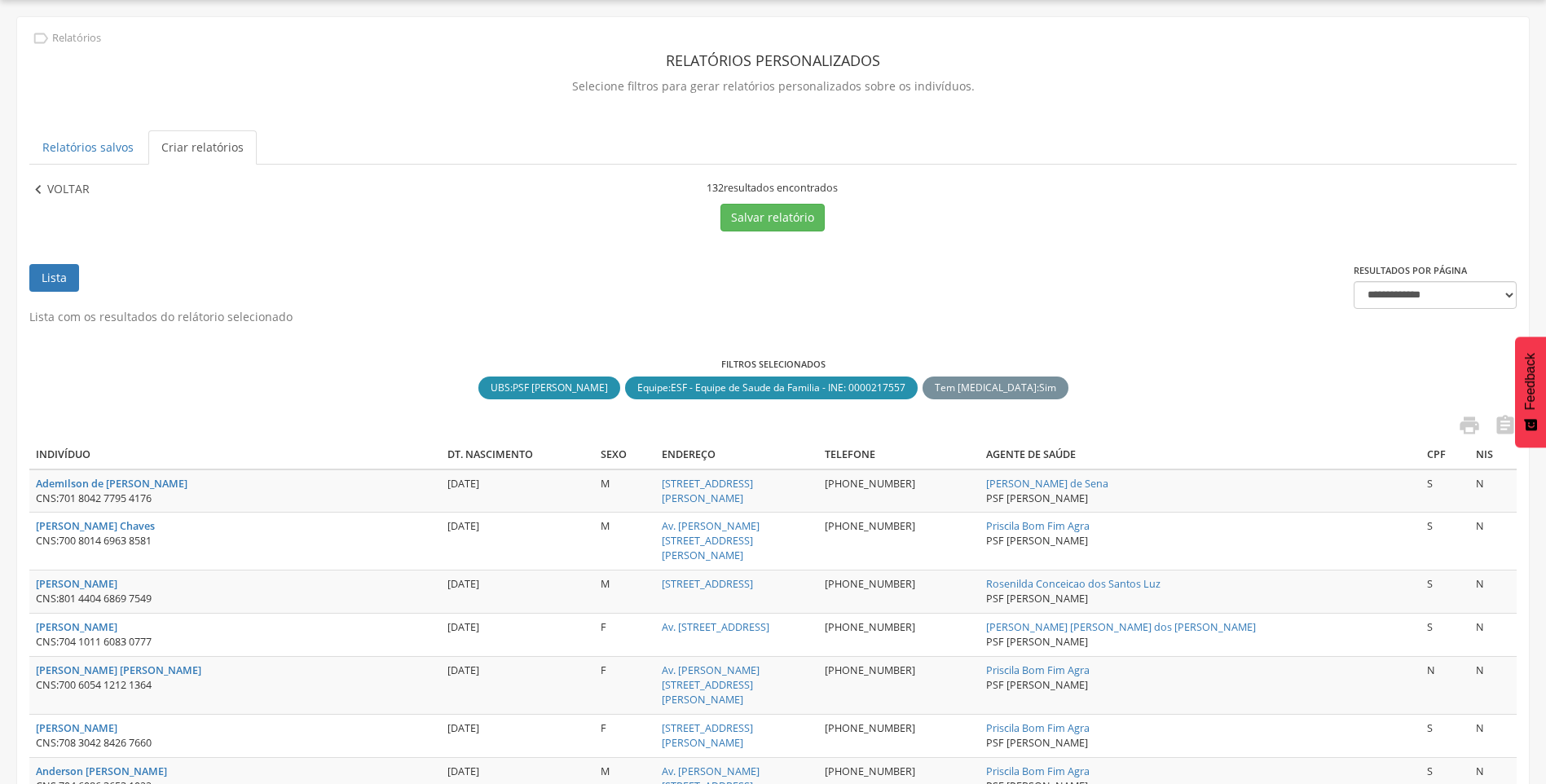
click at [60, 193] on p "Voltar" at bounding box center [69, 190] width 43 height 18
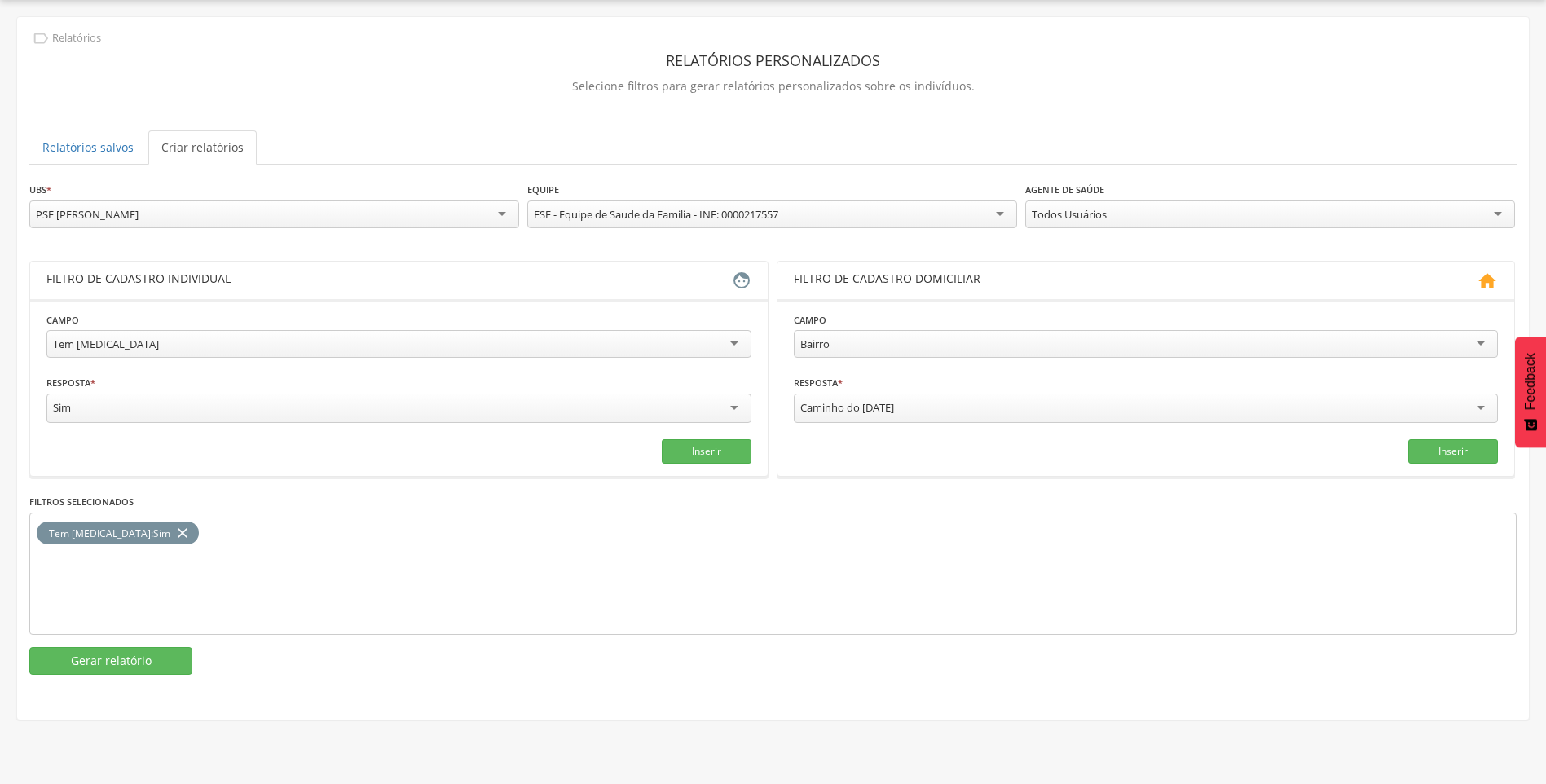
click at [160, 213] on div "PSF [PERSON_NAME]" at bounding box center [274, 214] width 490 height 28
click at [104, 650] on button "Gerar relatório" at bounding box center [111, 662] width 163 height 28
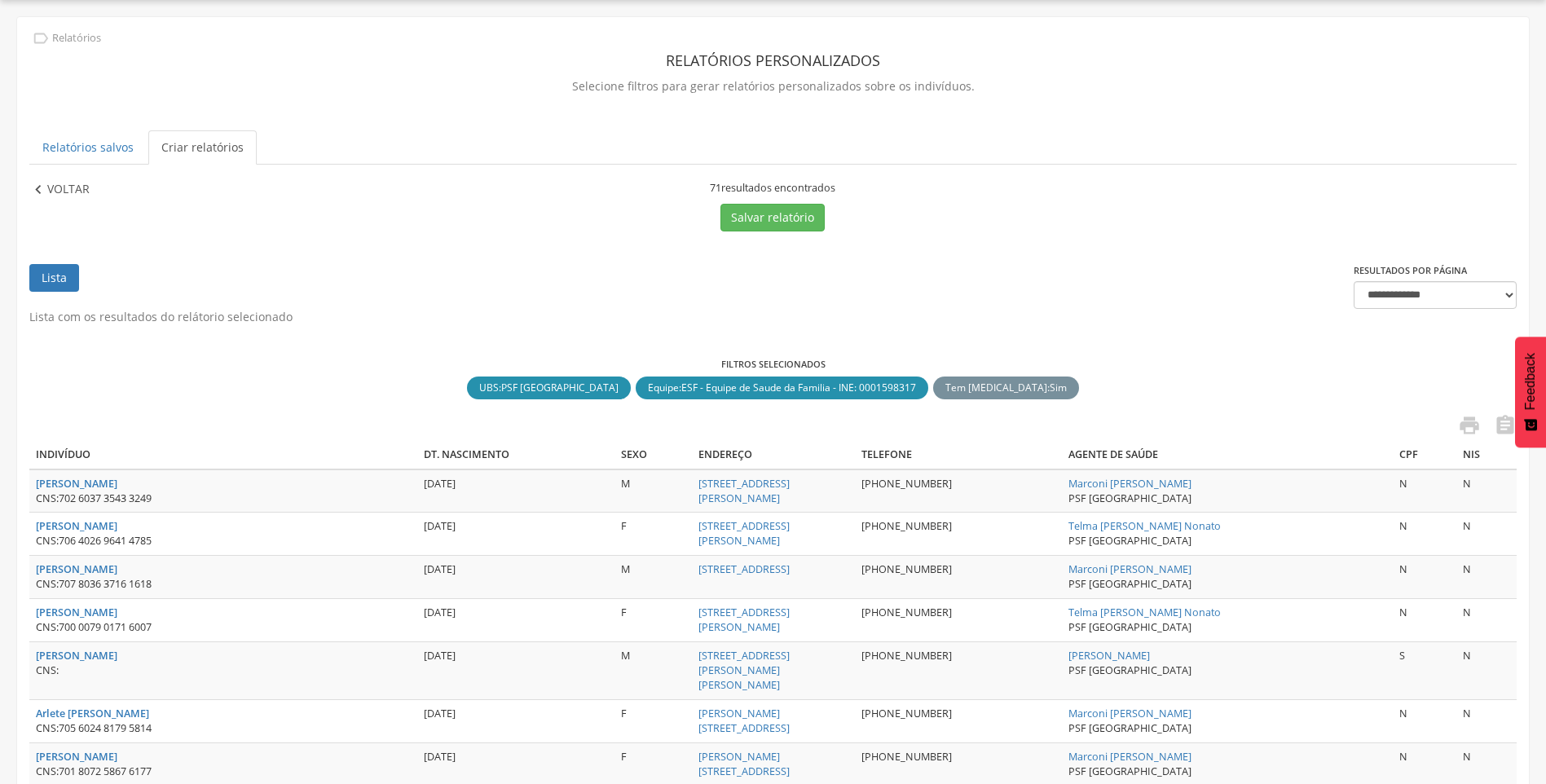
click at [60, 196] on p "Voltar" at bounding box center [69, 190] width 43 height 18
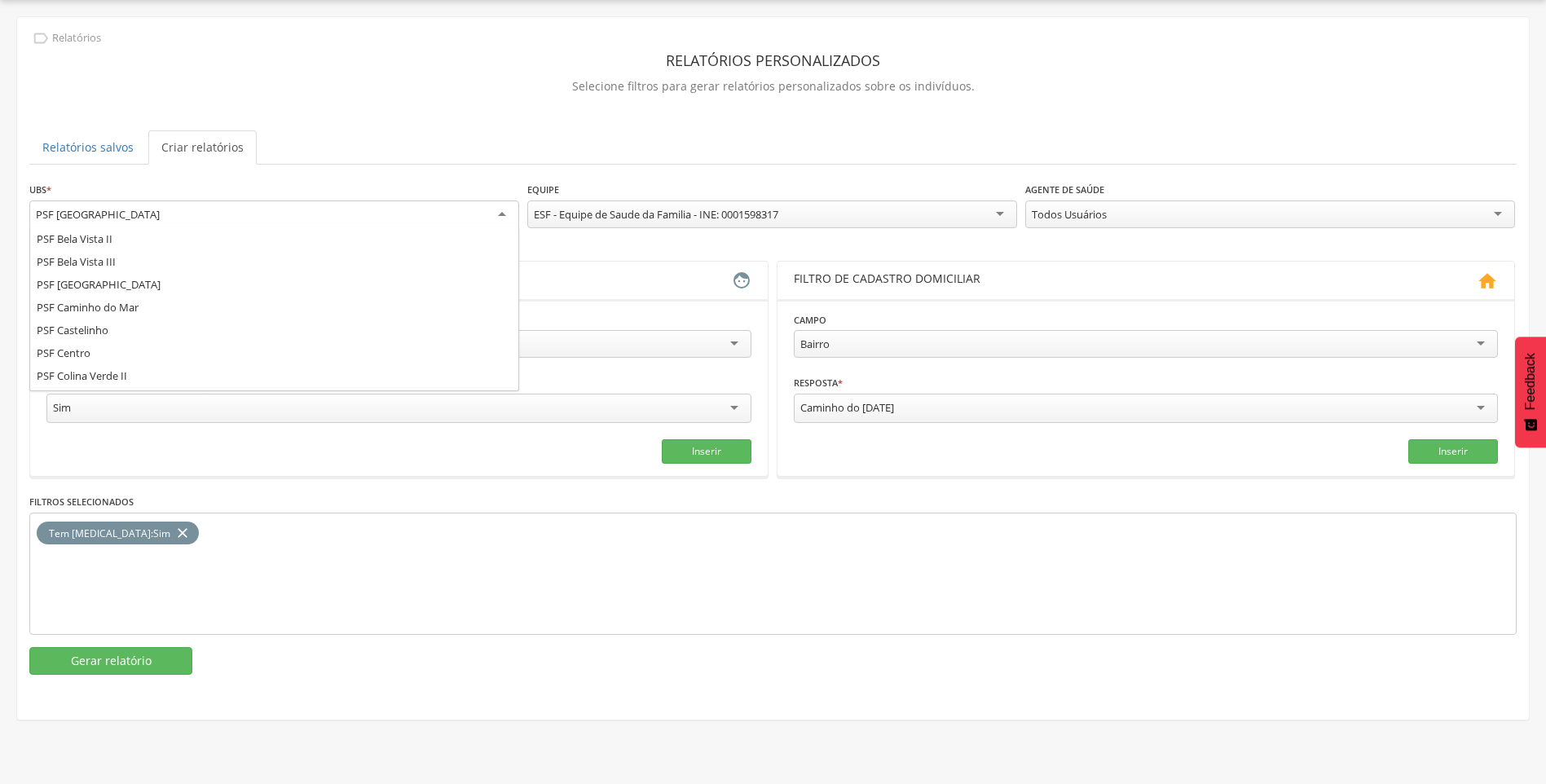
click at [89, 216] on div "PSF [GEOGRAPHIC_DATA]" at bounding box center [98, 213] width 124 height 14
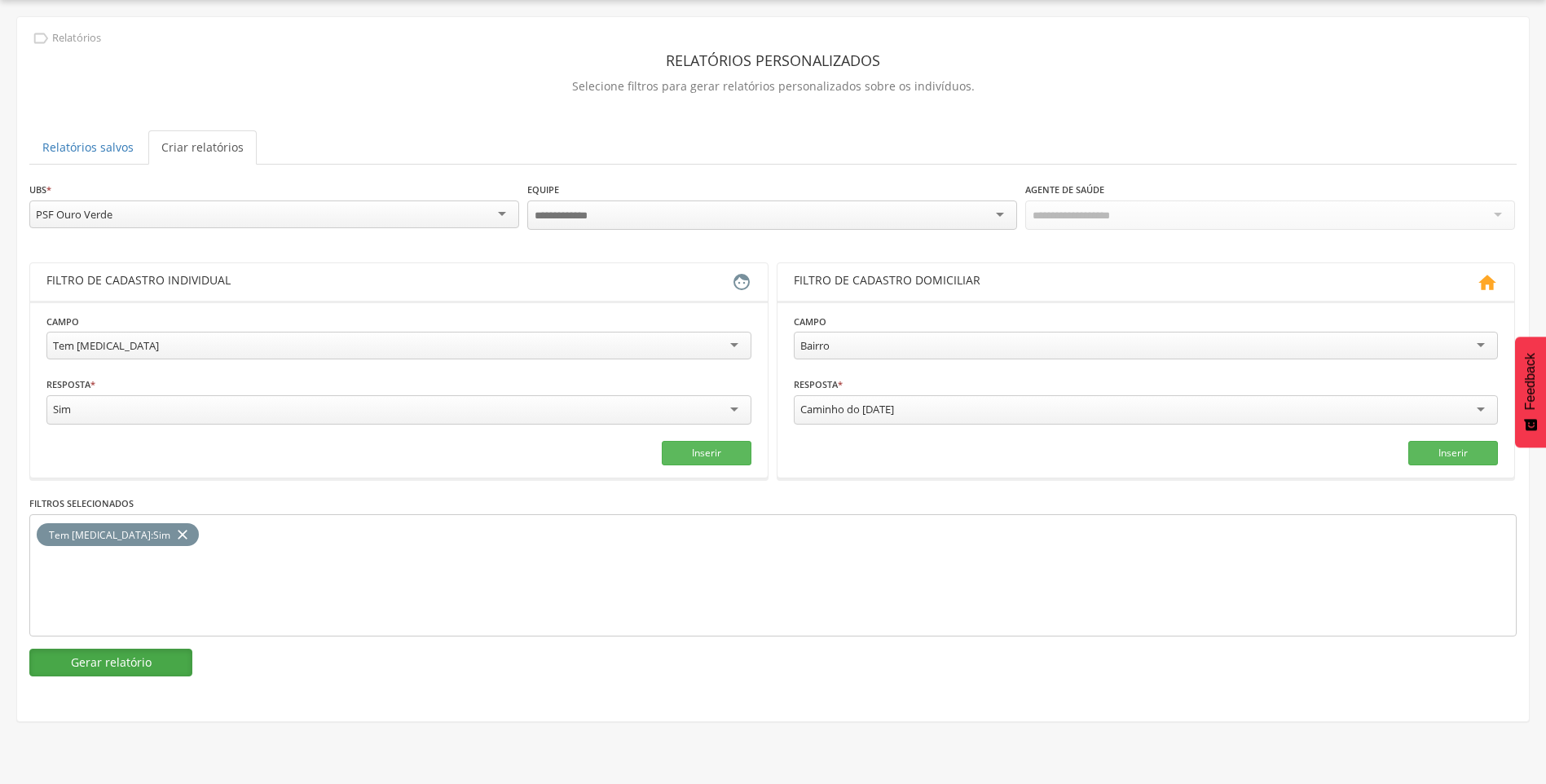
click at [140, 662] on button "Gerar relatório" at bounding box center [111, 662] width 163 height 28
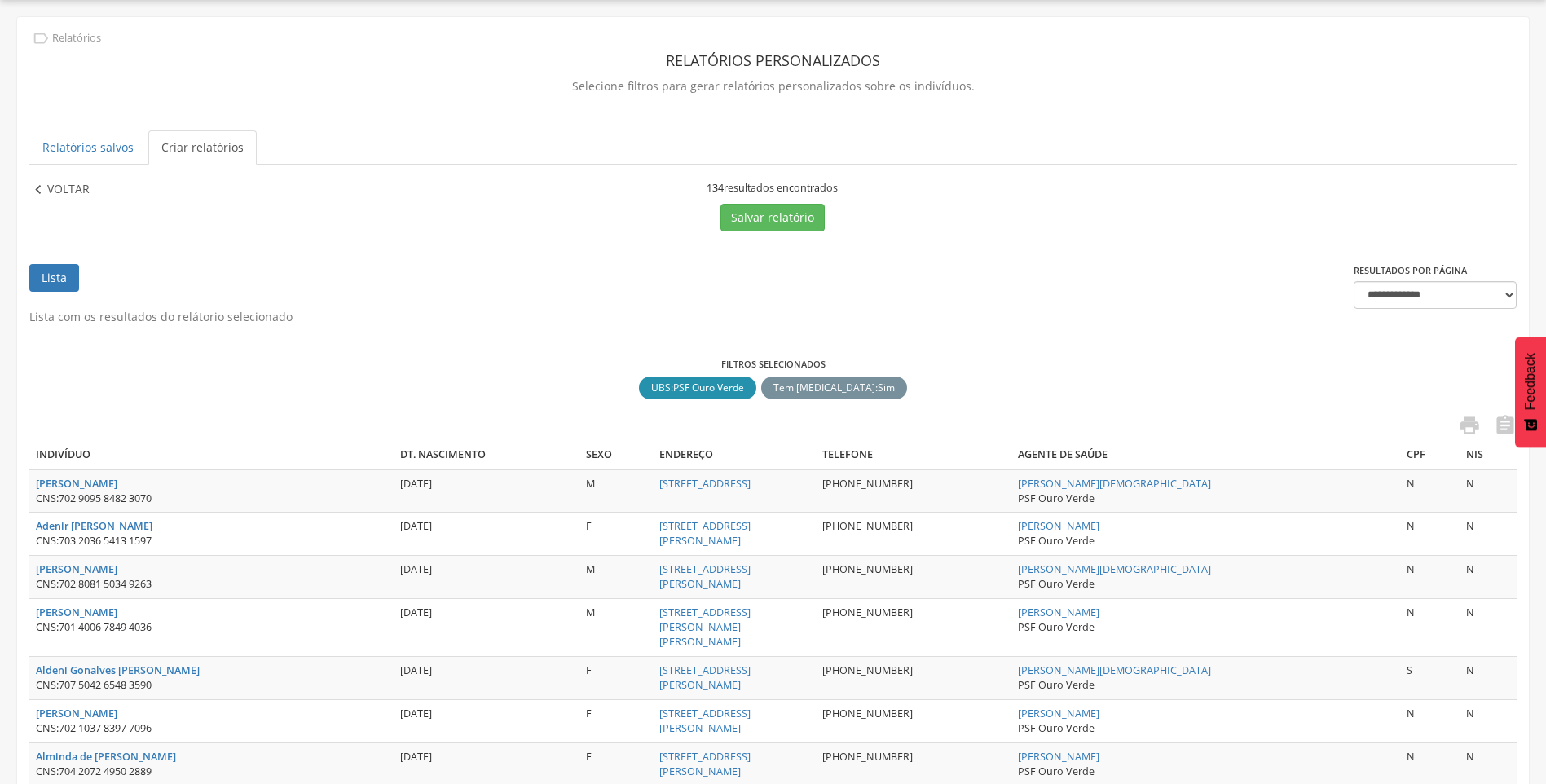
click at [85, 187] on p "Voltar" at bounding box center [69, 190] width 43 height 18
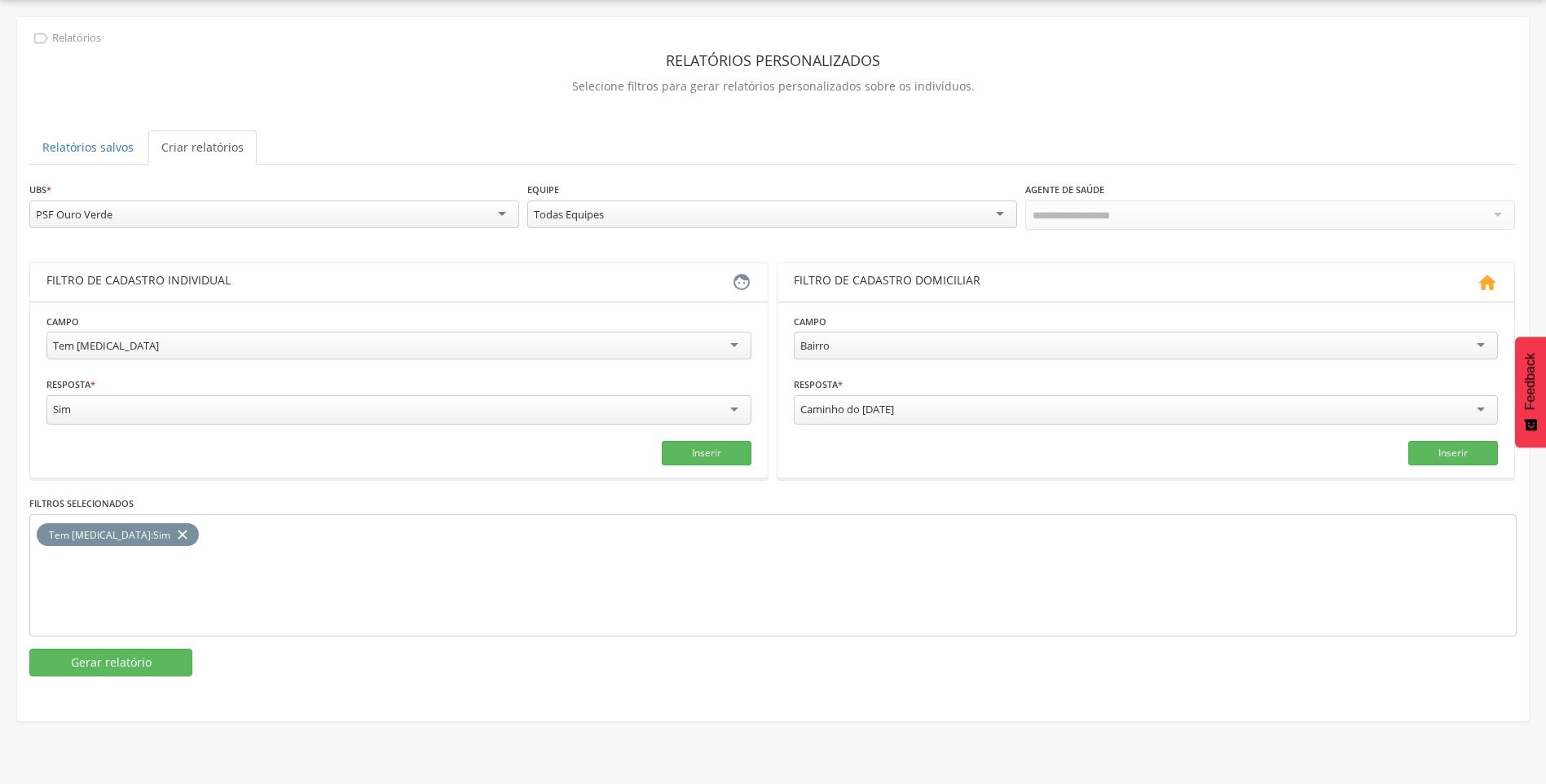
click at [263, 219] on div "PSF Ouro Verde" at bounding box center [274, 214] width 490 height 28
click at [125, 656] on button "Gerar relatório" at bounding box center [111, 661] width 163 height 28
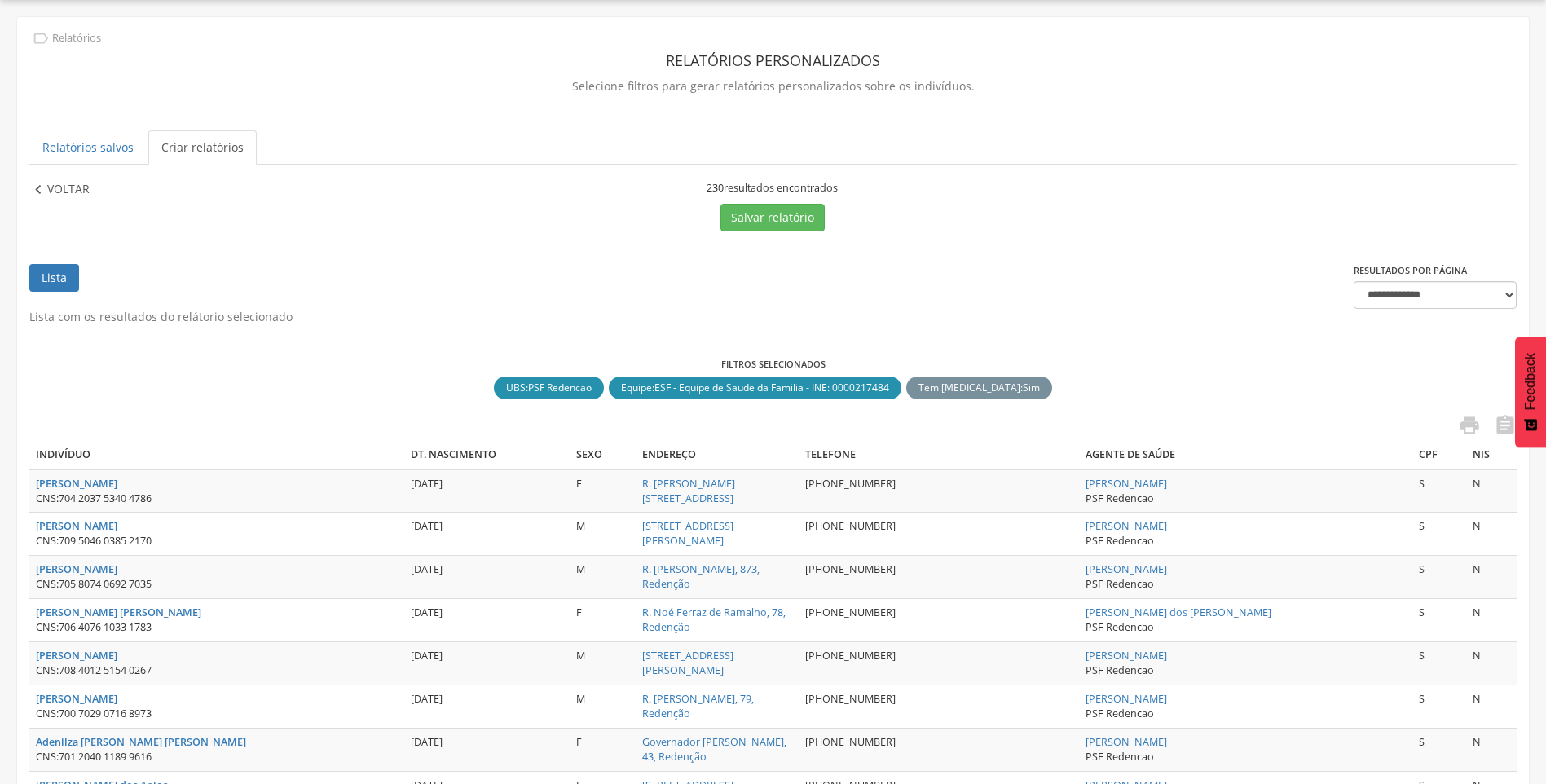
click at [65, 184] on p "Voltar" at bounding box center [69, 190] width 43 height 18
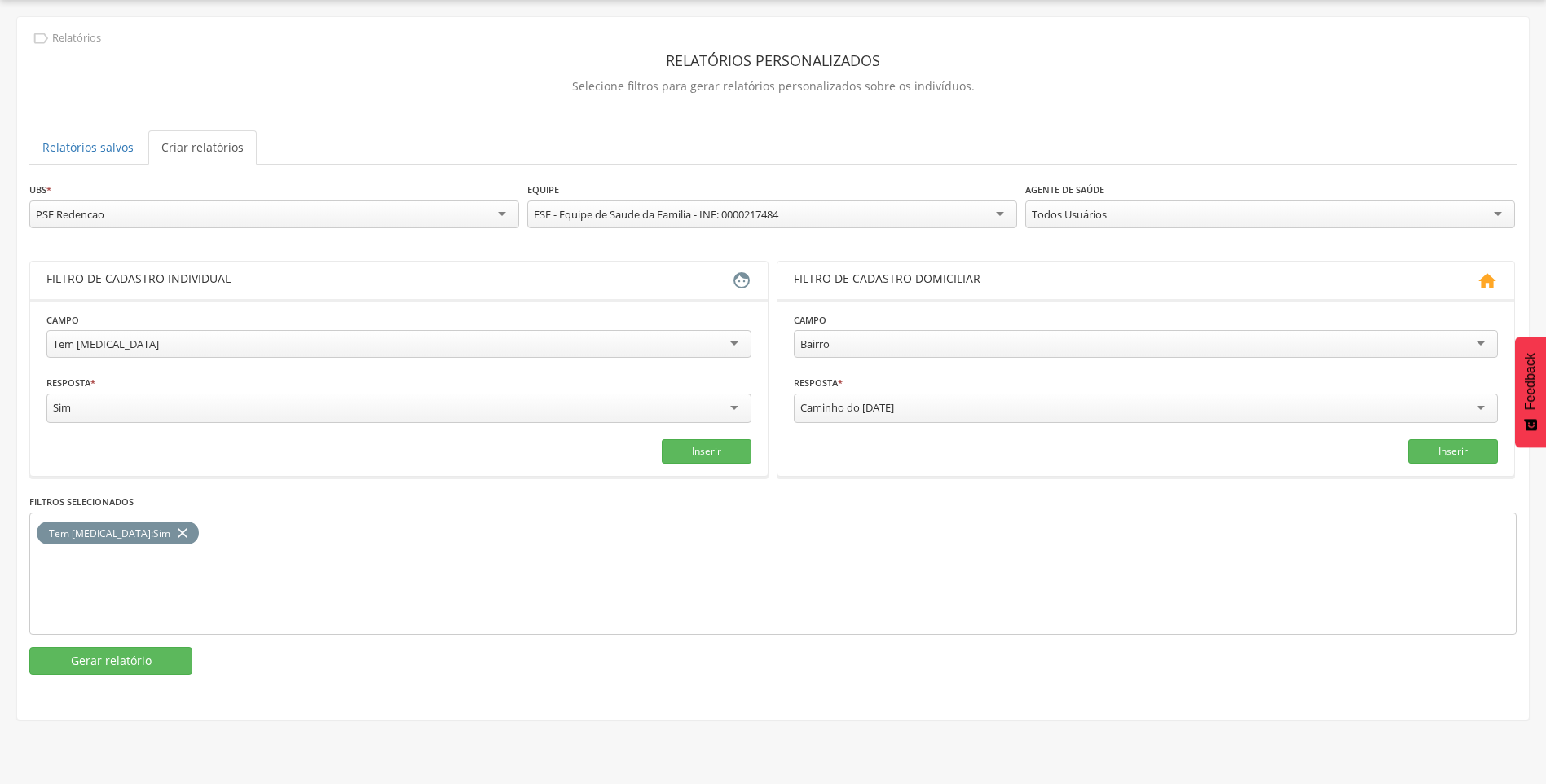
click at [227, 219] on div "PSF Redencao" at bounding box center [274, 214] width 490 height 28
click at [137, 665] on button "Gerar relatório" at bounding box center [111, 662] width 163 height 28
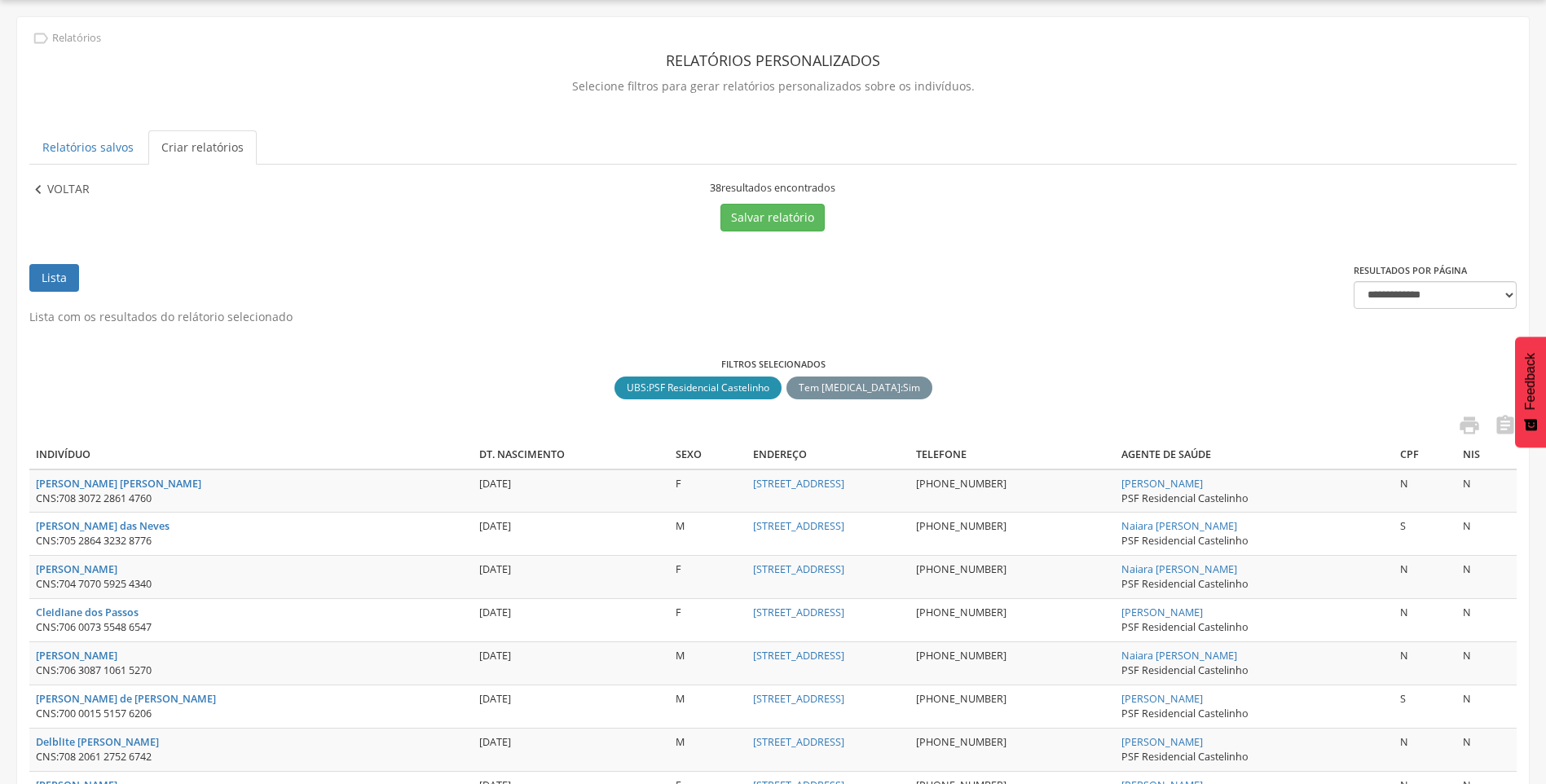
click at [62, 188] on p "Voltar" at bounding box center [69, 190] width 43 height 18
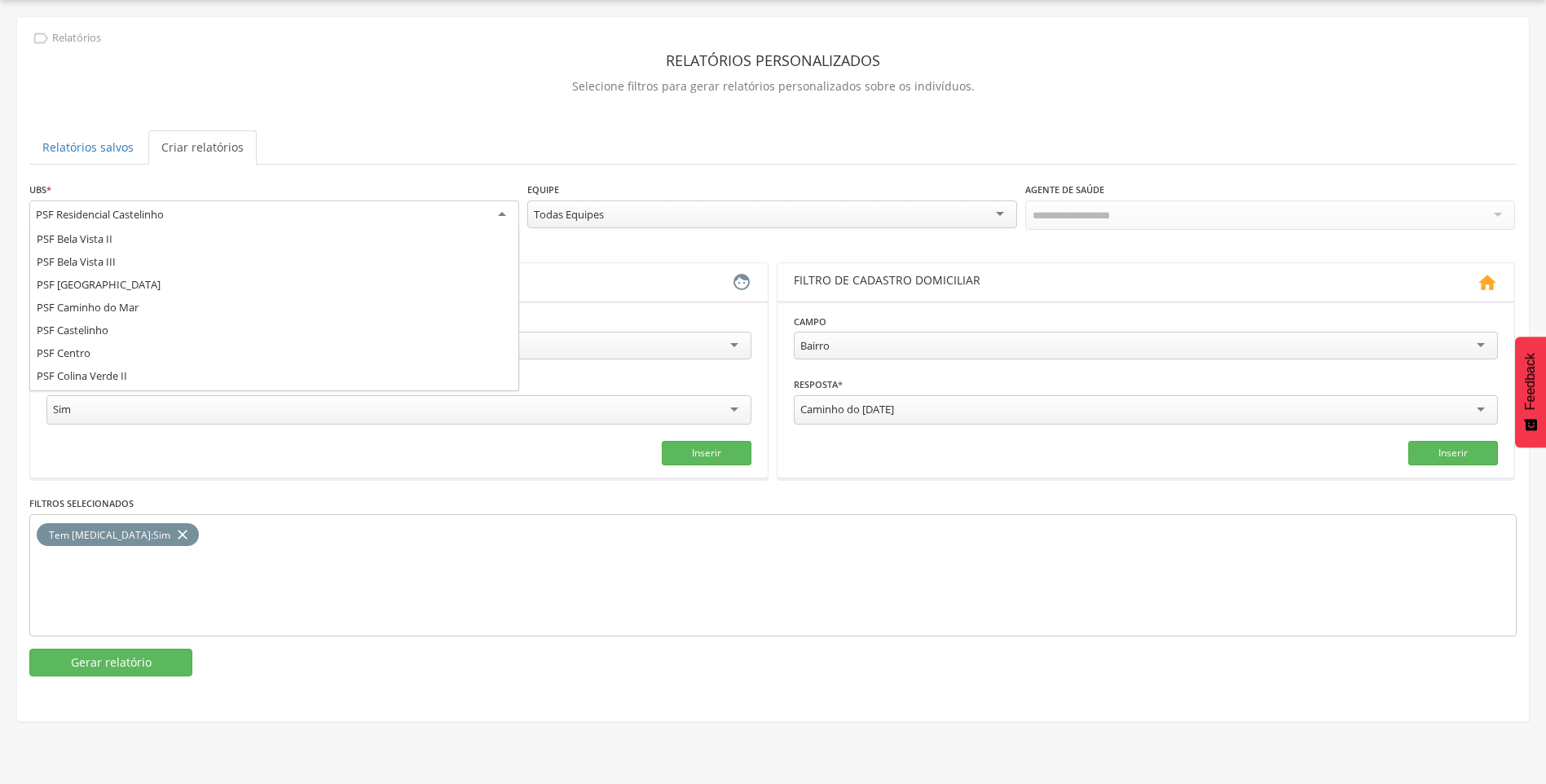
click at [117, 216] on div "PSF Residencial Castelinho" at bounding box center [100, 213] width 128 height 14
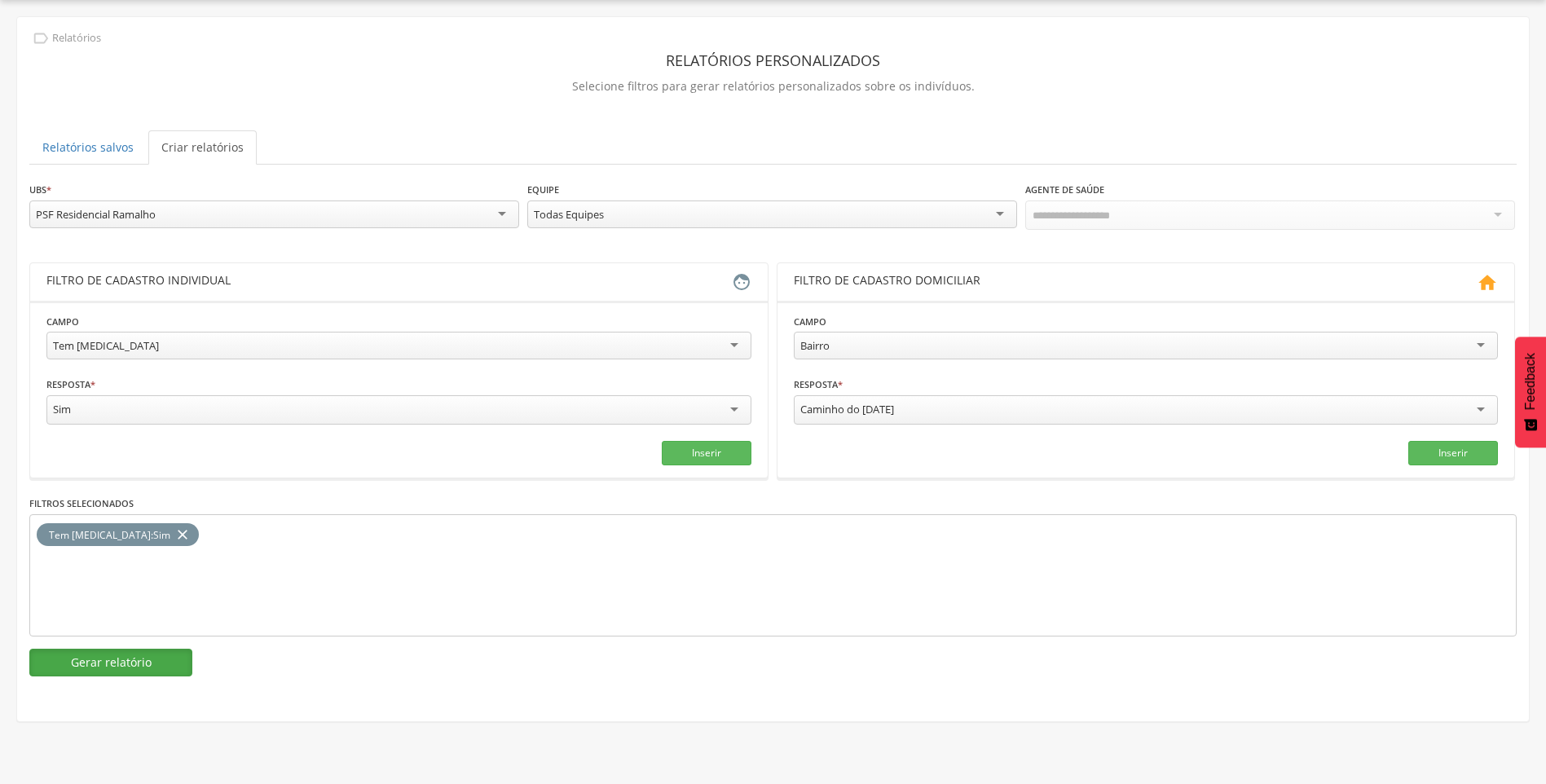
click at [144, 670] on button "Gerar relatório" at bounding box center [111, 662] width 163 height 28
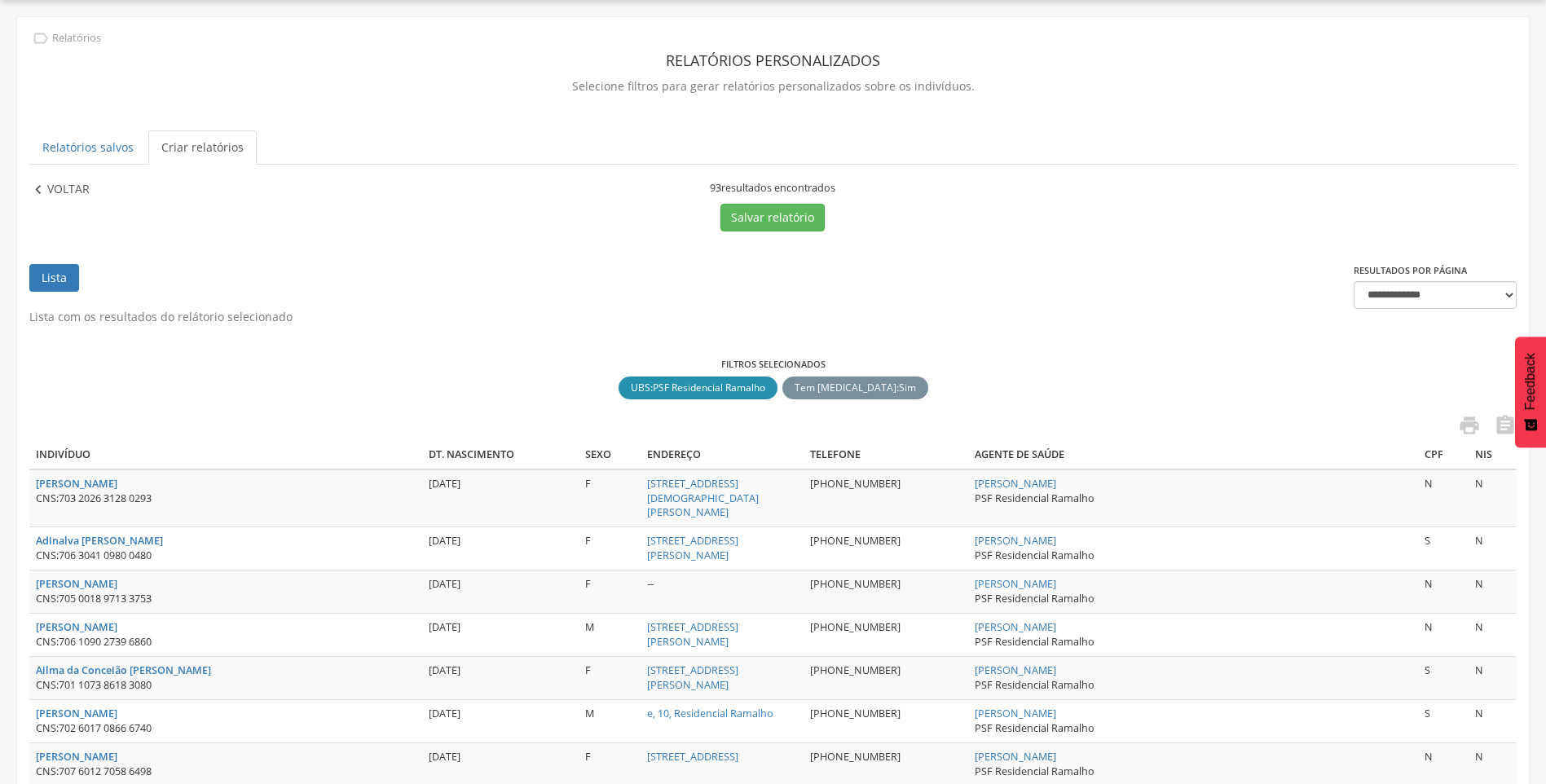
click at [72, 190] on p "Voltar" at bounding box center [69, 190] width 43 height 18
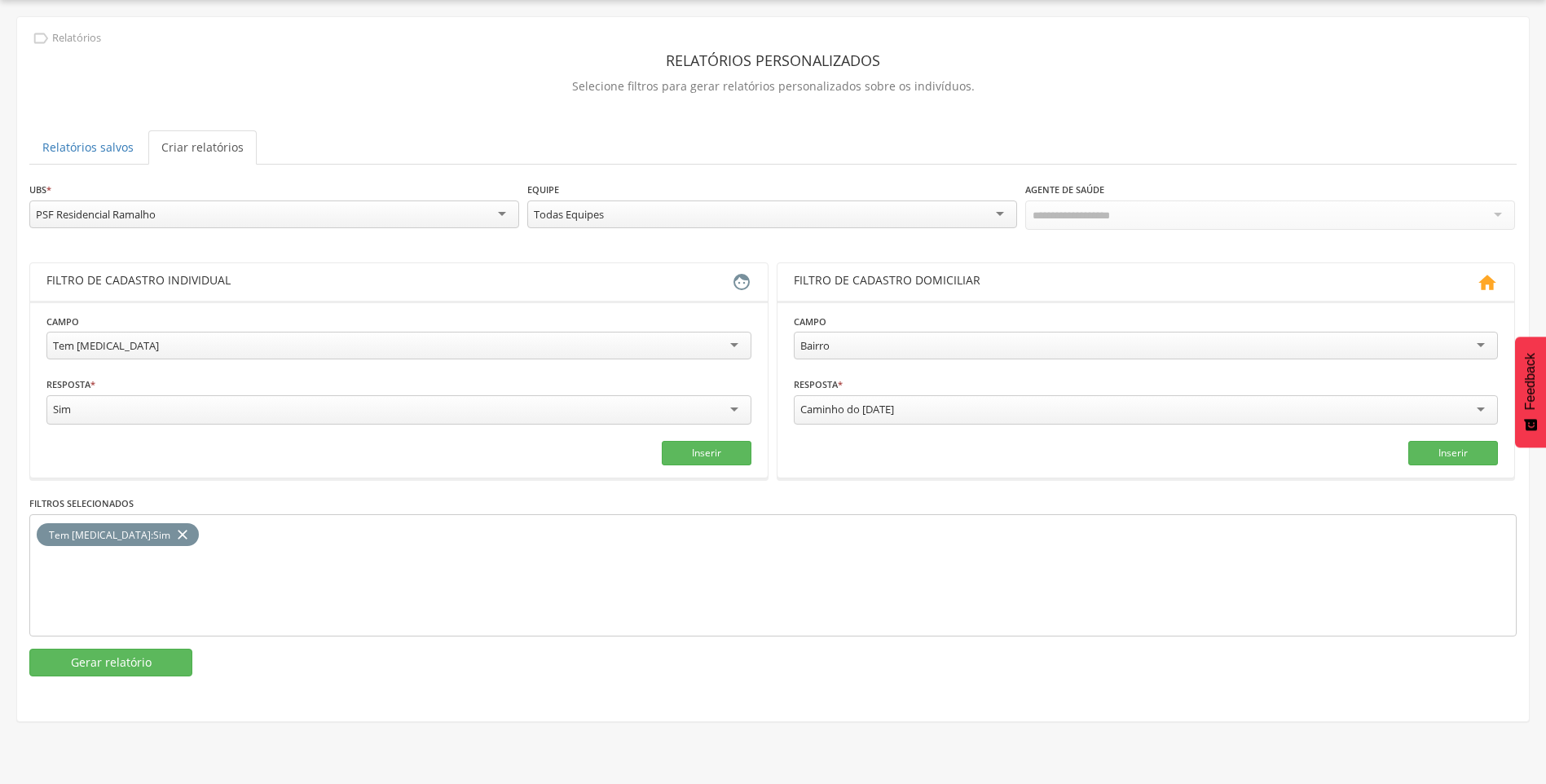
click at [96, 219] on div "PSF Residencial Ramalho" at bounding box center [95, 213] width 120 height 14
click at [140, 656] on button "Gerar relatório" at bounding box center [111, 662] width 163 height 28
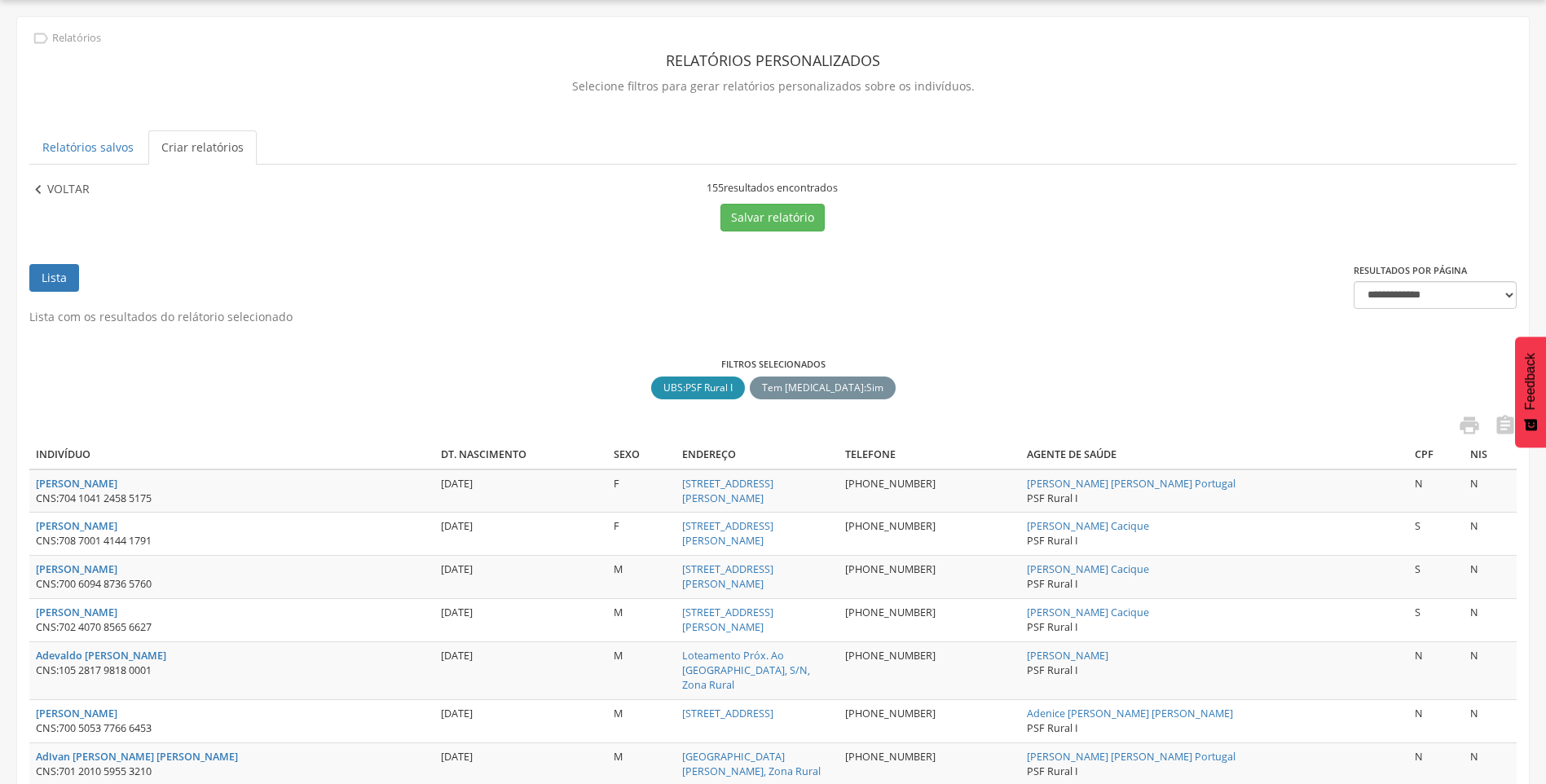
click at [60, 187] on p "Voltar" at bounding box center [69, 190] width 43 height 18
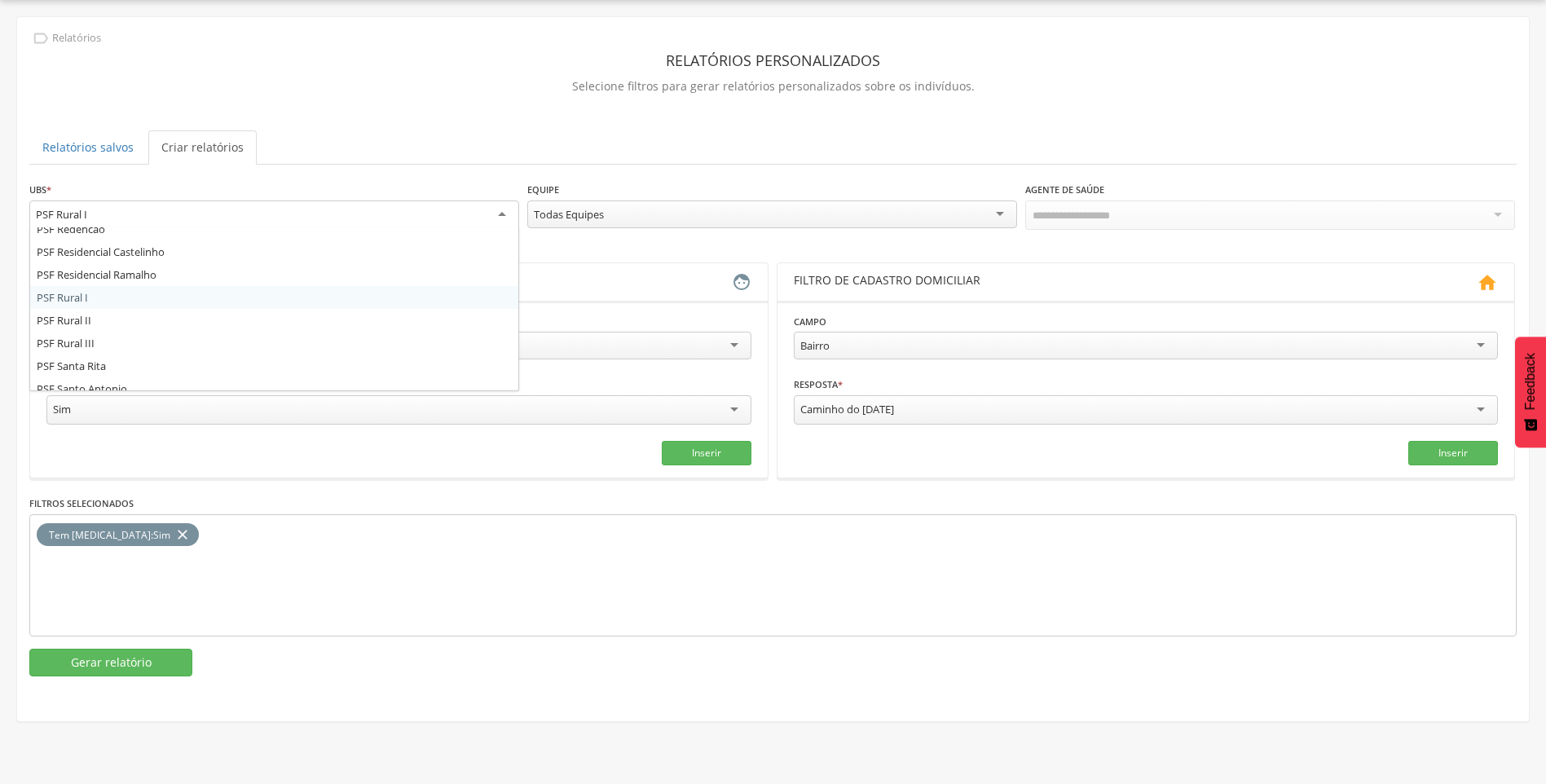
click at [254, 222] on div "PSF Rural I" at bounding box center [274, 215] width 490 height 29
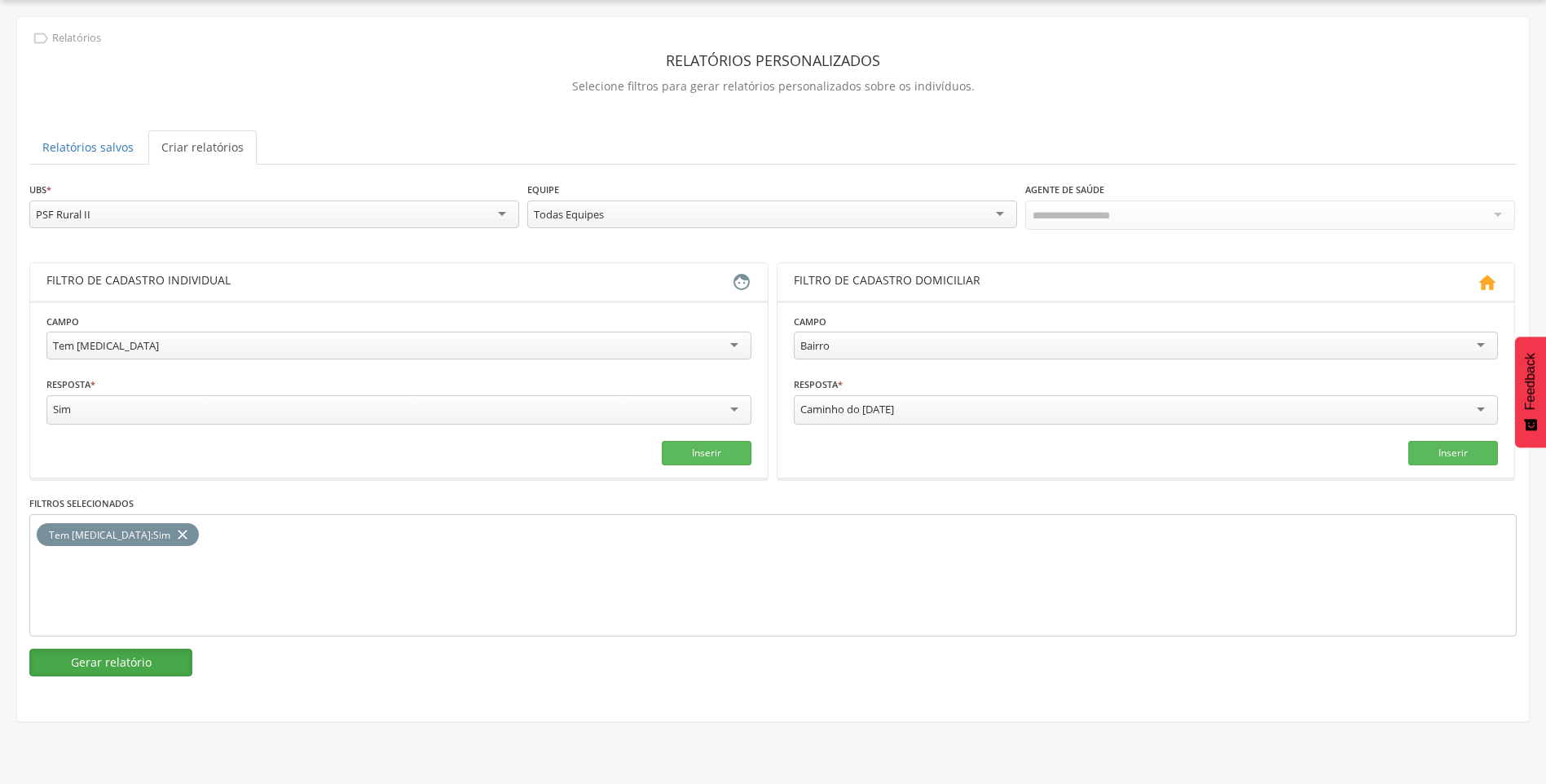
click at [103, 659] on button "Gerar relatório" at bounding box center [111, 662] width 163 height 28
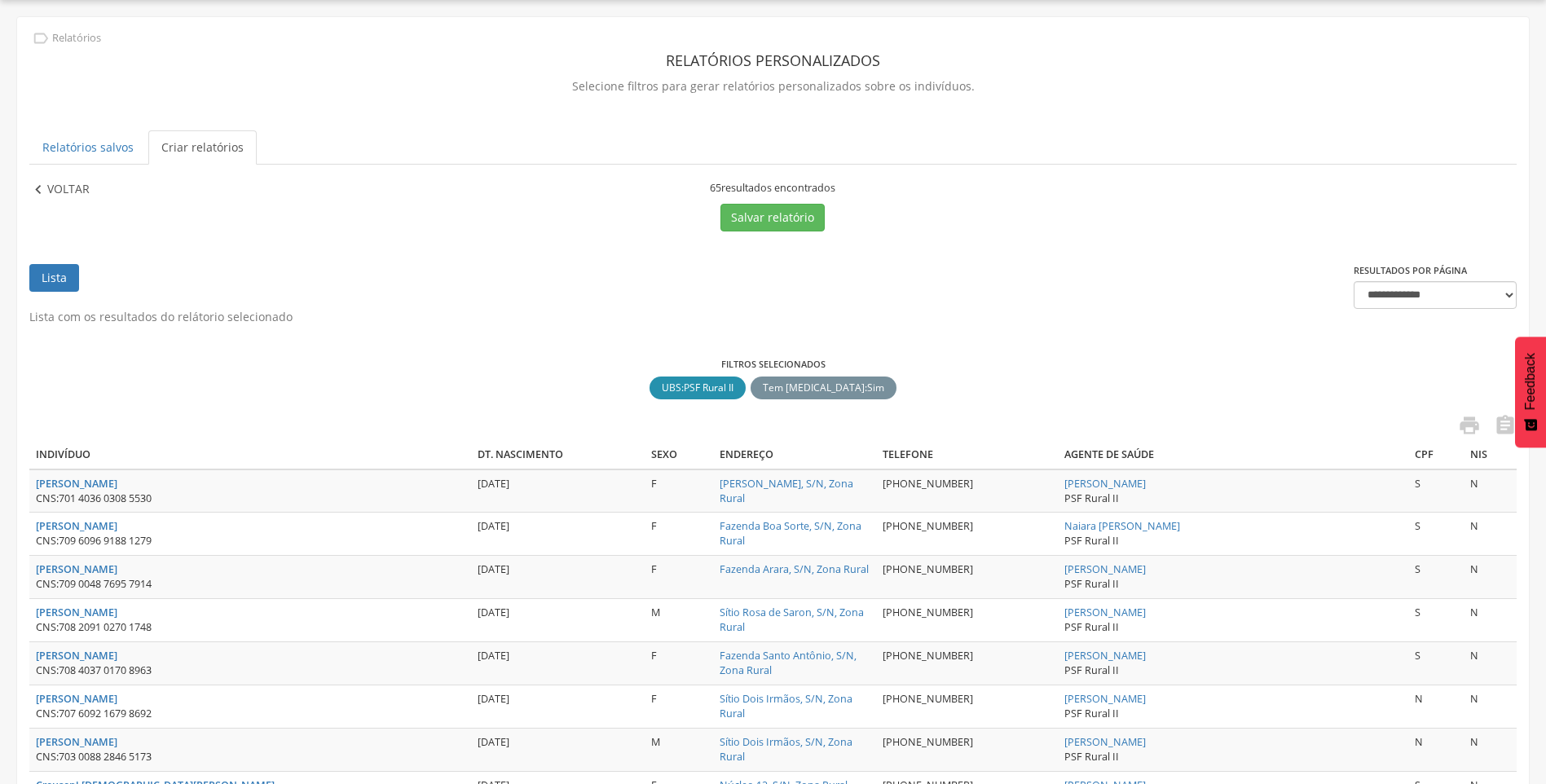
click at [50, 185] on p "Voltar" at bounding box center [69, 190] width 43 height 18
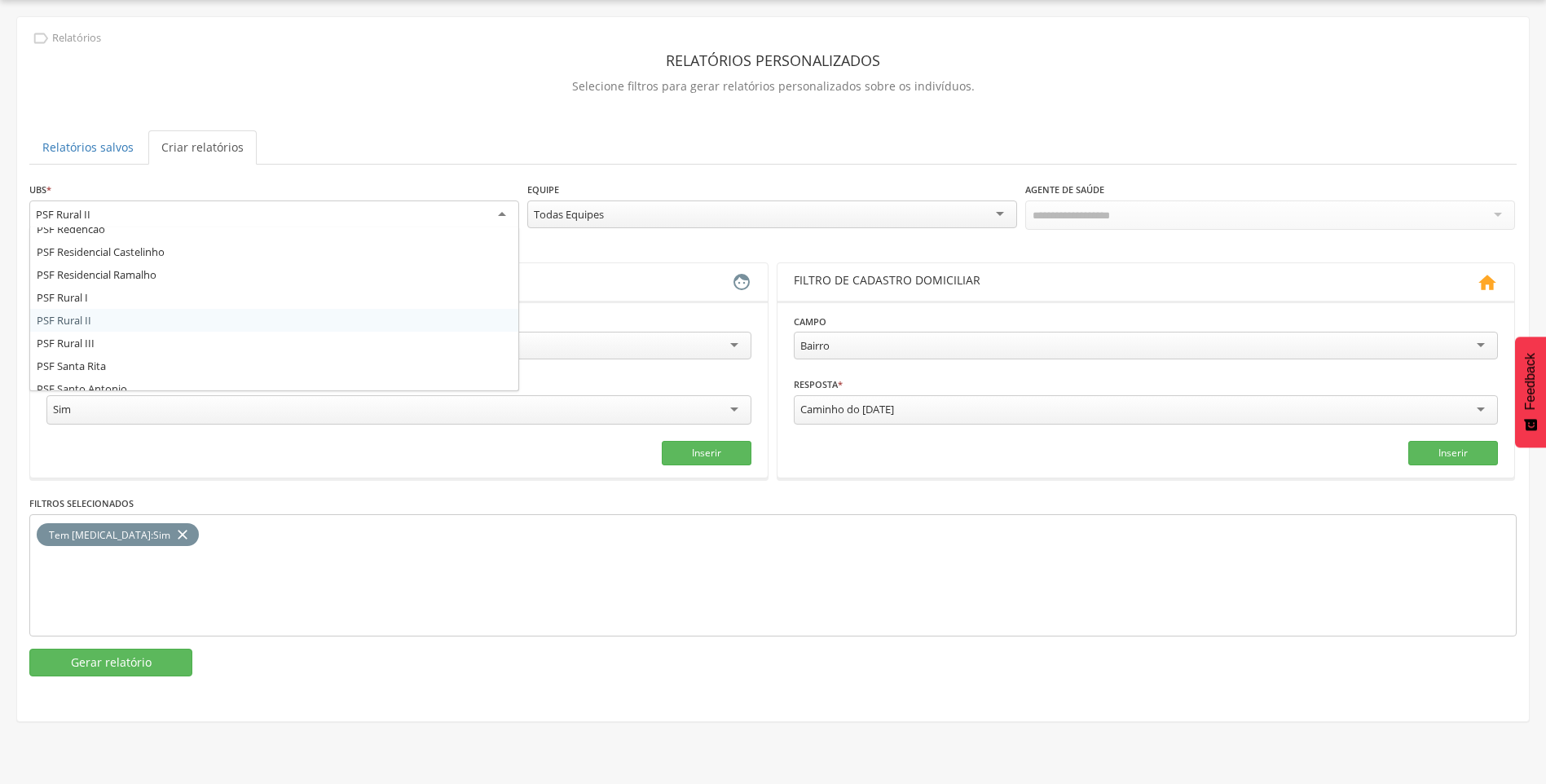
click at [117, 209] on div "PSF Rural II" at bounding box center [274, 215] width 490 height 29
click at [197, 226] on div "PSF Santa Rita PSF Bela Vista II PSF Bela Vista III PSF [GEOGRAPHIC_DATA] Camin…" at bounding box center [274, 215] width 490 height 29
click at [91, 663] on button "Gerar relatório" at bounding box center [111, 662] width 163 height 28
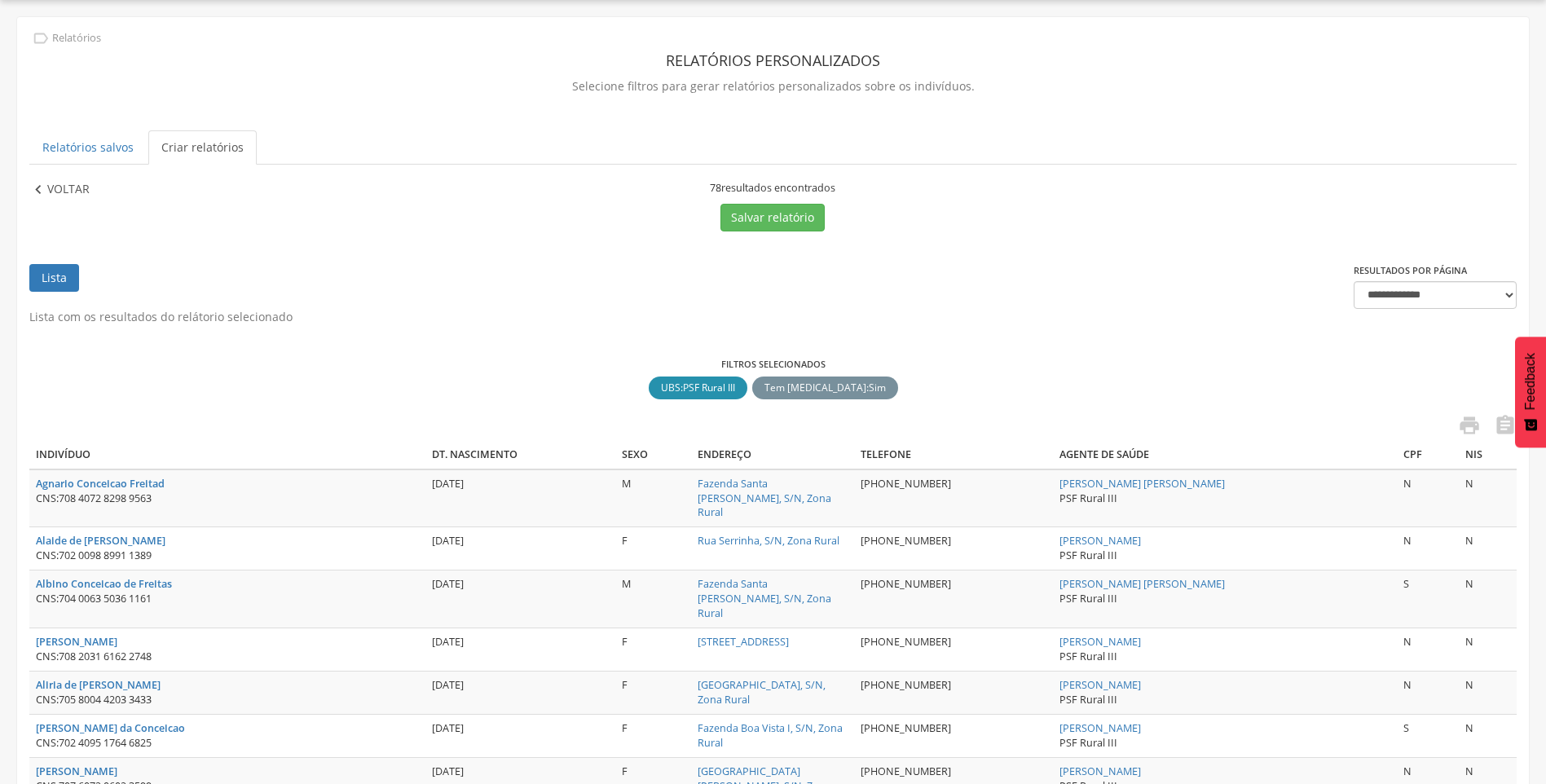
click at [58, 188] on p "Voltar" at bounding box center [69, 190] width 43 height 18
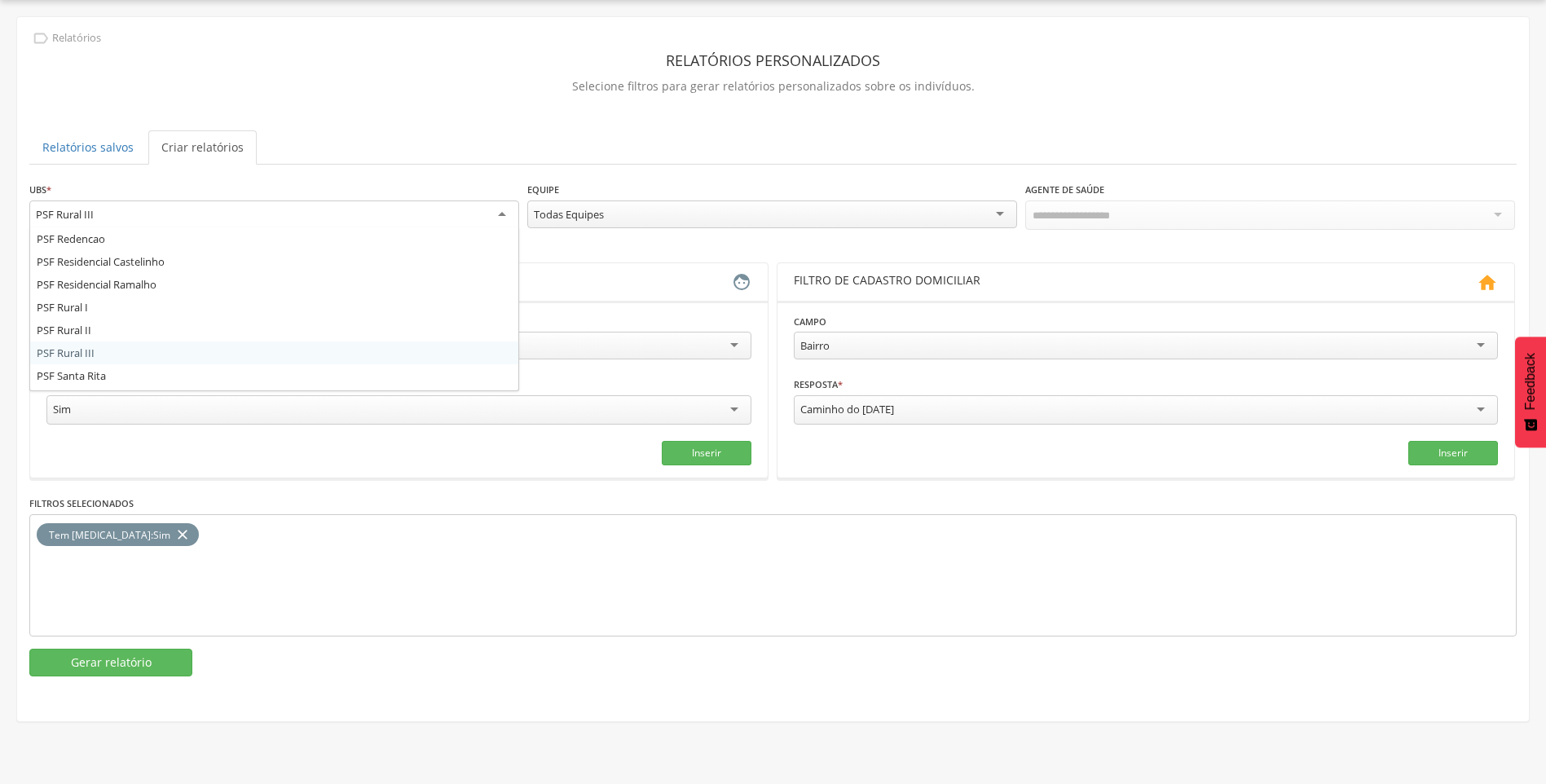
click at [81, 213] on div "PSF Rural III" at bounding box center [65, 213] width 58 height 14
click at [140, 665] on button "Gerar relatório" at bounding box center [111, 662] width 163 height 28
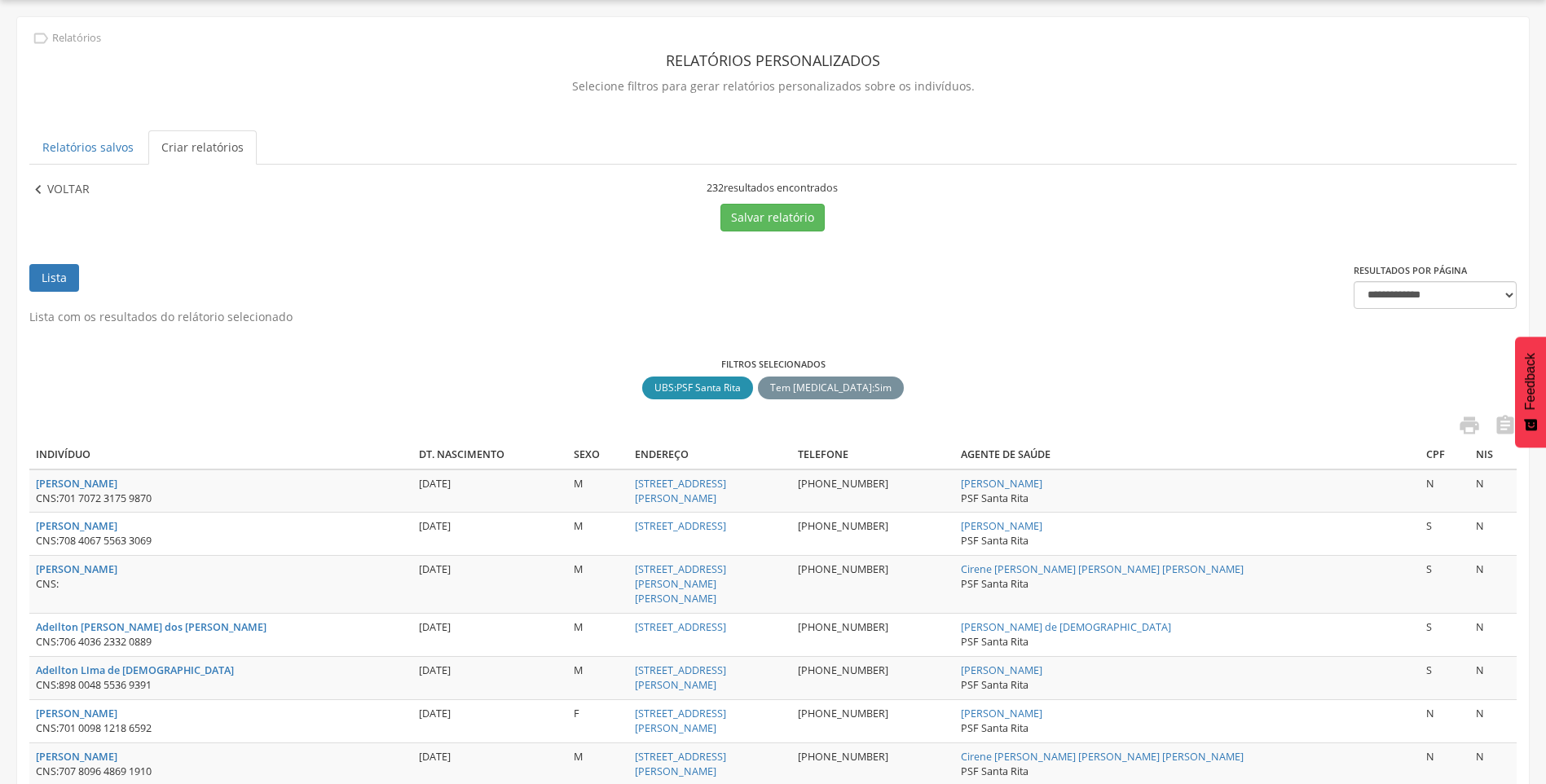
click at [53, 190] on p "Voltar" at bounding box center [69, 190] width 43 height 18
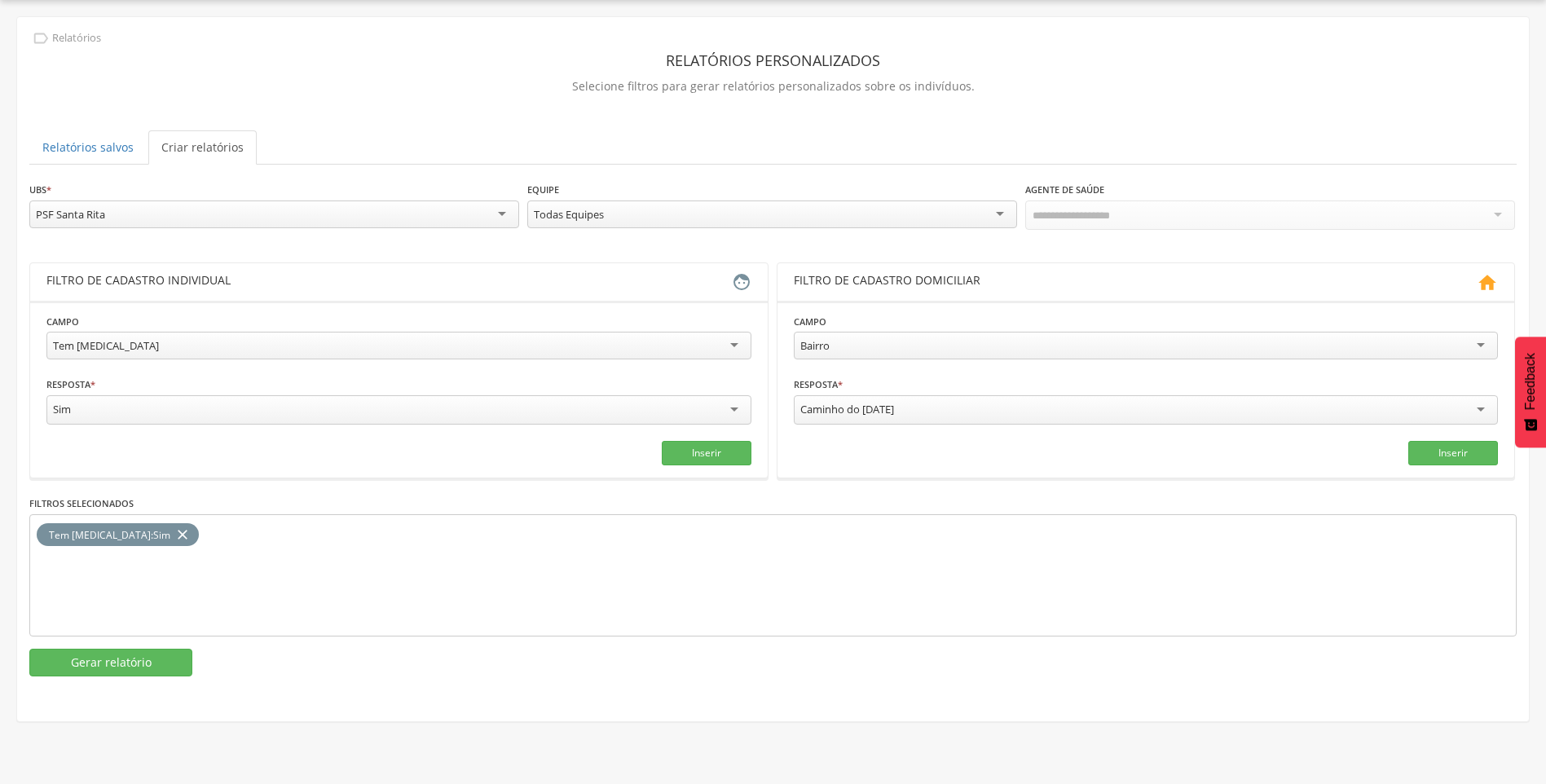
click at [122, 207] on div "PSF Santa Rita" at bounding box center [274, 214] width 490 height 28
click at [141, 650] on button "Gerar relatório" at bounding box center [111, 662] width 163 height 28
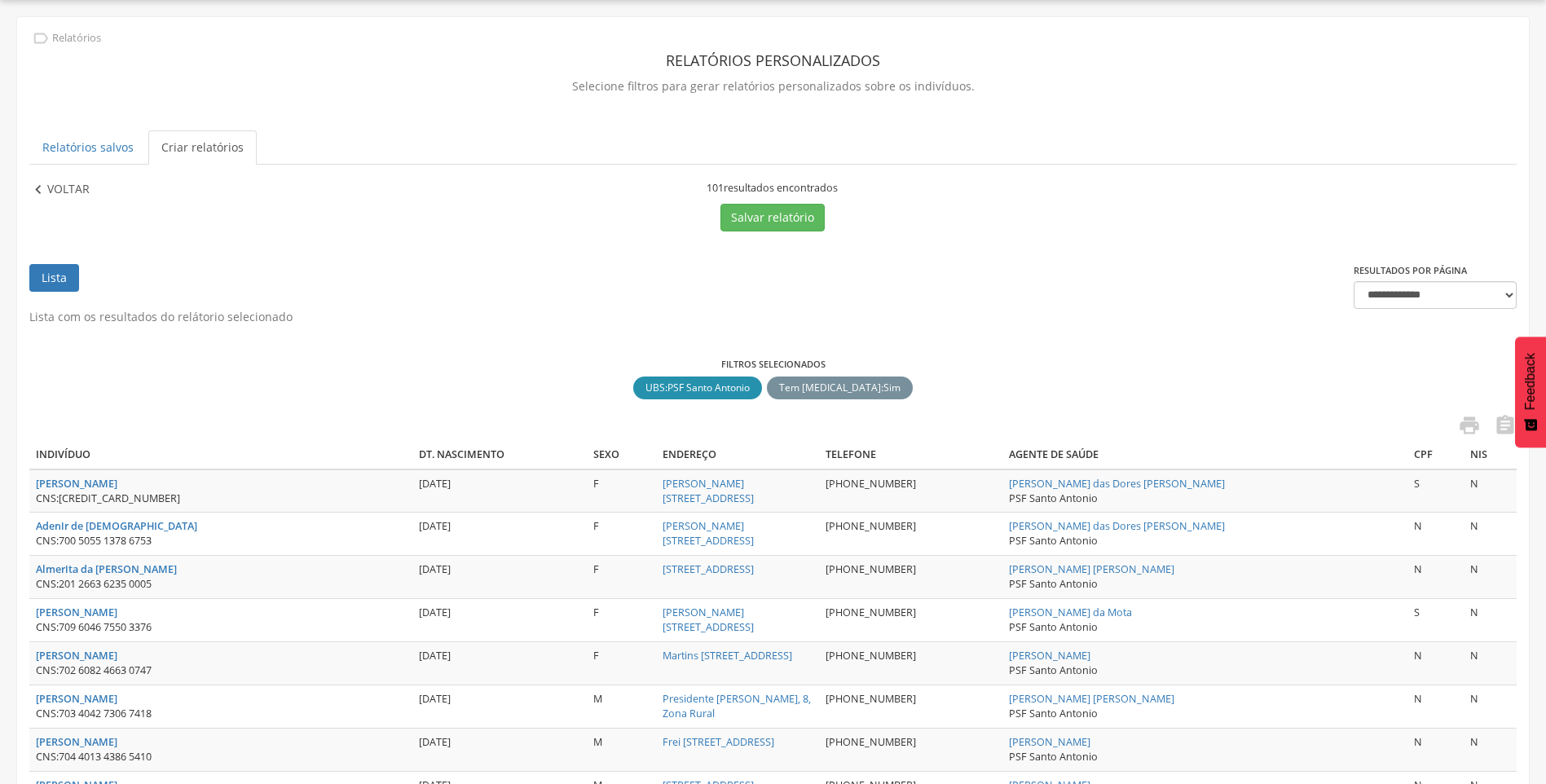
click at [80, 191] on p "Voltar" at bounding box center [69, 190] width 43 height 18
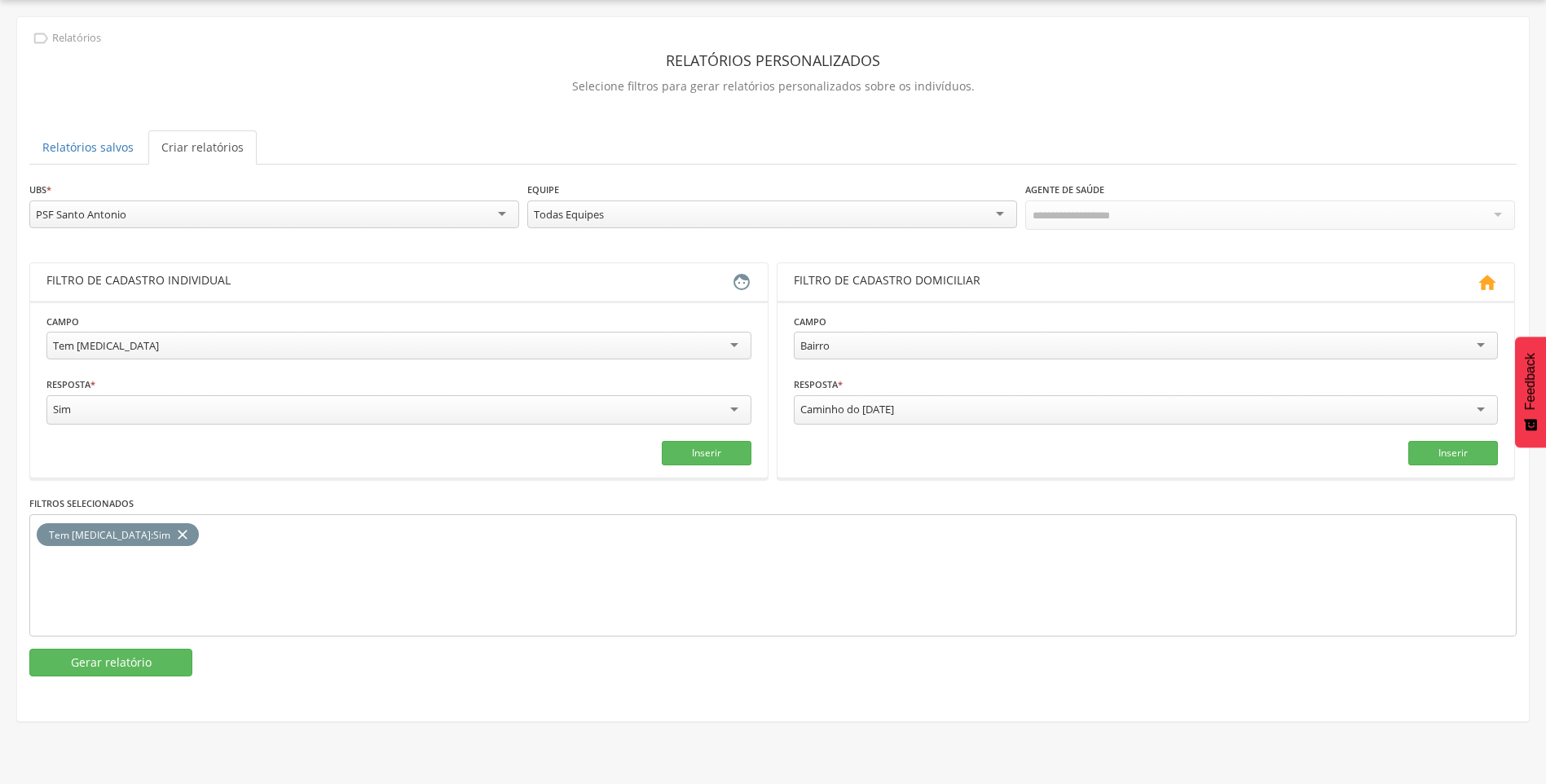
click at [126, 213] on div "PSF Santo Antonio" at bounding box center [81, 213] width 90 height 14
click at [132, 662] on button "Gerar relatório" at bounding box center [111, 662] width 163 height 28
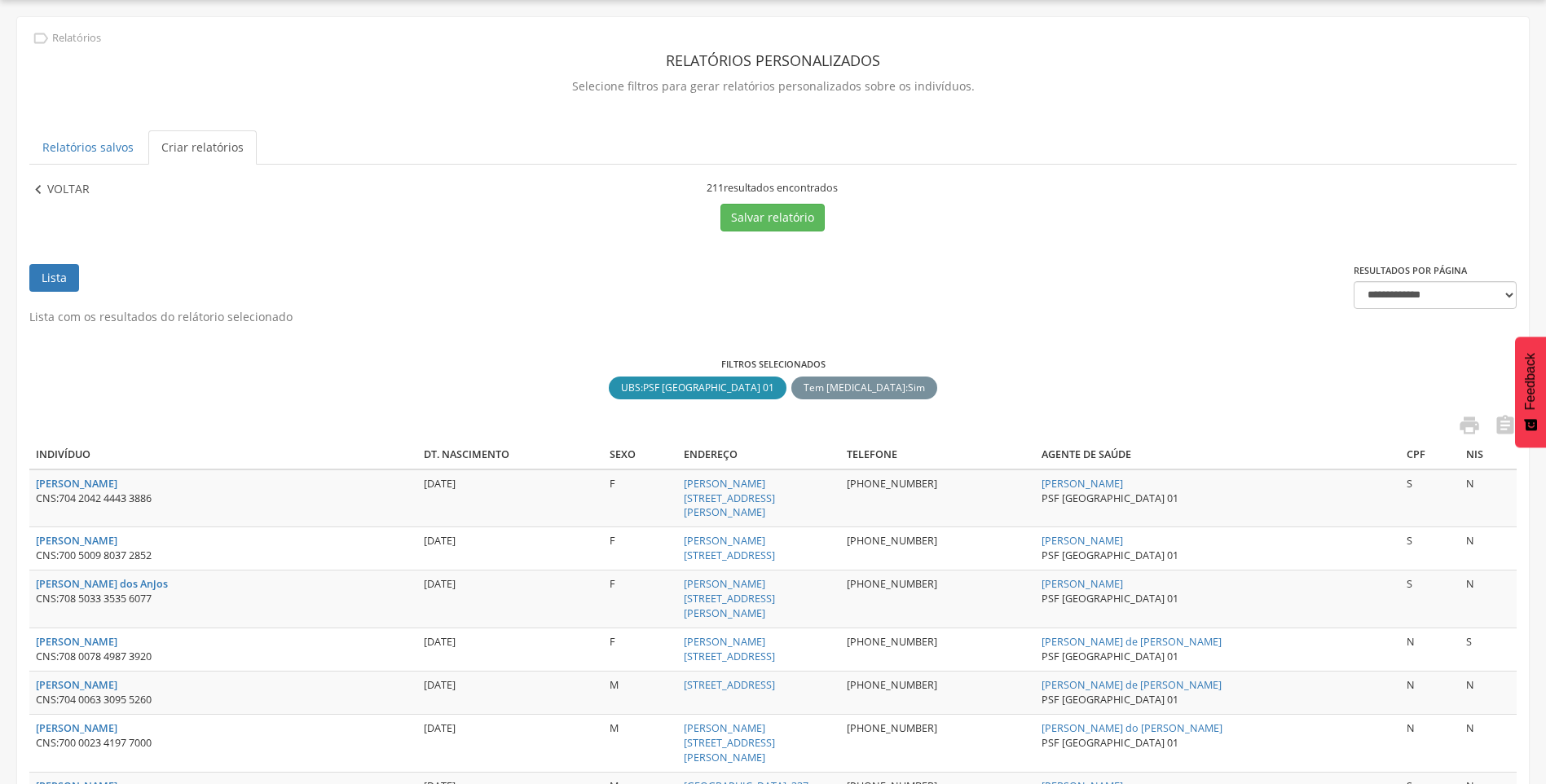
click at [62, 196] on p "Voltar" at bounding box center [69, 190] width 43 height 18
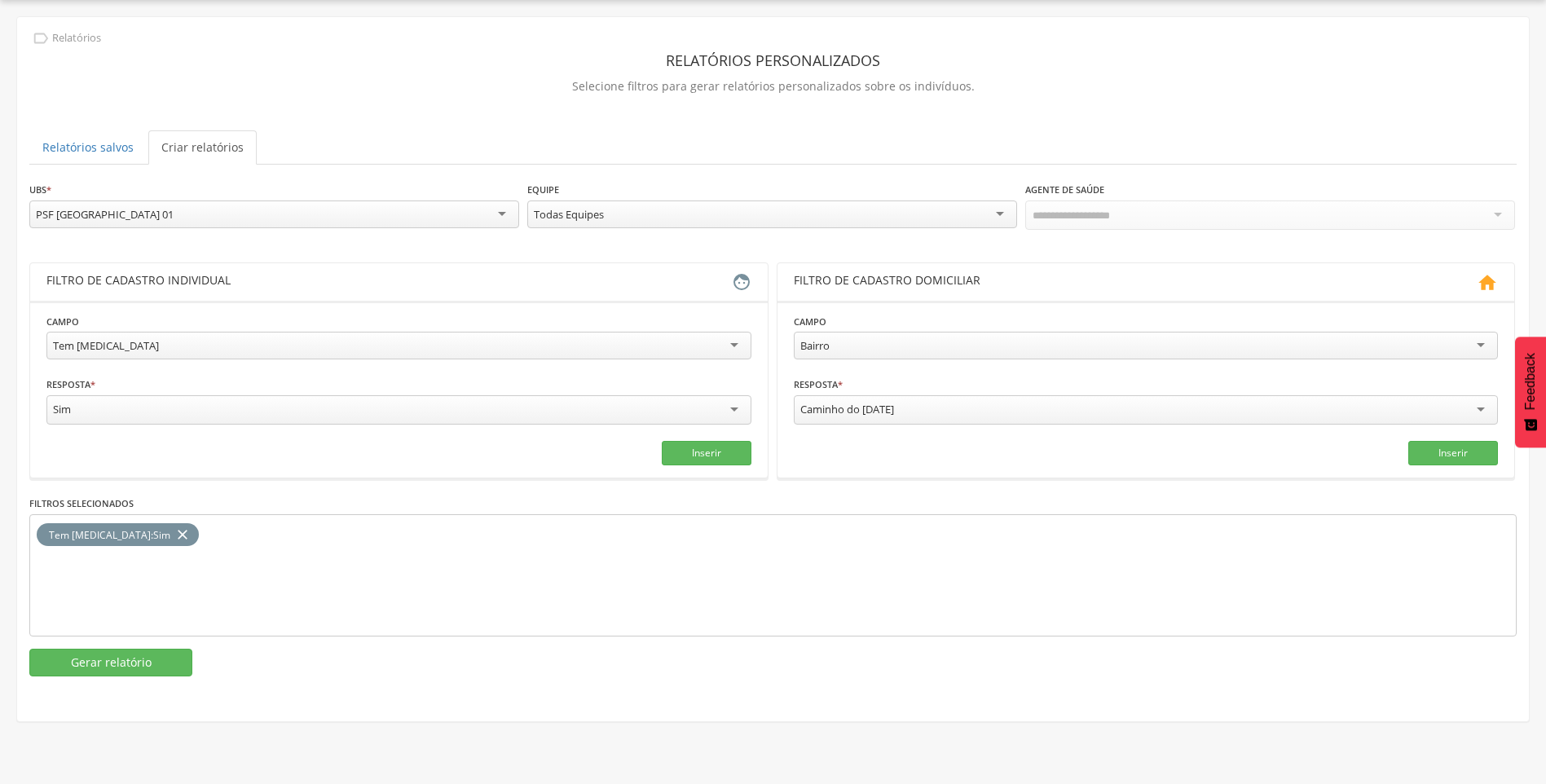
click at [83, 213] on div "PSF [GEOGRAPHIC_DATA] 01" at bounding box center [105, 213] width 138 height 14
click at [110, 659] on button "Gerar relatório" at bounding box center [111, 662] width 163 height 28
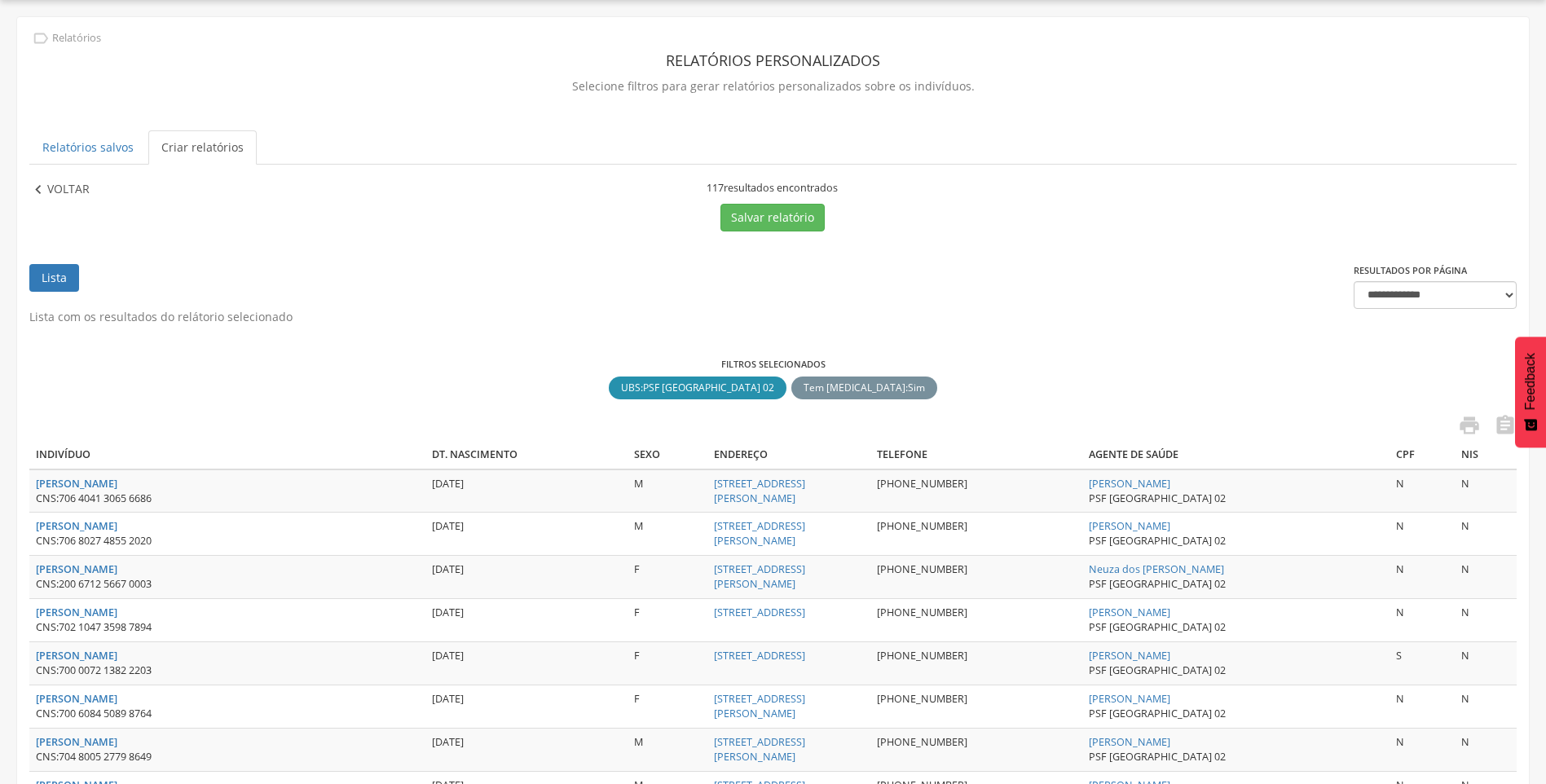
click at [56, 188] on p "Voltar" at bounding box center [69, 190] width 43 height 18
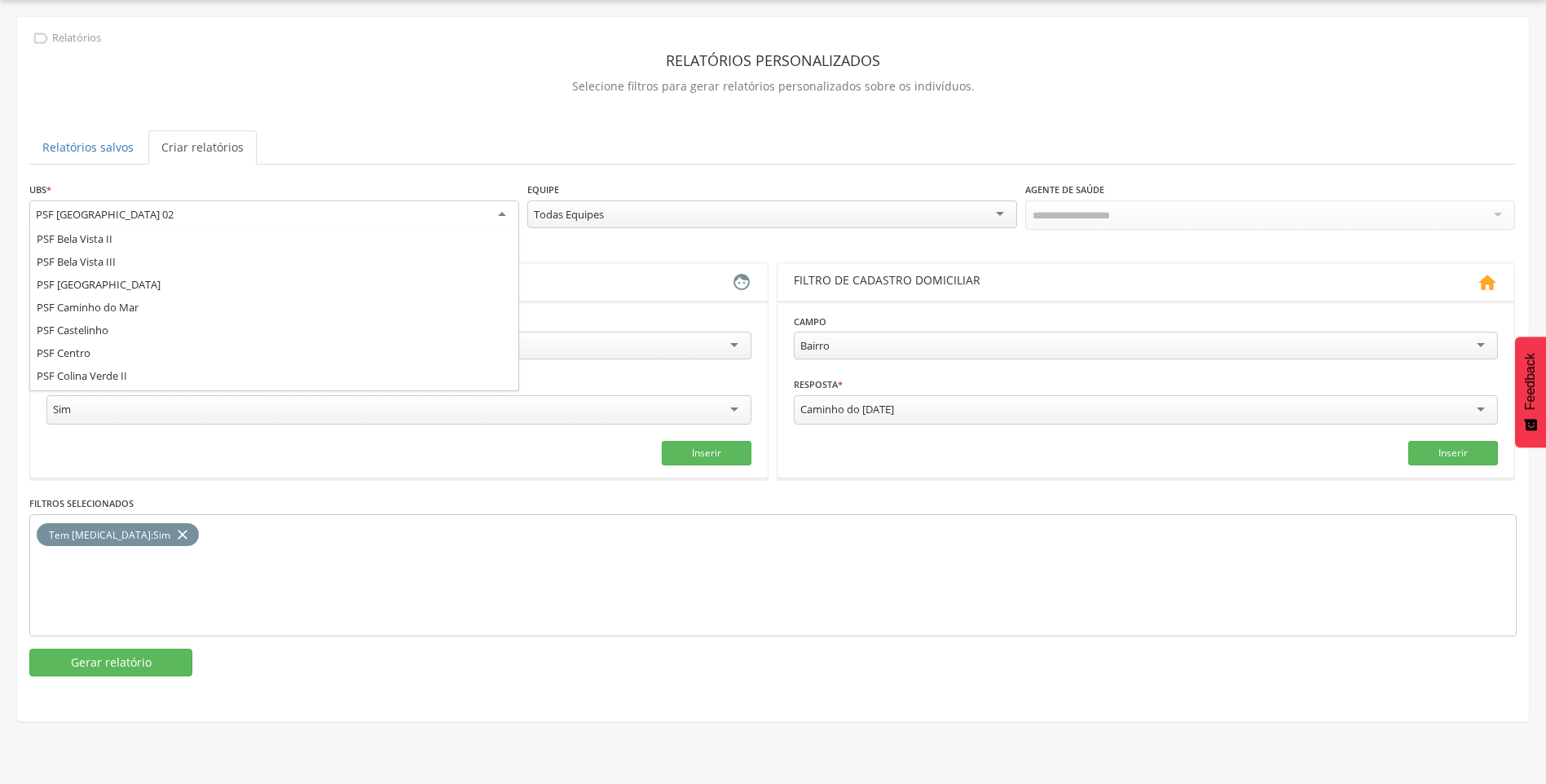
click at [157, 219] on div "PSF [GEOGRAPHIC_DATA] 02" at bounding box center [274, 215] width 490 height 29
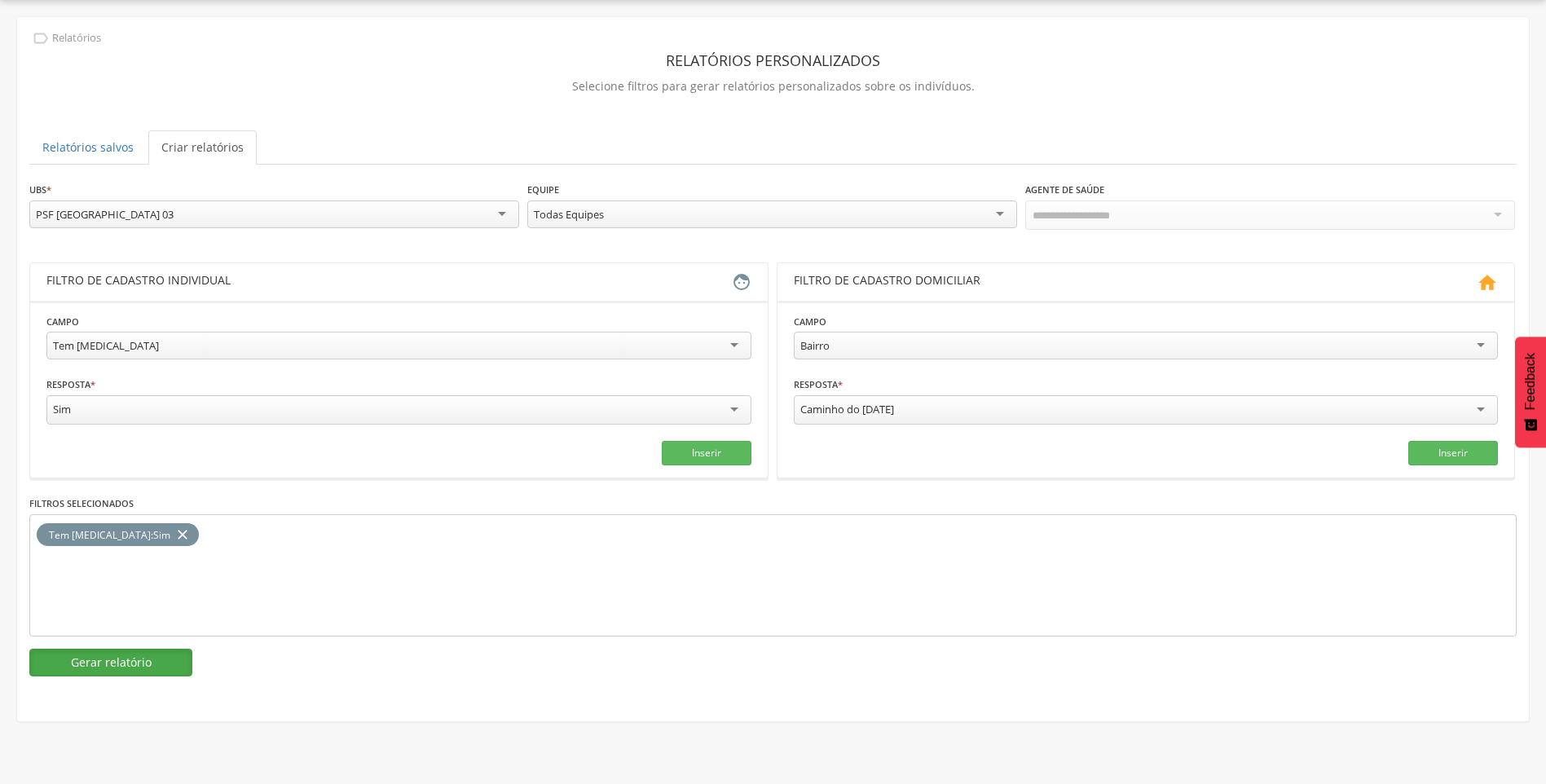
click at [150, 654] on button "Gerar relatório" at bounding box center [111, 662] width 163 height 28
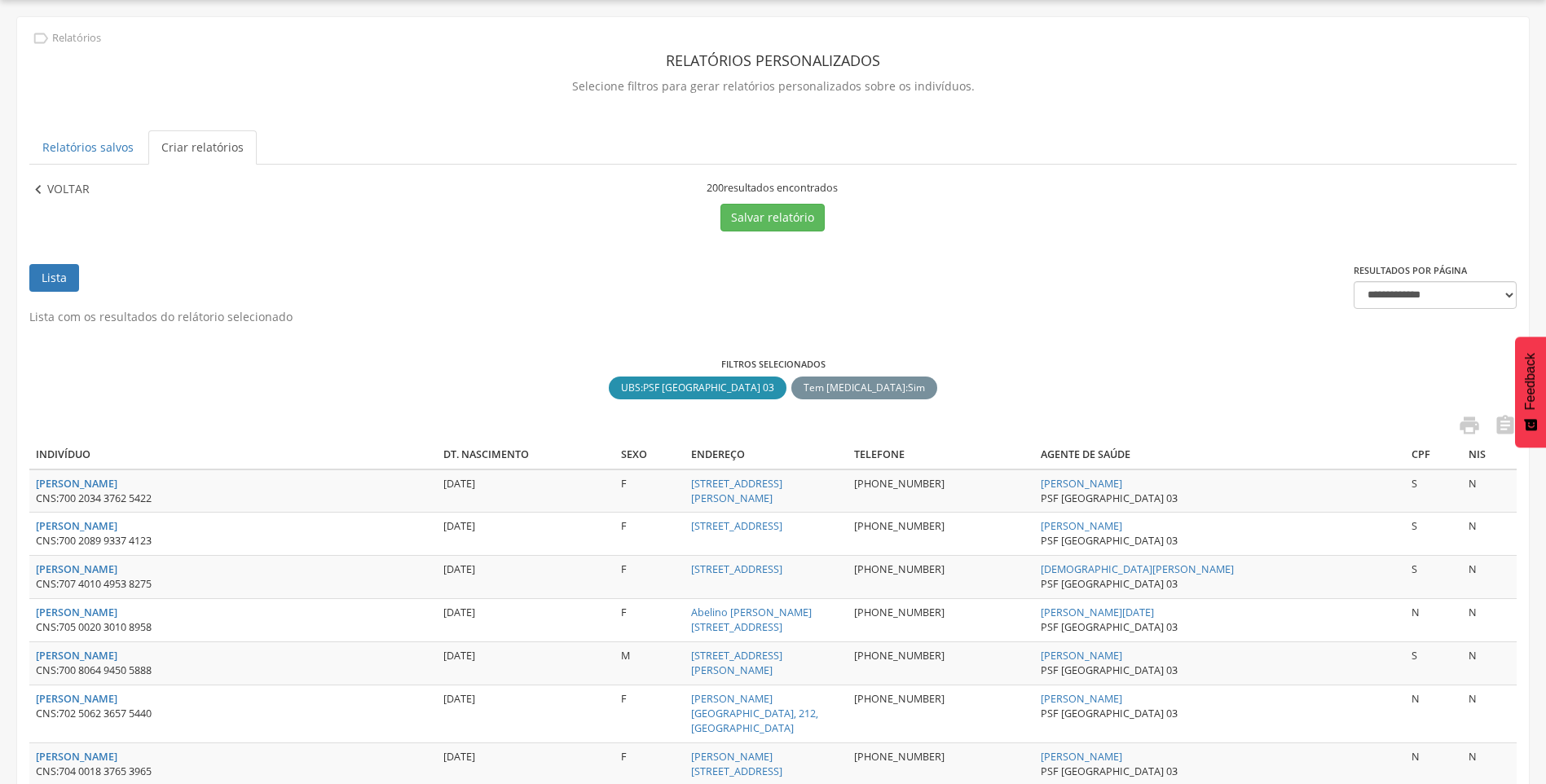
click at [68, 185] on p "Voltar" at bounding box center [69, 190] width 43 height 18
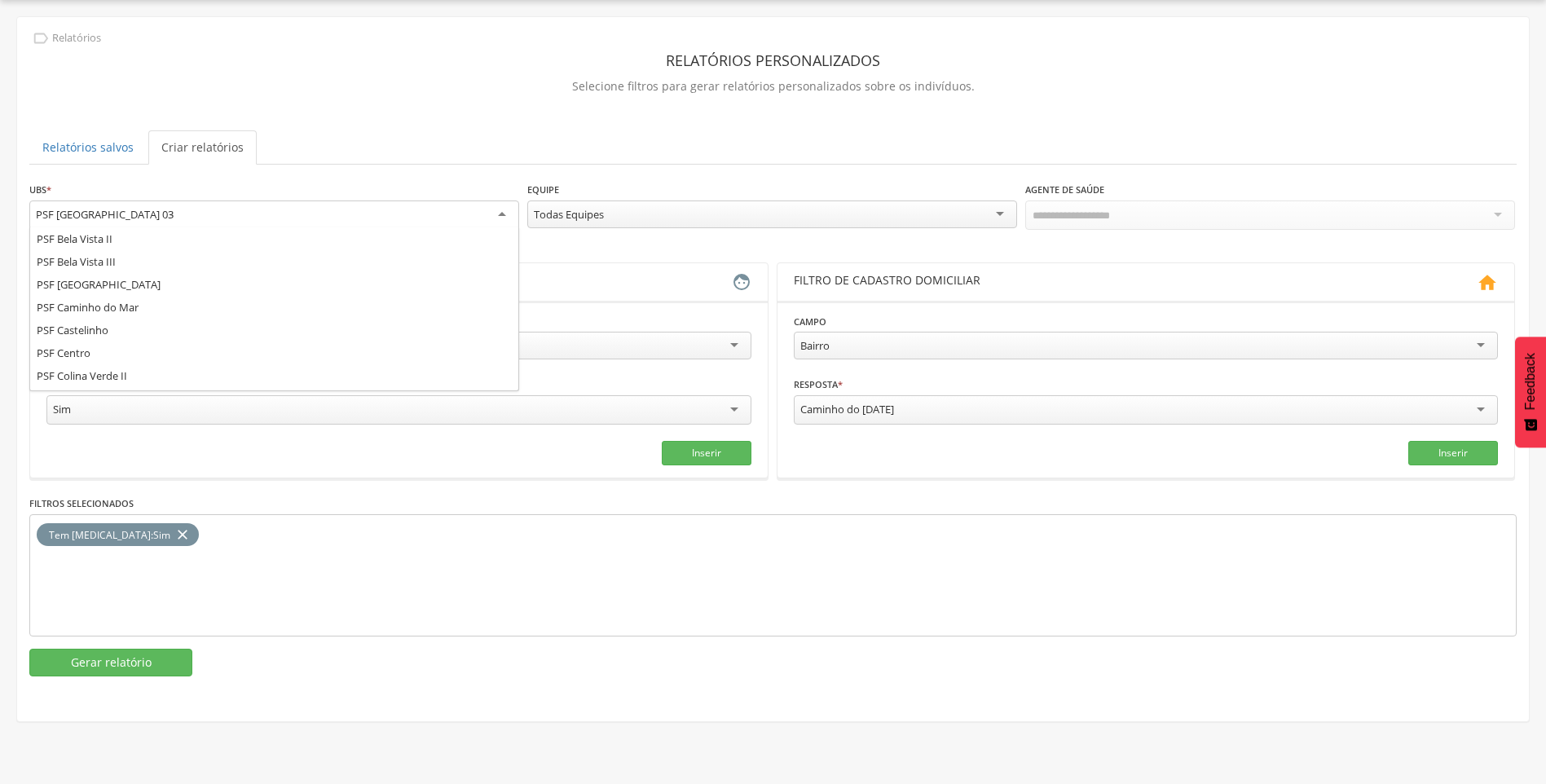
click at [131, 217] on div "PSF [GEOGRAPHIC_DATA] 03" at bounding box center [105, 213] width 138 height 14
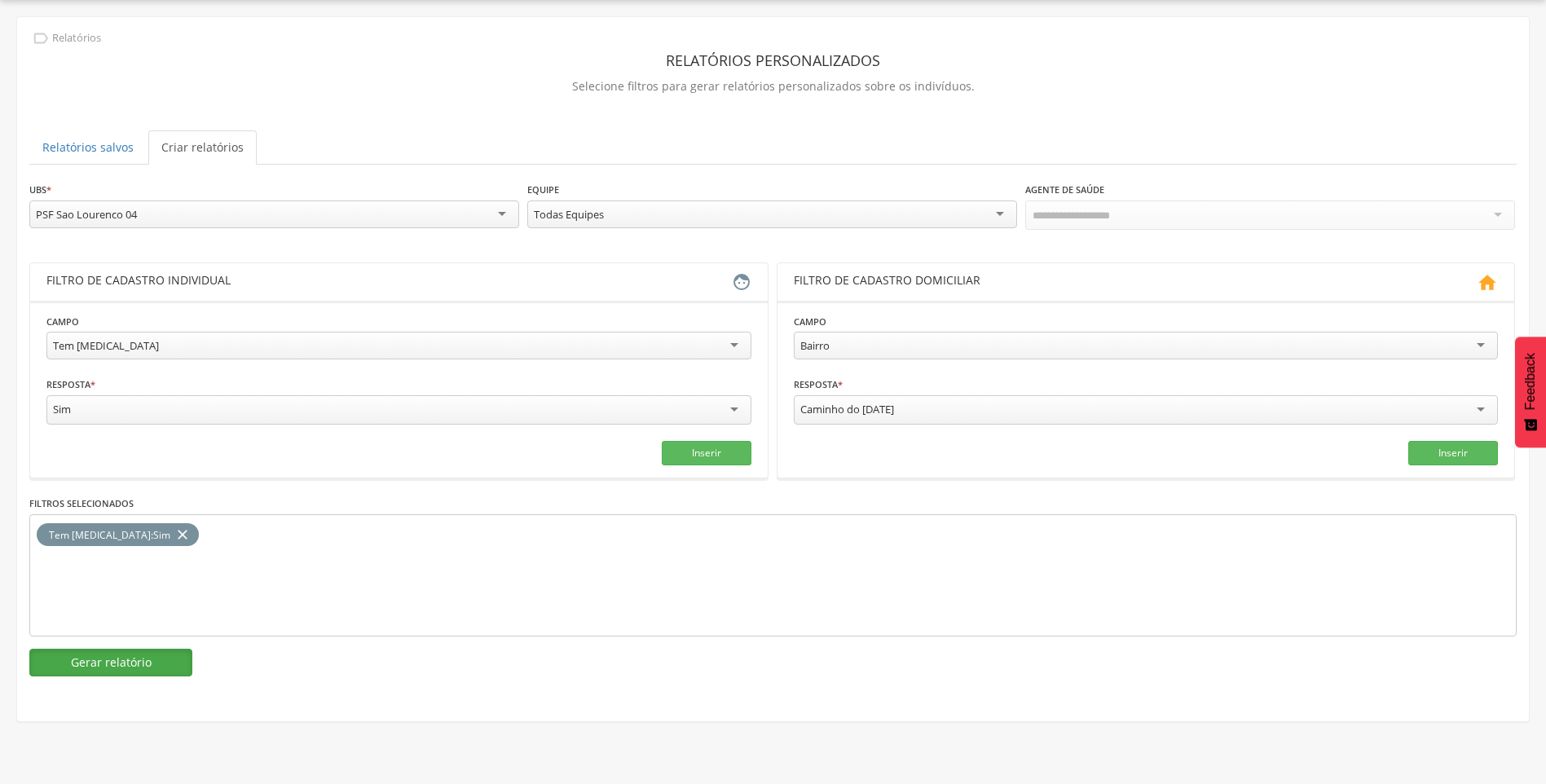
click at [135, 661] on button "Gerar relatório" at bounding box center [111, 662] width 163 height 28
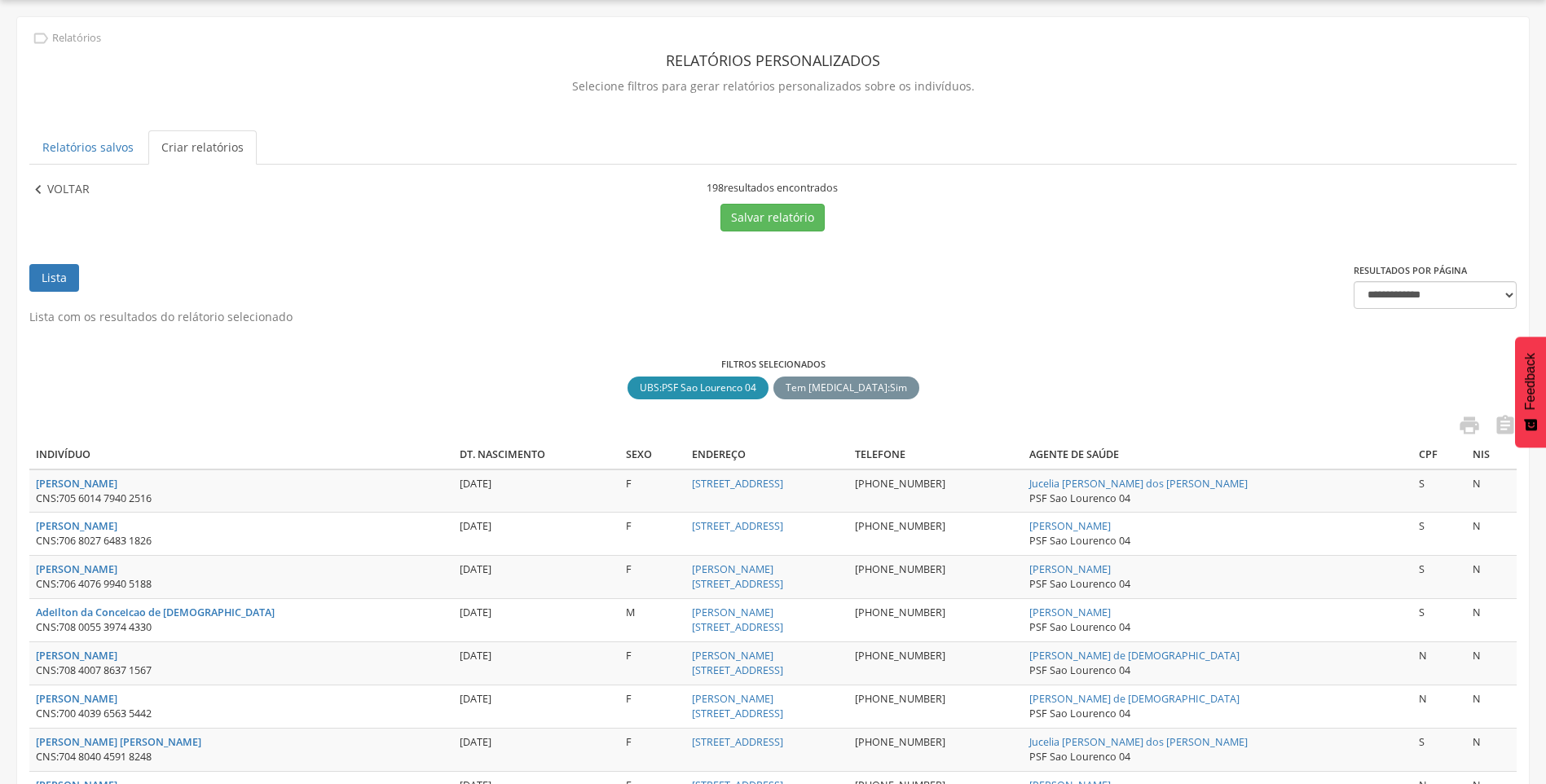
click at [57, 193] on p "Voltar" at bounding box center [69, 190] width 43 height 18
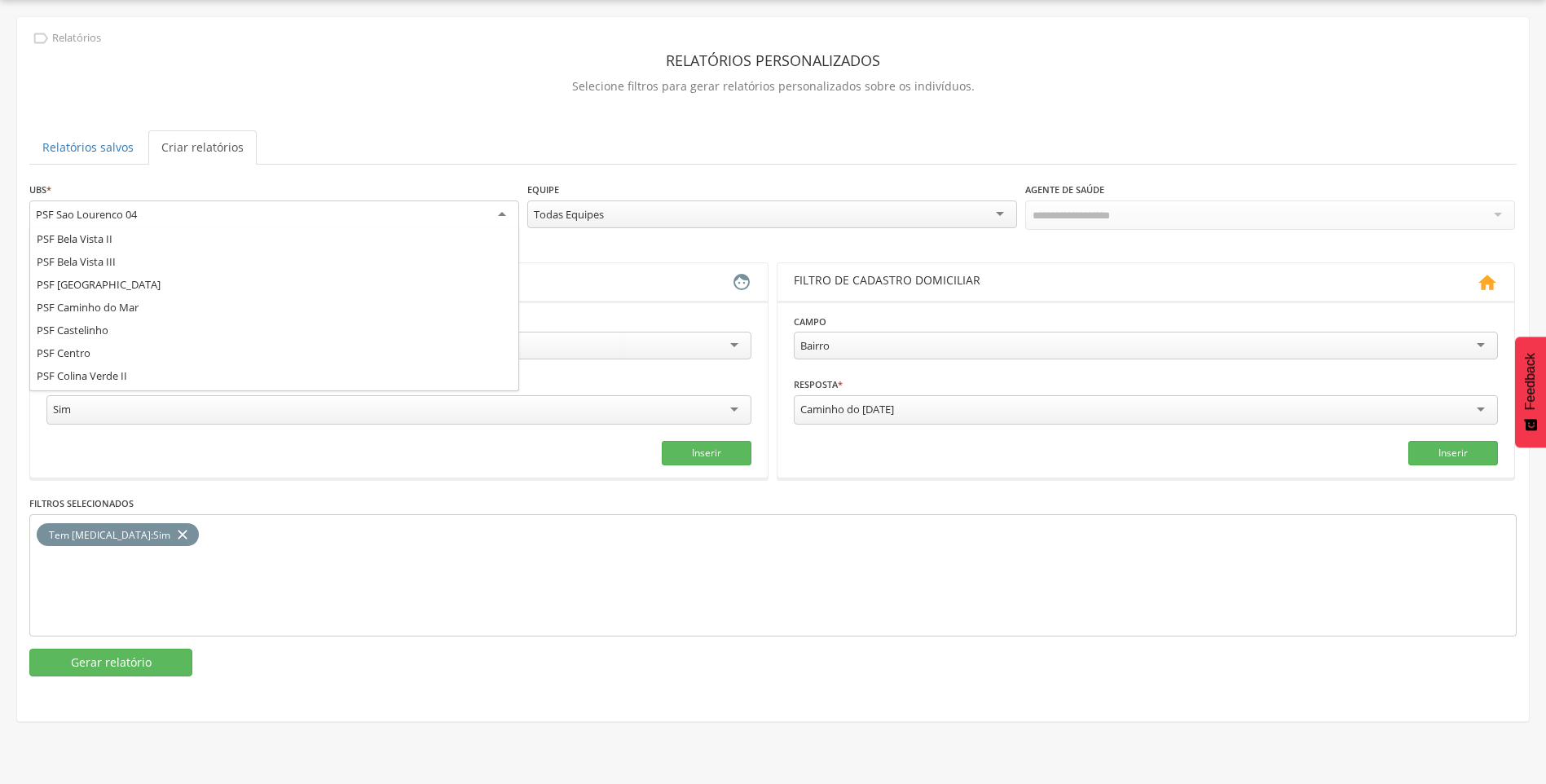
click at [126, 213] on div "PSF Sao Lourenco 04" at bounding box center [86, 213] width 101 height 14
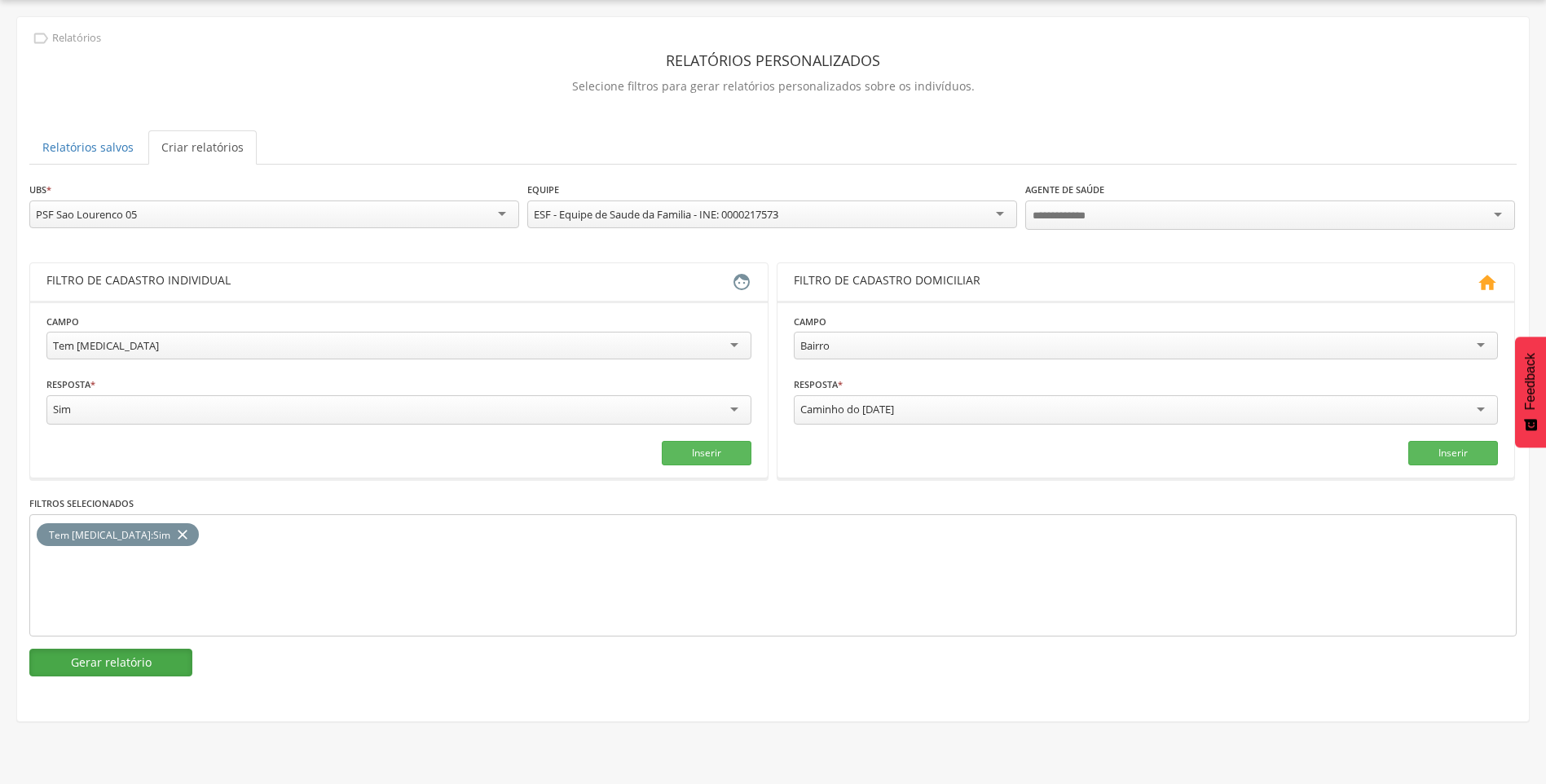
click at [107, 651] on button "Gerar relatório" at bounding box center [111, 662] width 163 height 28
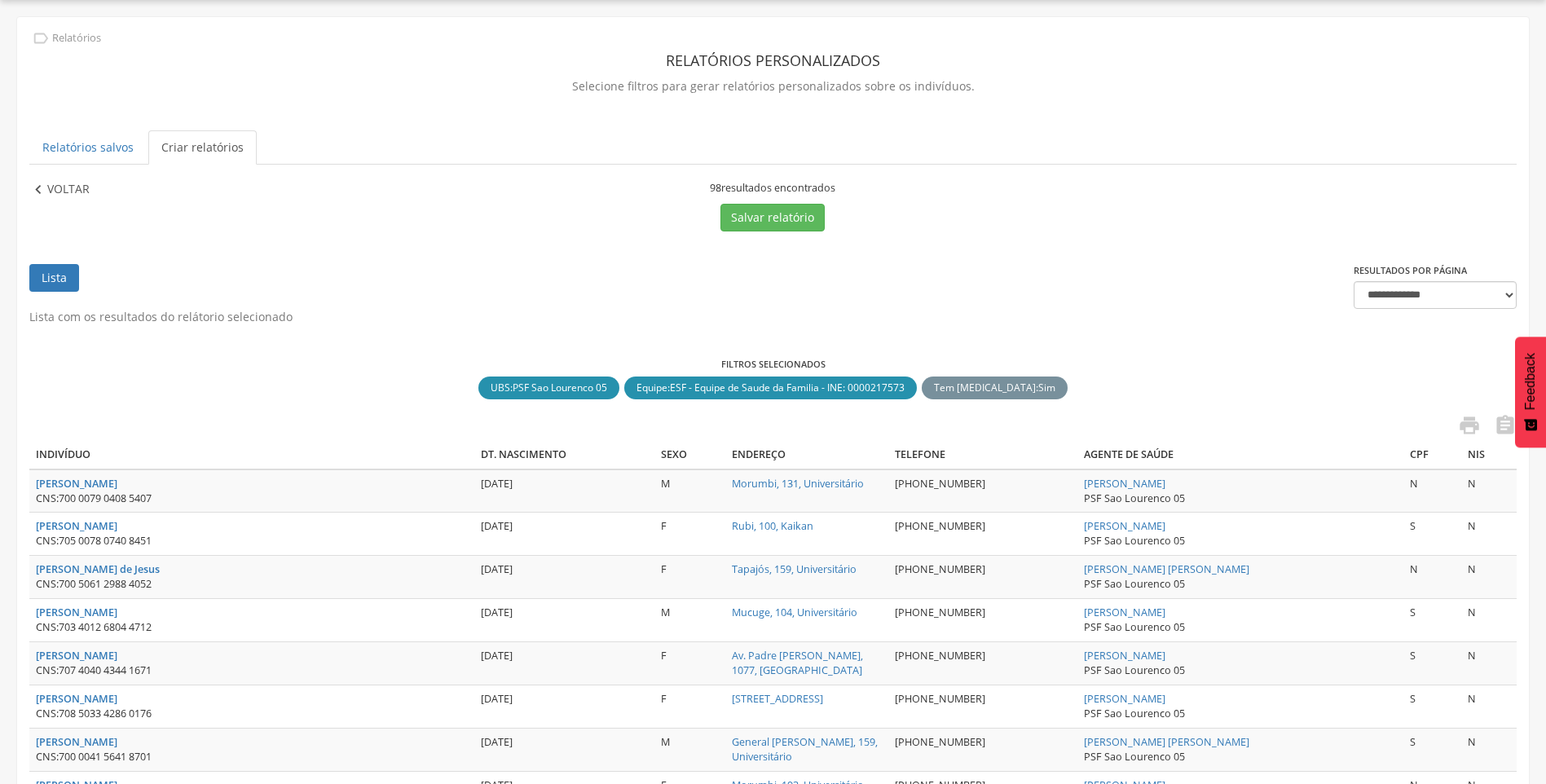
click at [67, 197] on p "Voltar" at bounding box center [69, 190] width 43 height 18
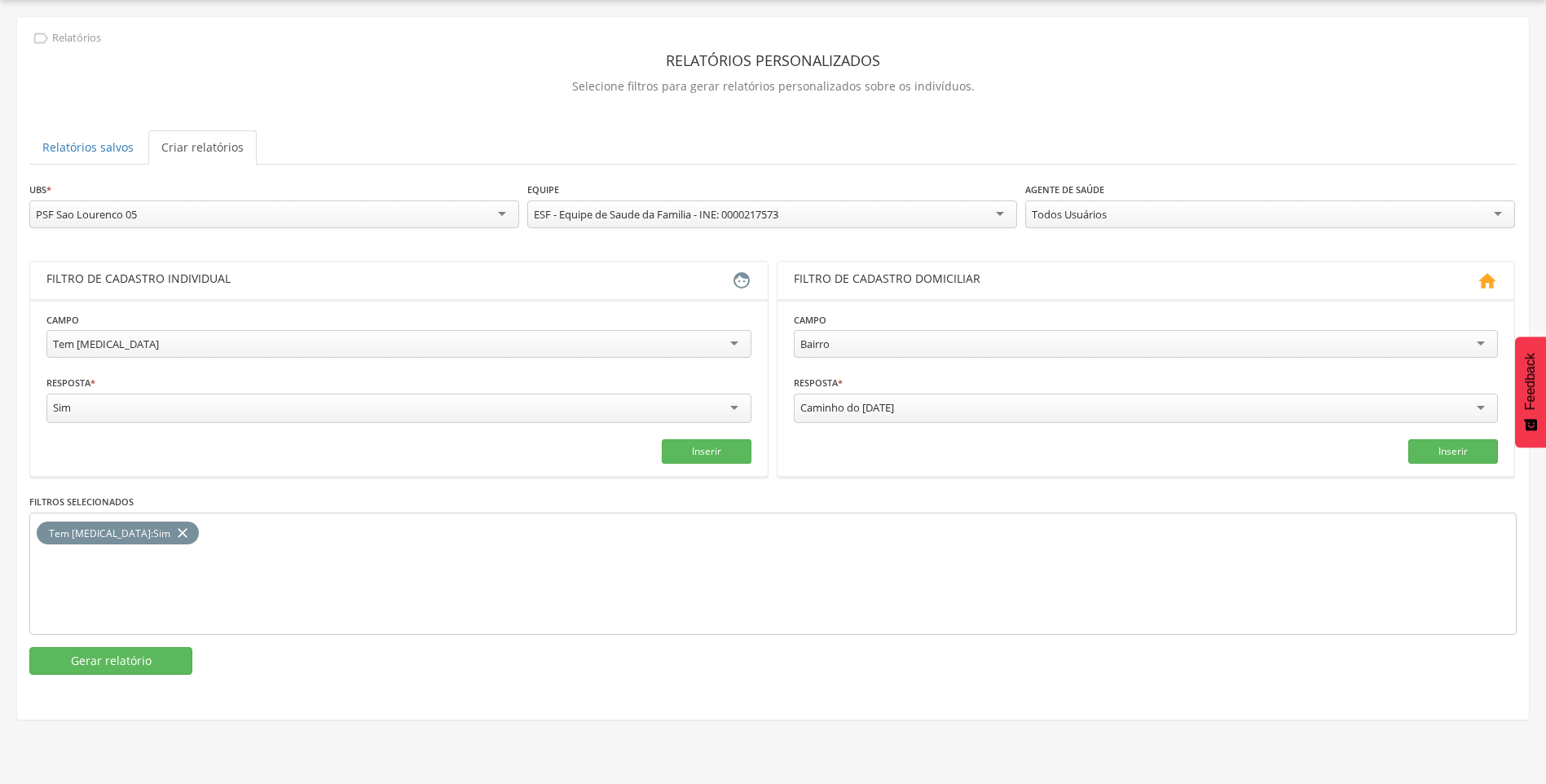
click at [185, 223] on div "PSF Sao Lourenco 05" at bounding box center [274, 214] width 490 height 28
click at [153, 655] on button "Gerar relatório" at bounding box center [111, 662] width 163 height 28
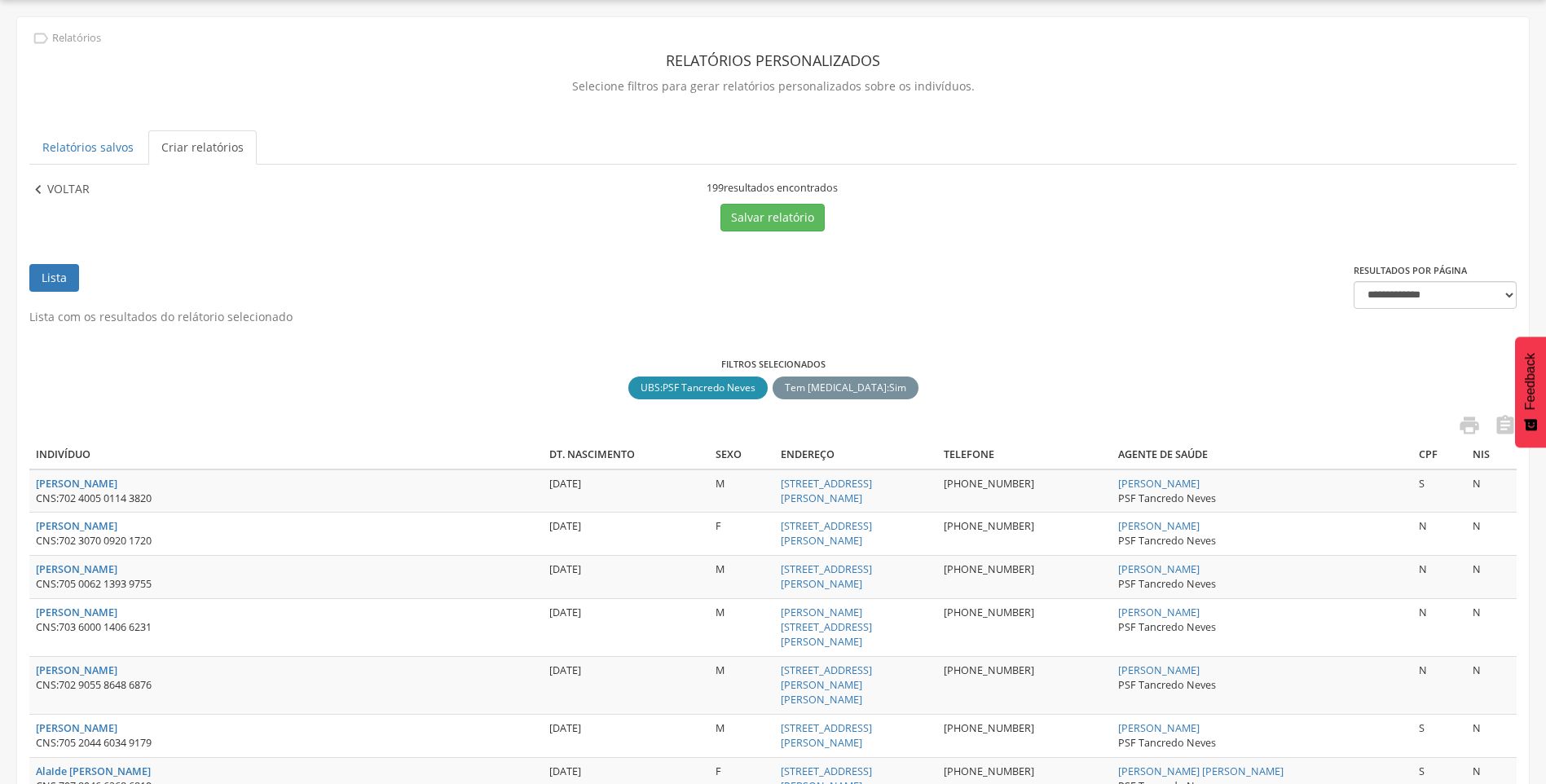
click at [62, 181] on p "Voltar" at bounding box center [69, 190] width 43 height 18
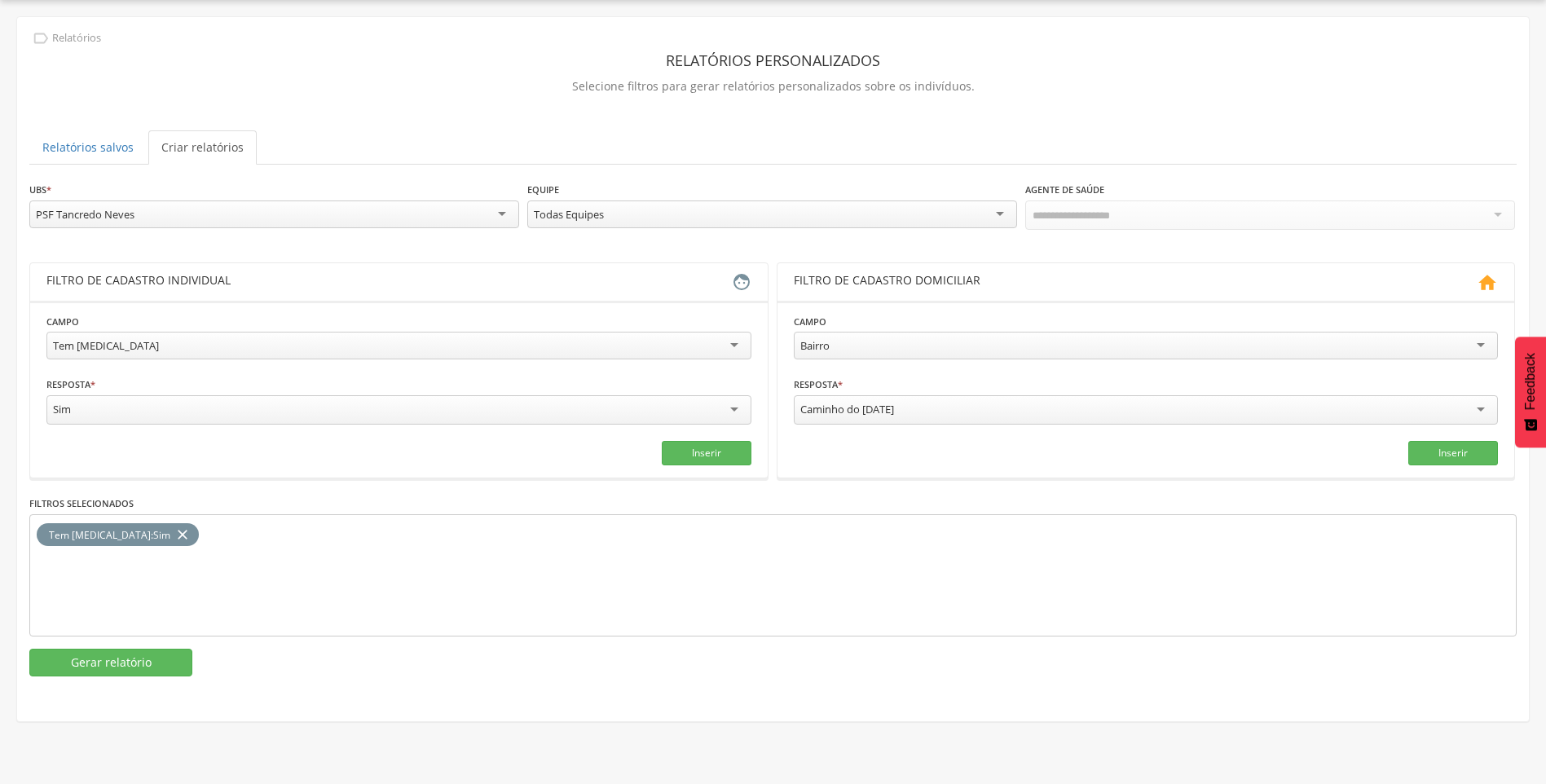
click at [347, 212] on div "PSF Tancredo Neves" at bounding box center [274, 214] width 490 height 28
click at [117, 652] on button "Gerar relatório" at bounding box center [111, 662] width 163 height 28
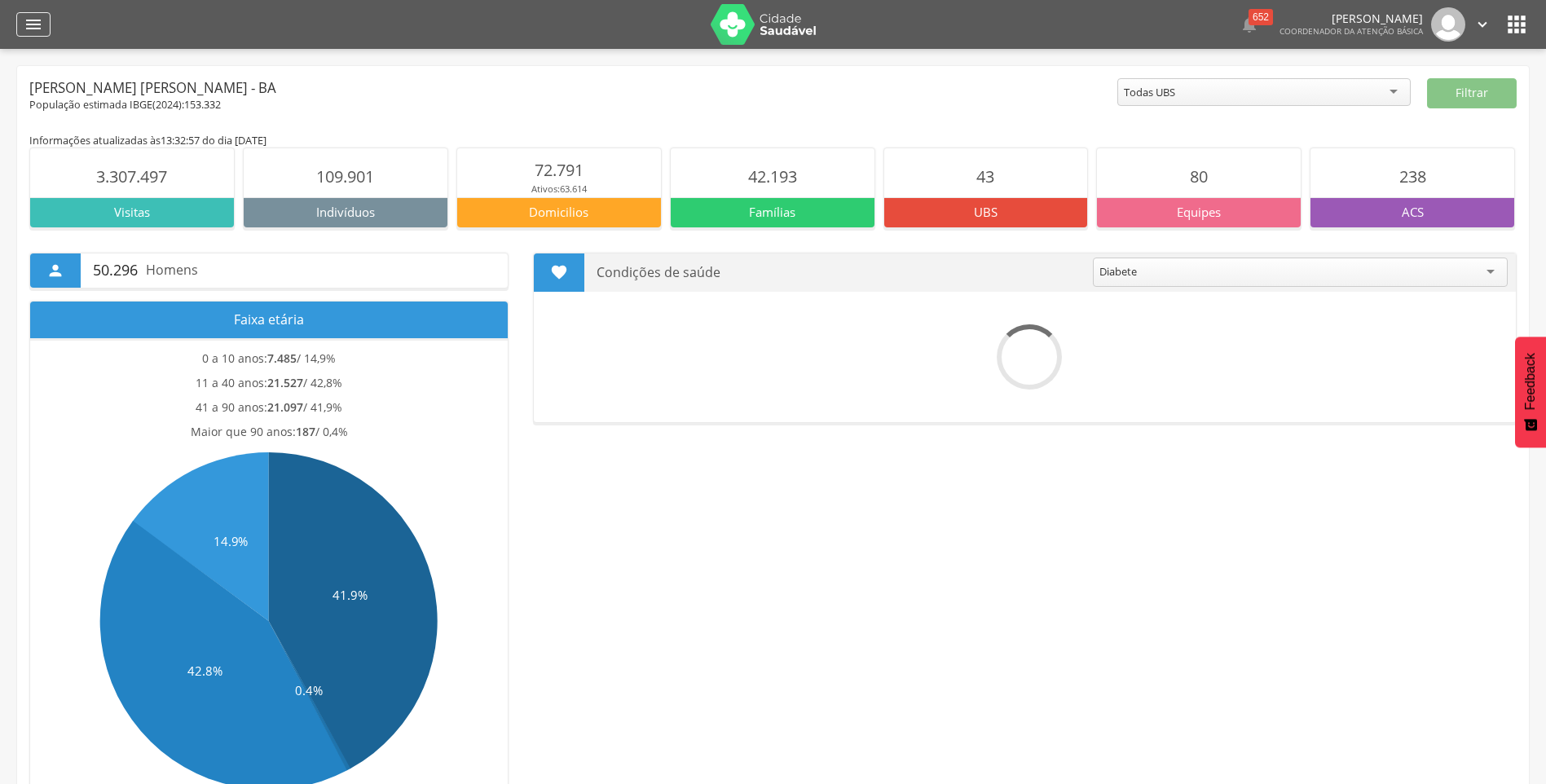
click at [21, 24] on div "" at bounding box center [33, 24] width 34 height 25
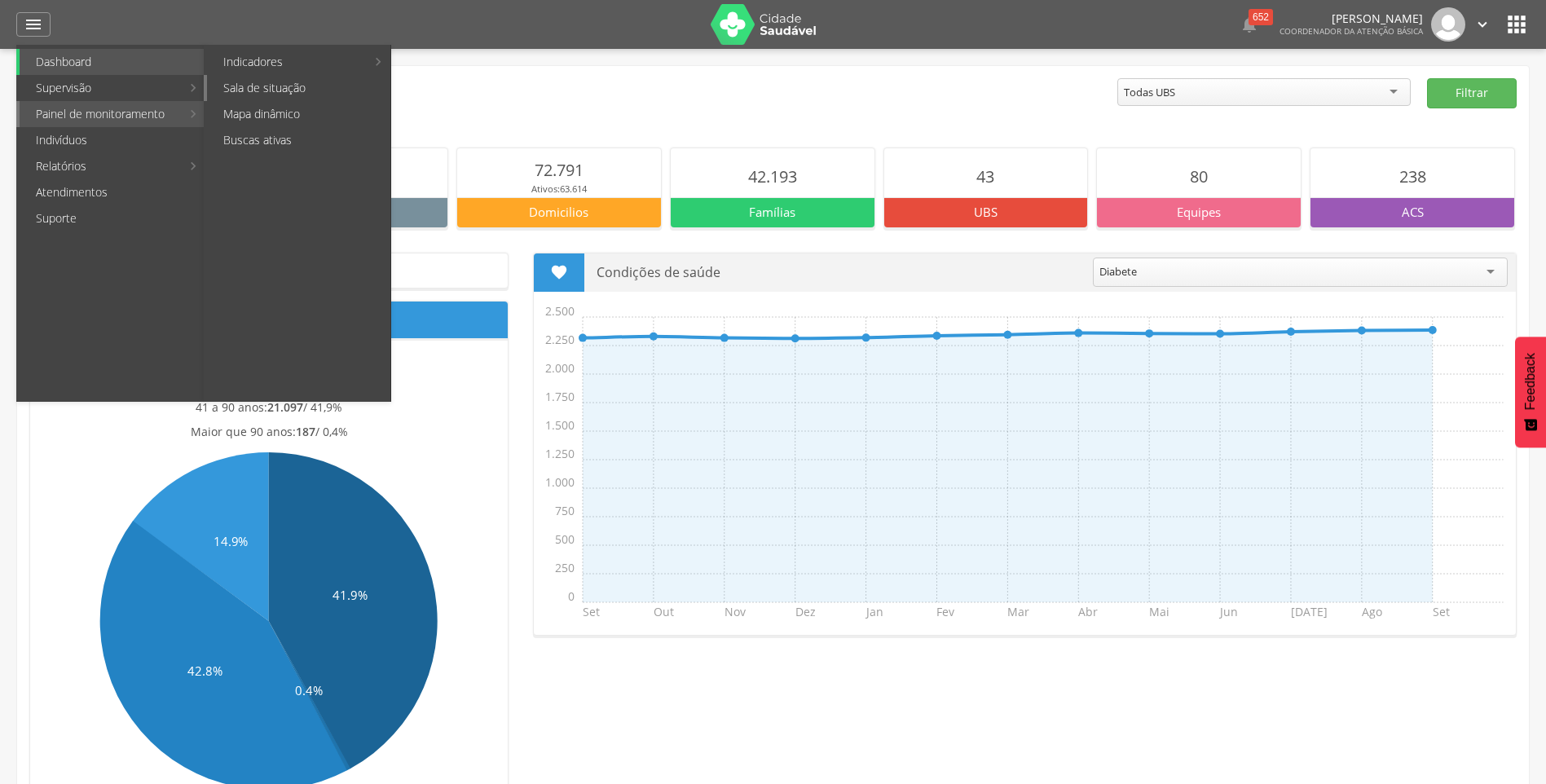
click at [277, 99] on link "Sala de situação" at bounding box center [299, 88] width 184 height 26
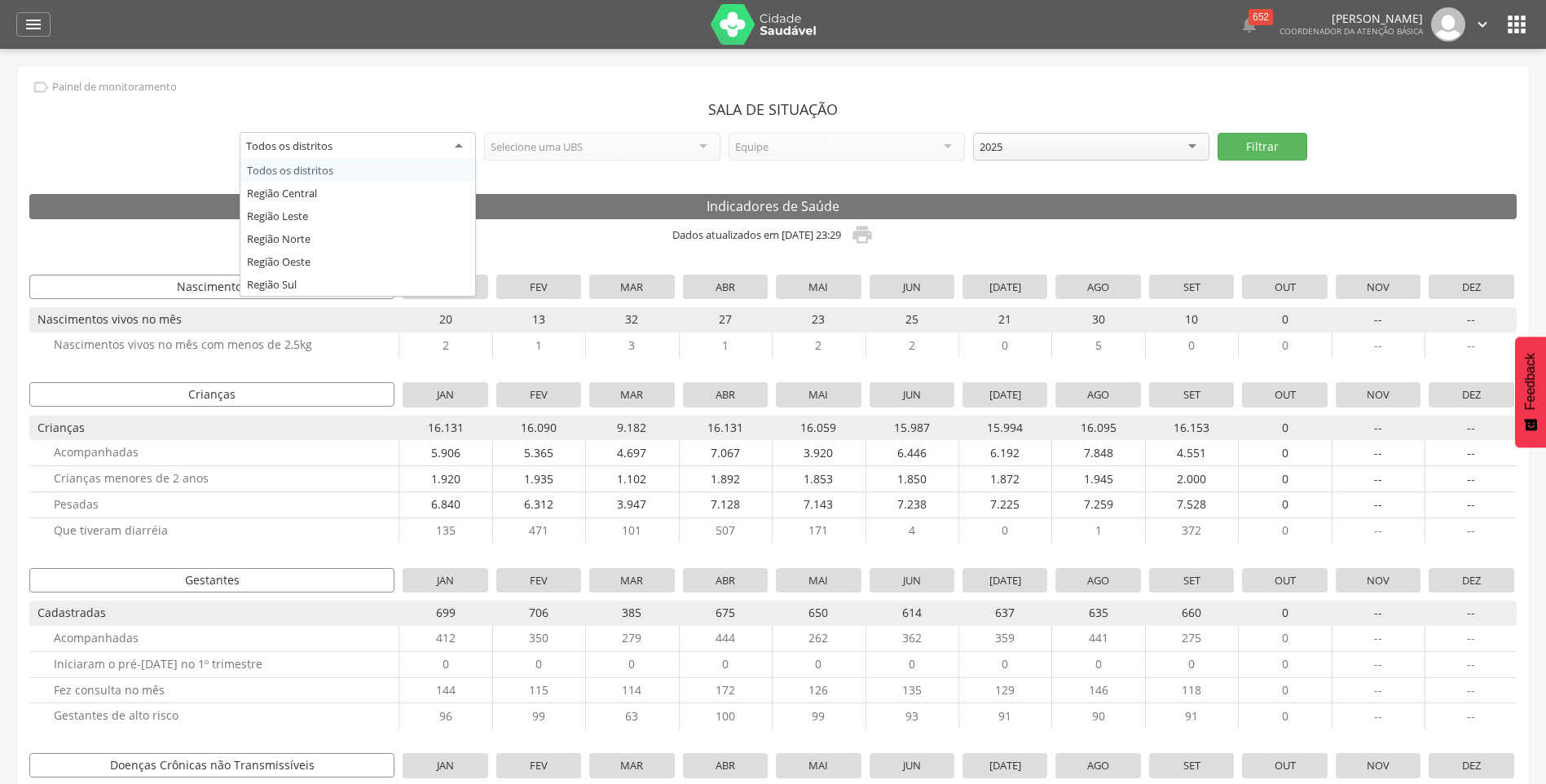
click at [349, 147] on div "Todos os distritos" at bounding box center [358, 146] width 237 height 29
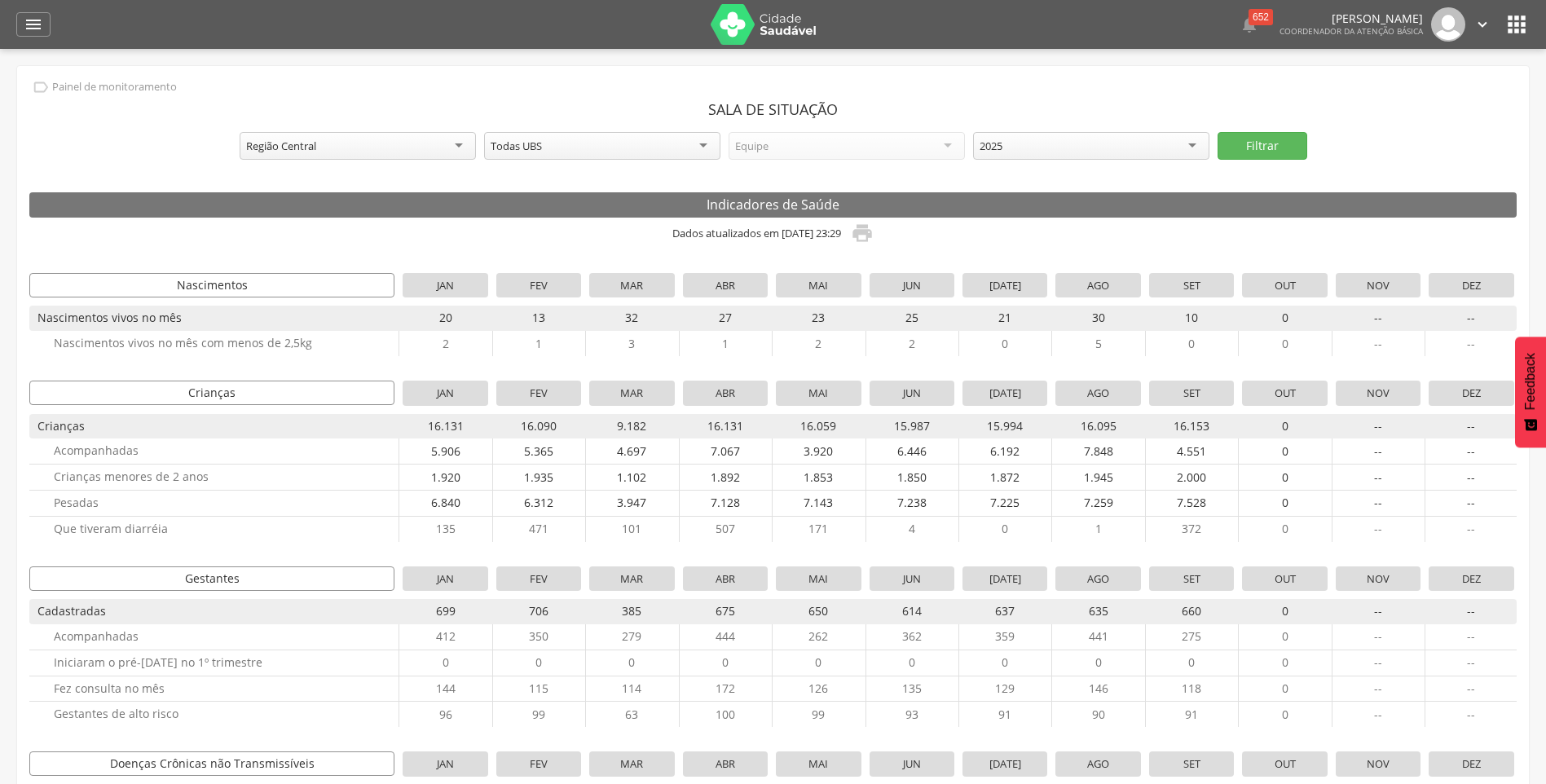
click at [565, 145] on div "Todas UBS" at bounding box center [602, 145] width 237 height 28
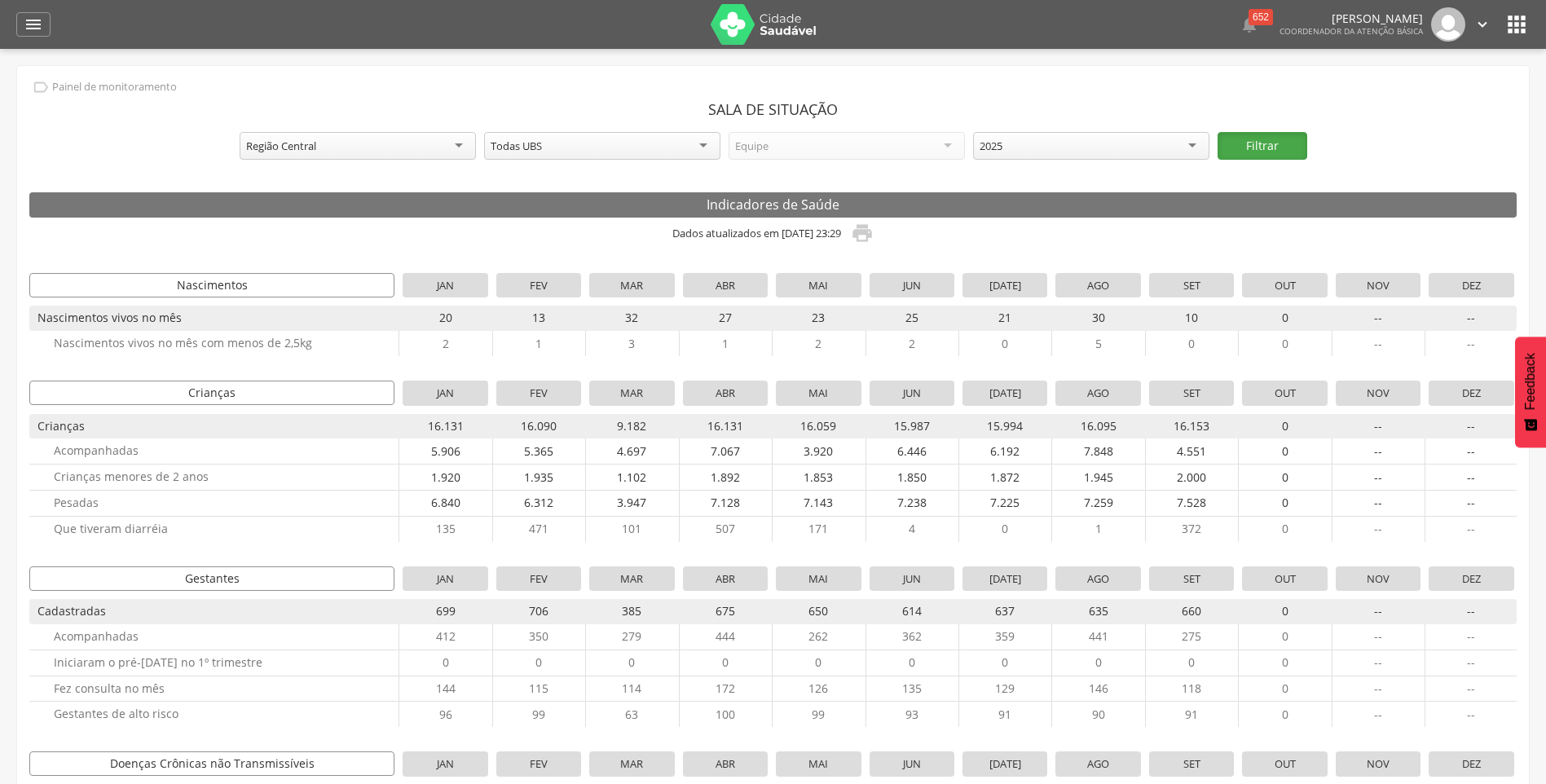
click at [1234, 138] on button "Filtrar" at bounding box center [1262, 145] width 89 height 28
click at [874, 235] on icon "" at bounding box center [862, 233] width 23 height 23
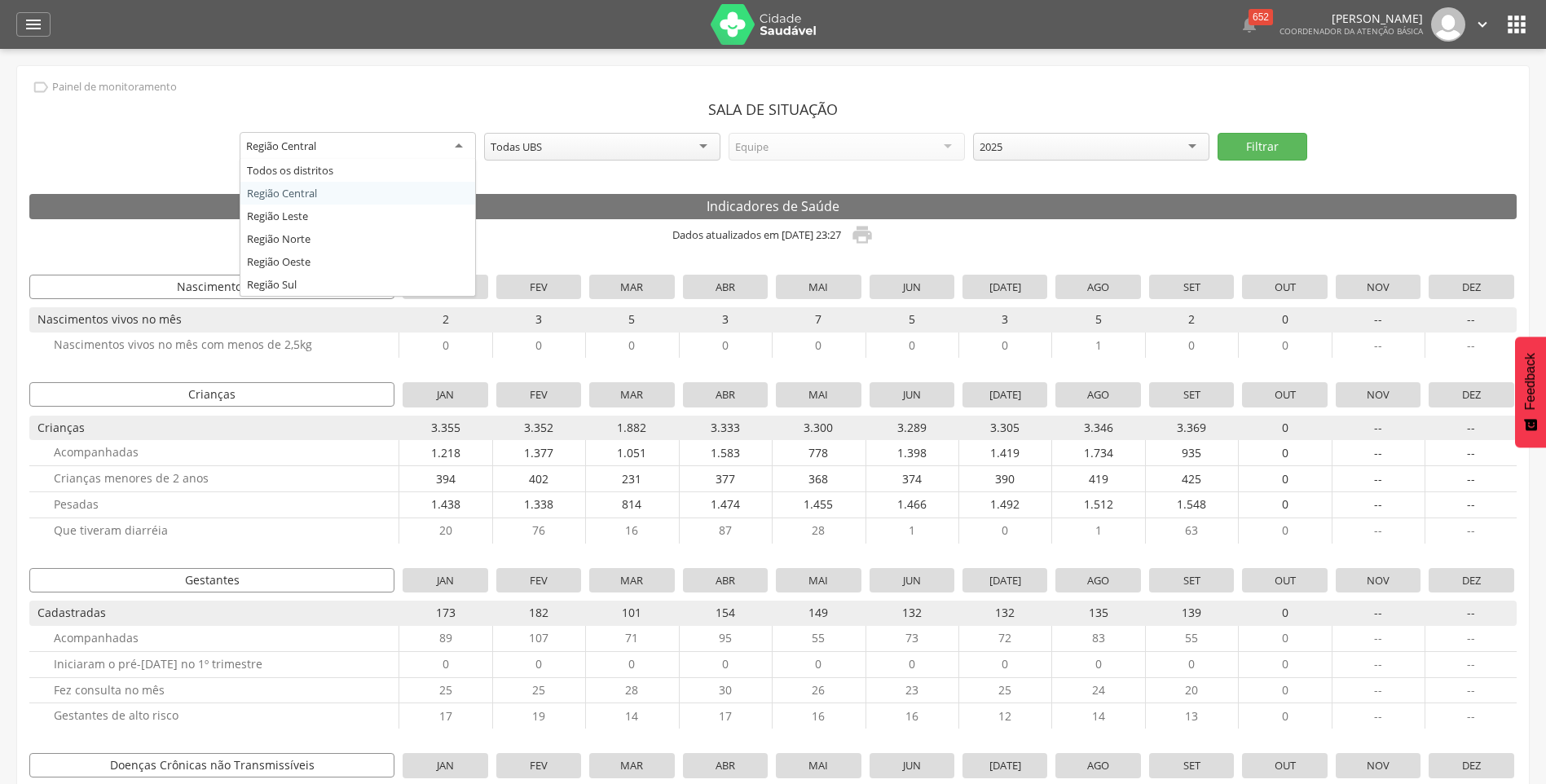
click at [431, 155] on div "Região Central" at bounding box center [358, 146] width 237 height 29
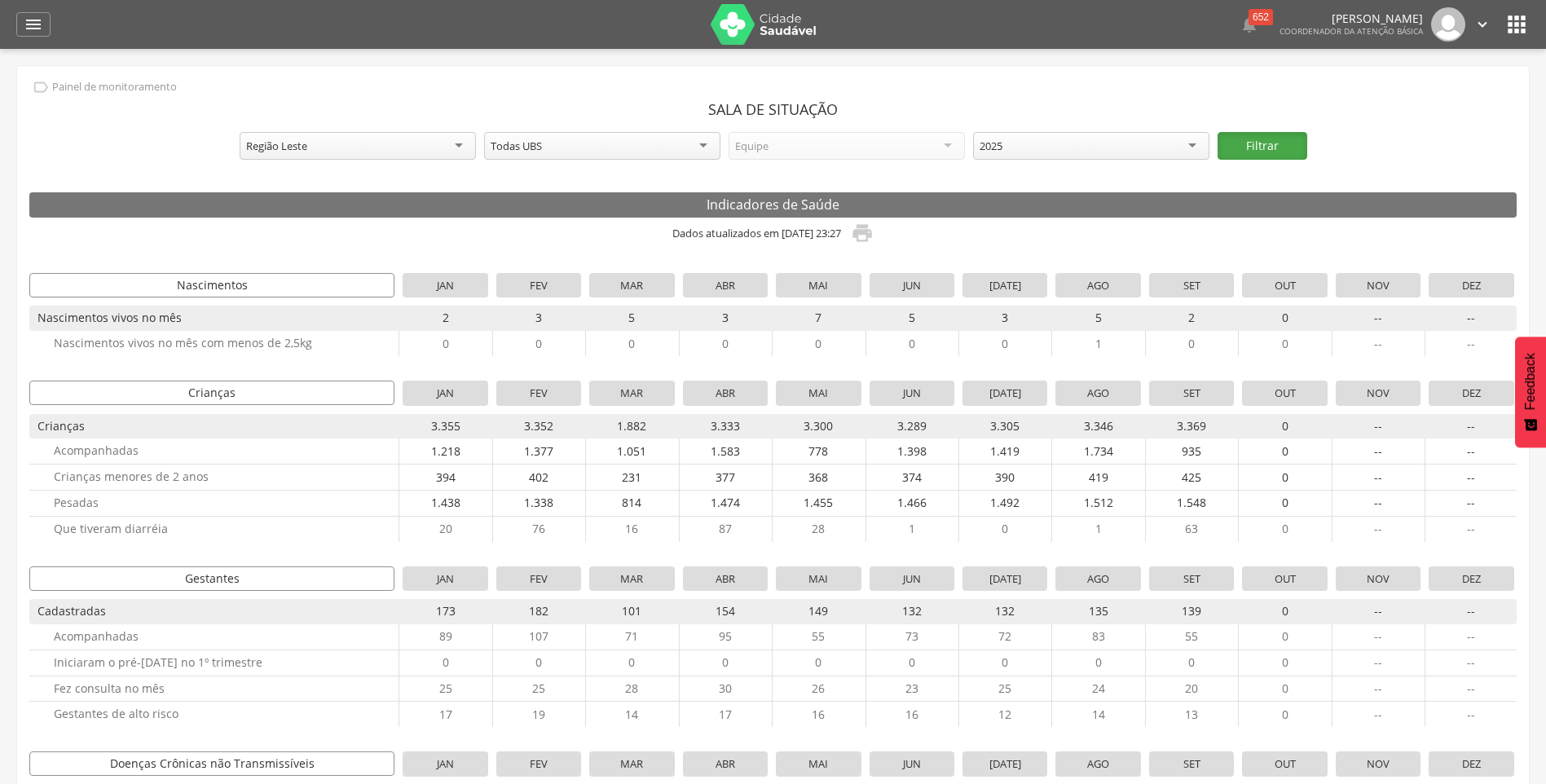
click at [1230, 146] on button "Filtrar" at bounding box center [1262, 145] width 89 height 28
click at [1262, 137] on button "Filtrar" at bounding box center [1262, 145] width 89 height 28
click at [874, 241] on icon "" at bounding box center [862, 233] width 23 height 23
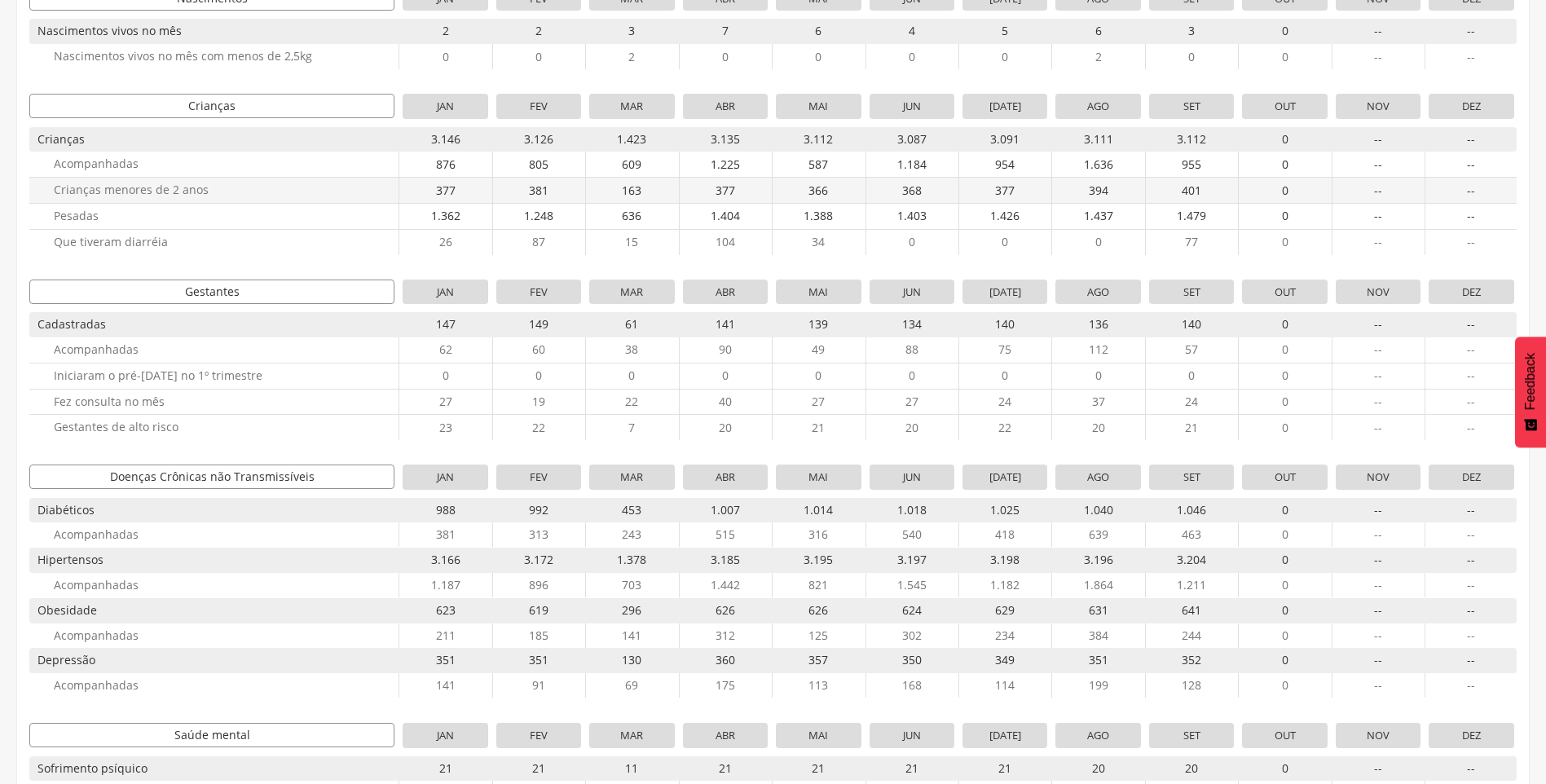
scroll to position [326, 0]
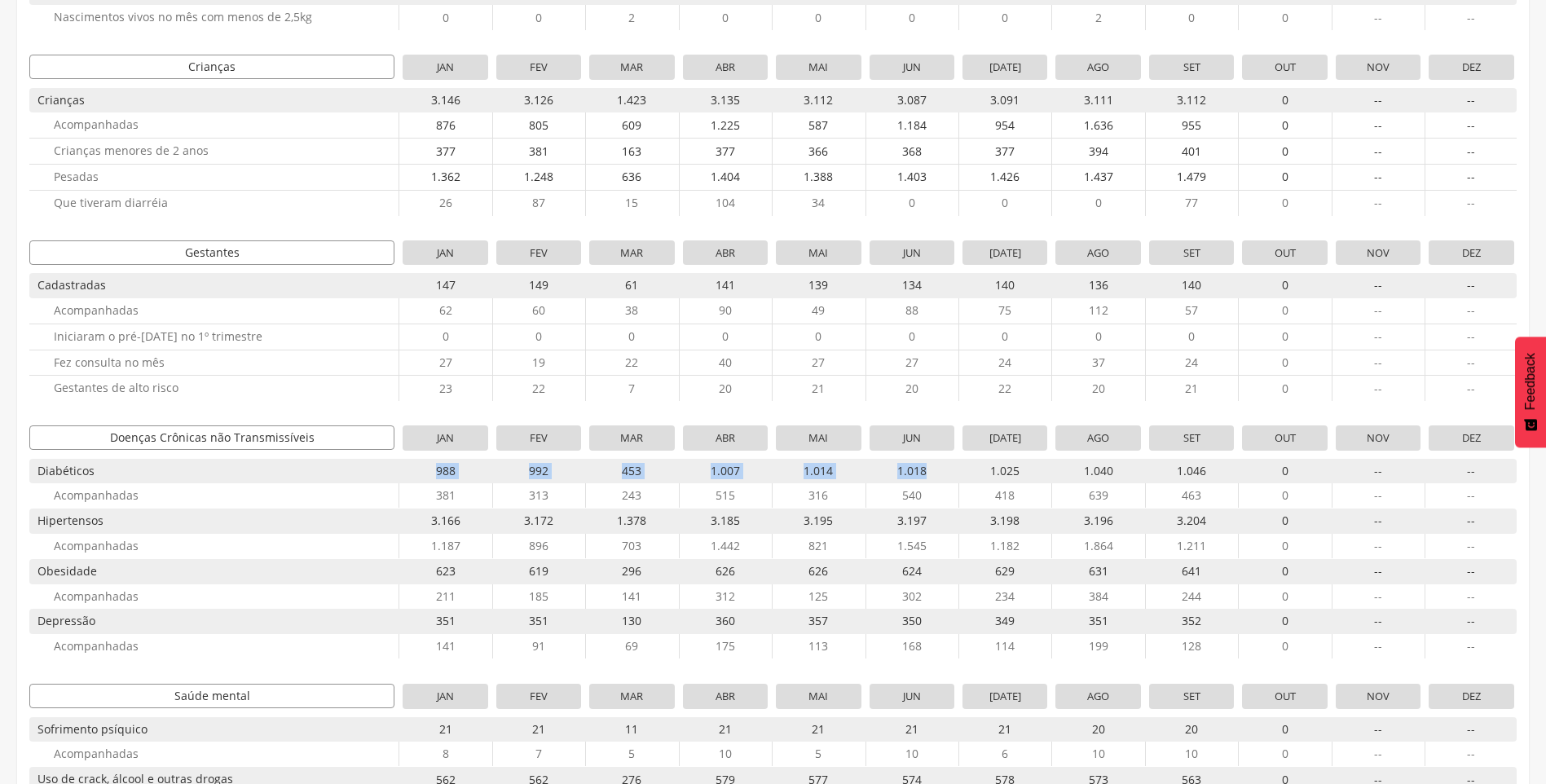
drag, startPoint x: 436, startPoint y: 472, endPoint x: 924, endPoint y: 475, distance: 488.0
click at [924, 475] on div "988 992 453 1.007 1.014 1.018 1.025 1.040 1.046 0 -- --" at bounding box center [959, 470] width 1113 height 25
drag, startPoint x: 924, startPoint y: 475, endPoint x: 935, endPoint y: 524, distance: 50.2
click at [935, 524] on span "3.197" at bounding box center [912, 520] width 85 height 25
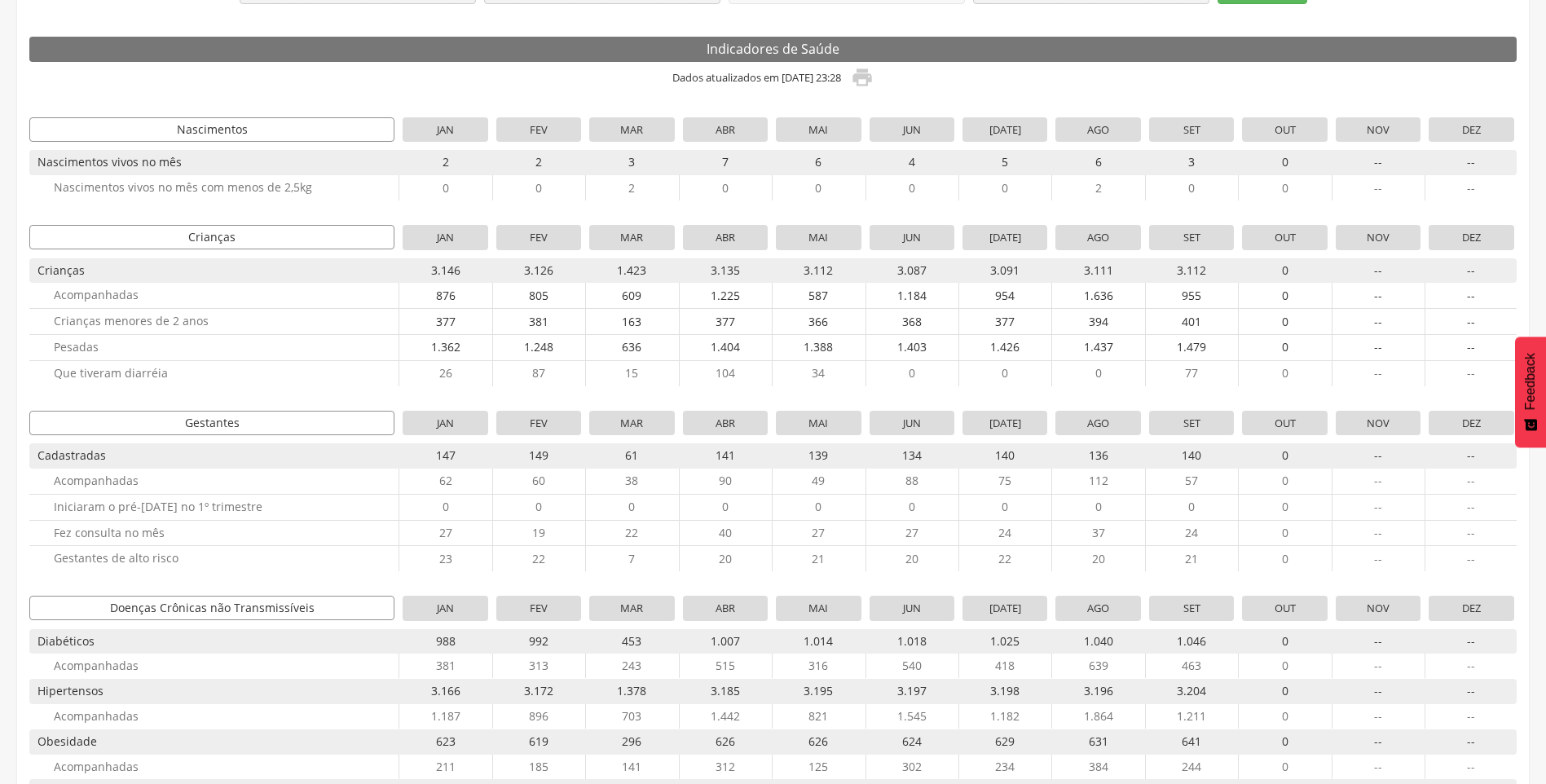
scroll to position [0, 0]
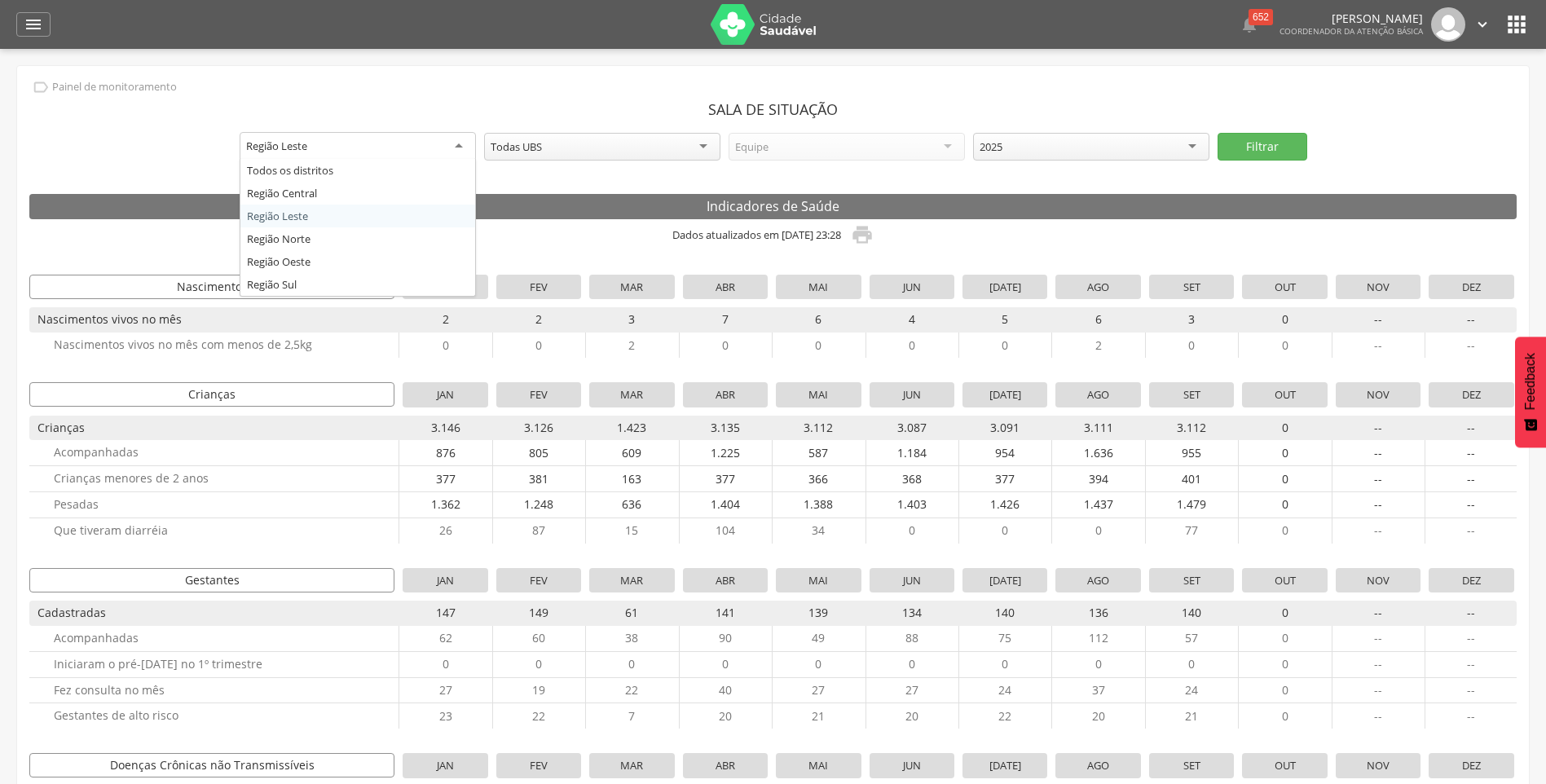
click at [418, 145] on div "Região Leste" at bounding box center [358, 146] width 237 height 29
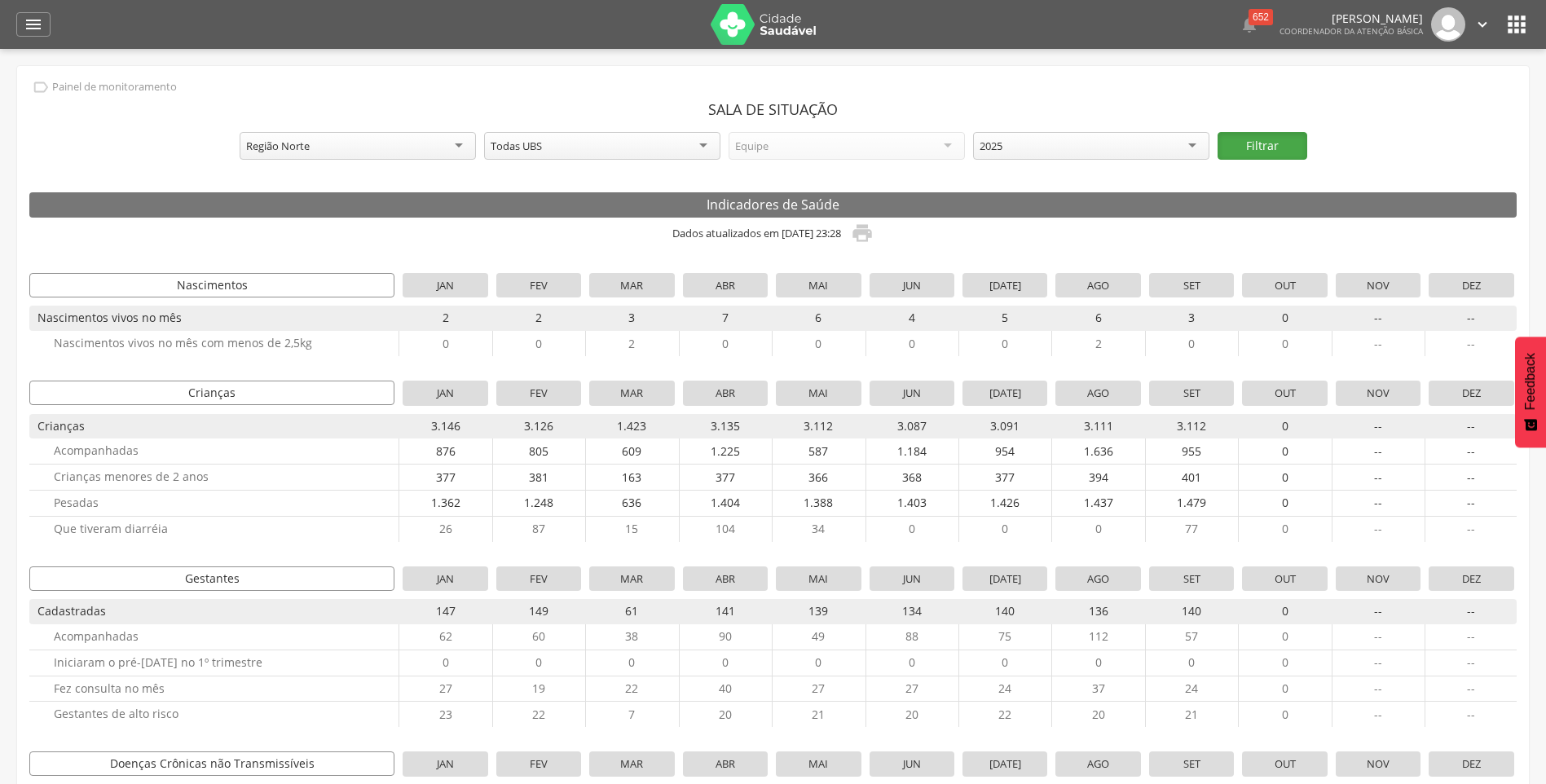
click at [1277, 147] on button "Filtrar" at bounding box center [1262, 145] width 89 height 28
click at [874, 235] on icon "" at bounding box center [862, 233] width 23 height 23
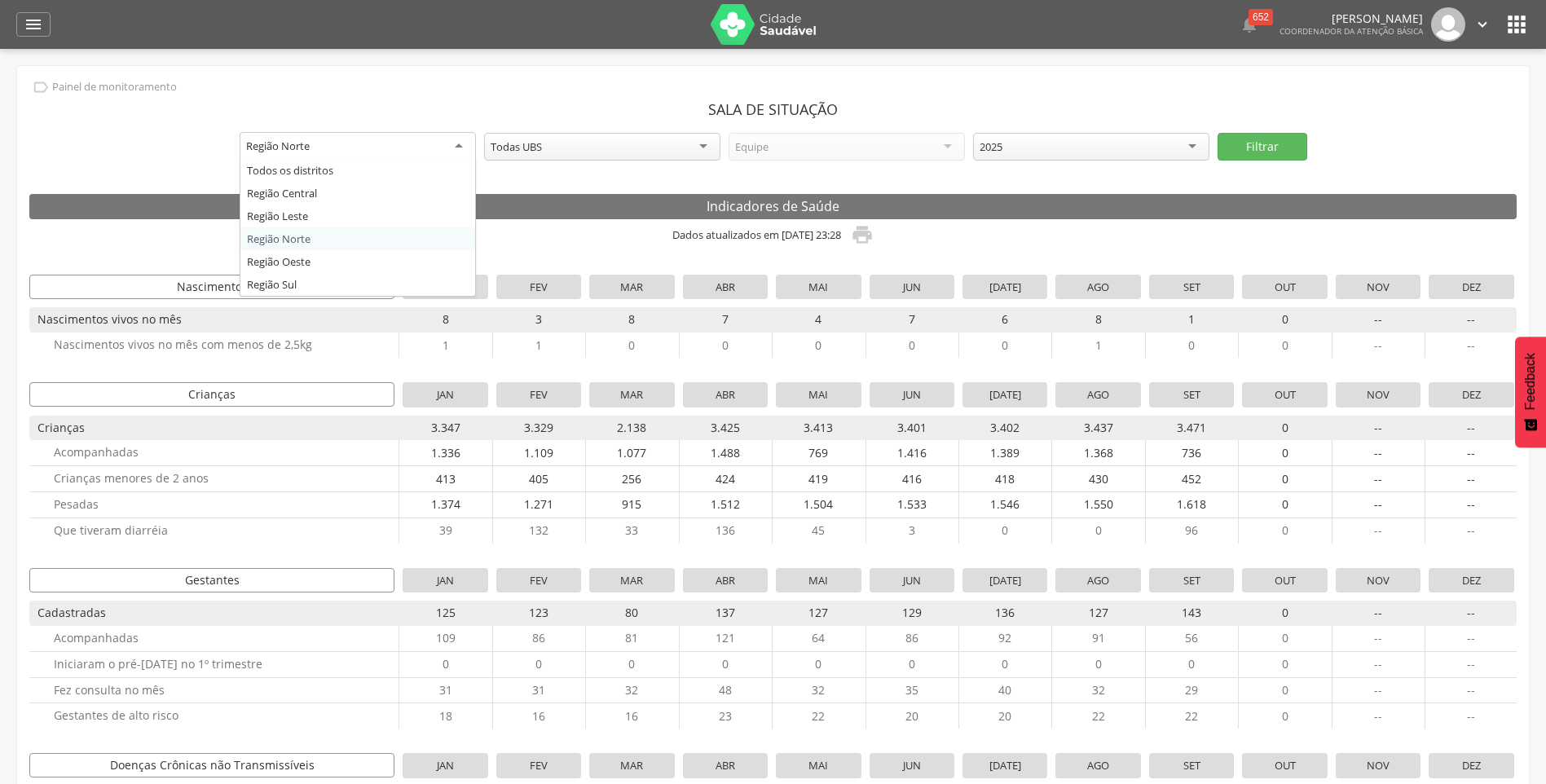
click at [379, 151] on div "Região Norte" at bounding box center [358, 146] width 237 height 29
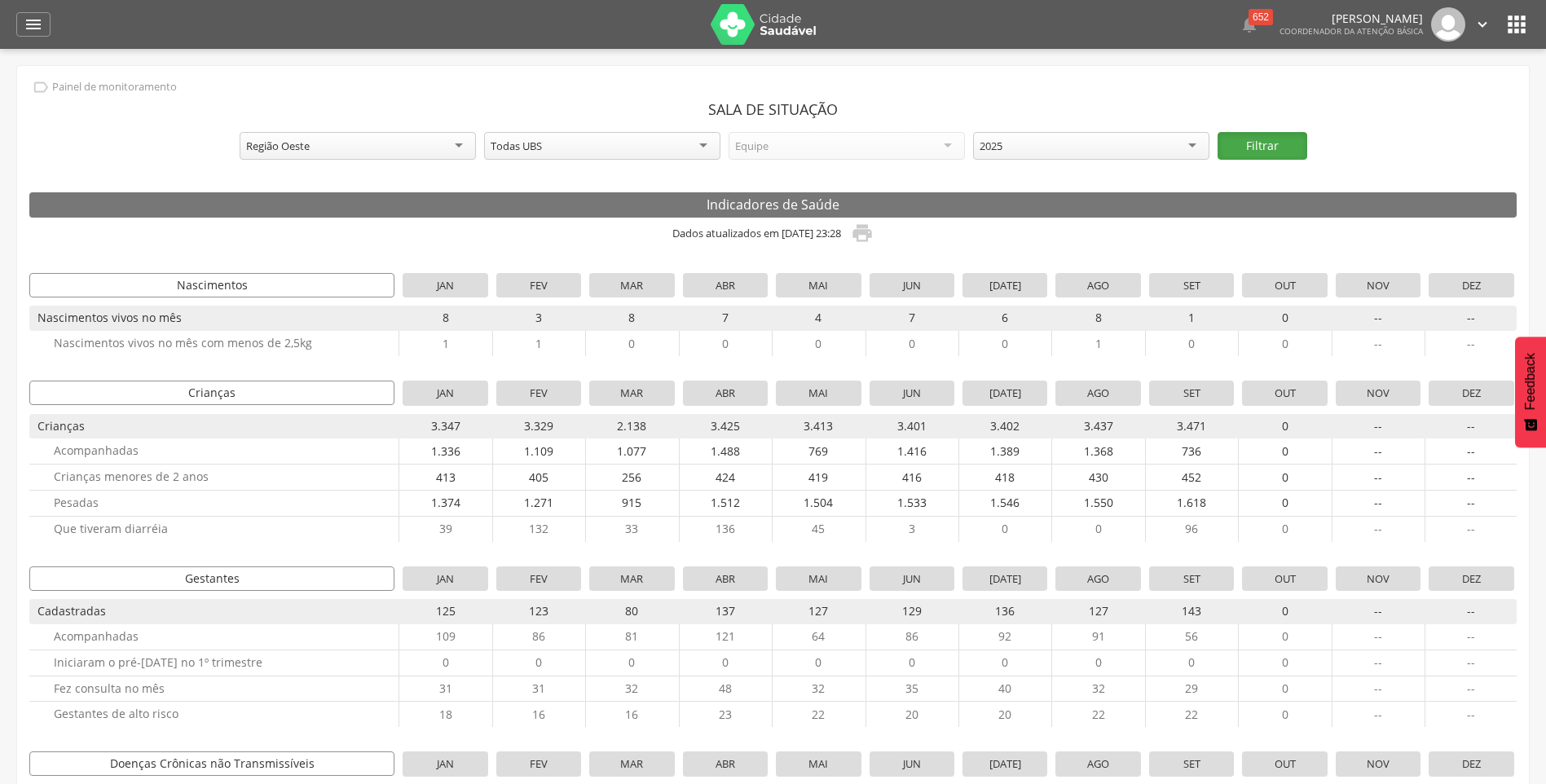
click at [1234, 151] on button "Filtrar" at bounding box center [1262, 145] width 89 height 28
click at [874, 239] on icon "" at bounding box center [862, 233] width 23 height 23
click at [414, 152] on div "Região Oeste" at bounding box center [358, 145] width 237 height 28
click at [1259, 140] on button "Filtrar" at bounding box center [1262, 145] width 89 height 28
click at [874, 241] on icon "" at bounding box center [862, 233] width 23 height 23
